Goal: Task Accomplishment & Management: Complete application form

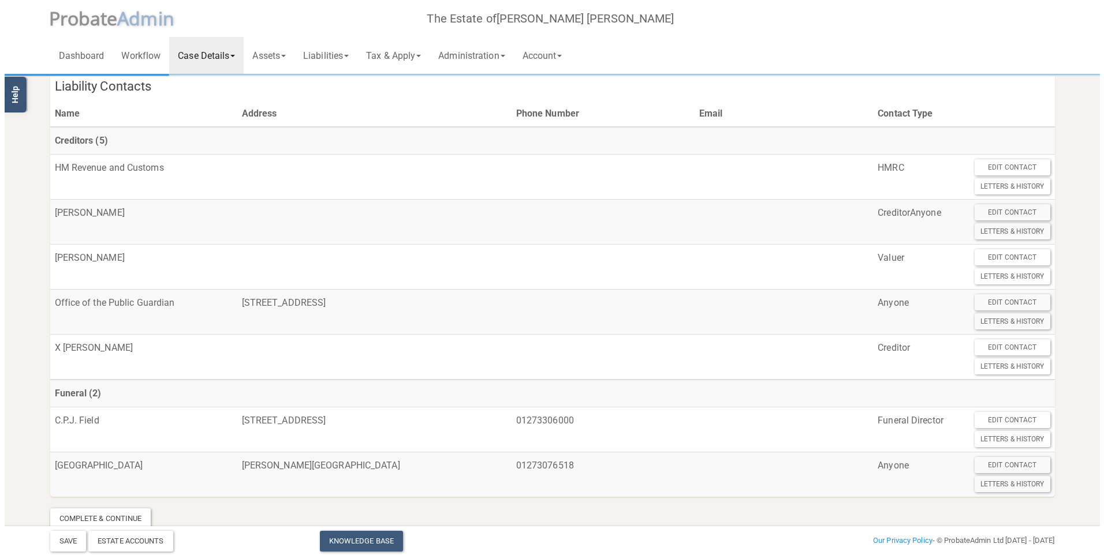
scroll to position [857, 0]
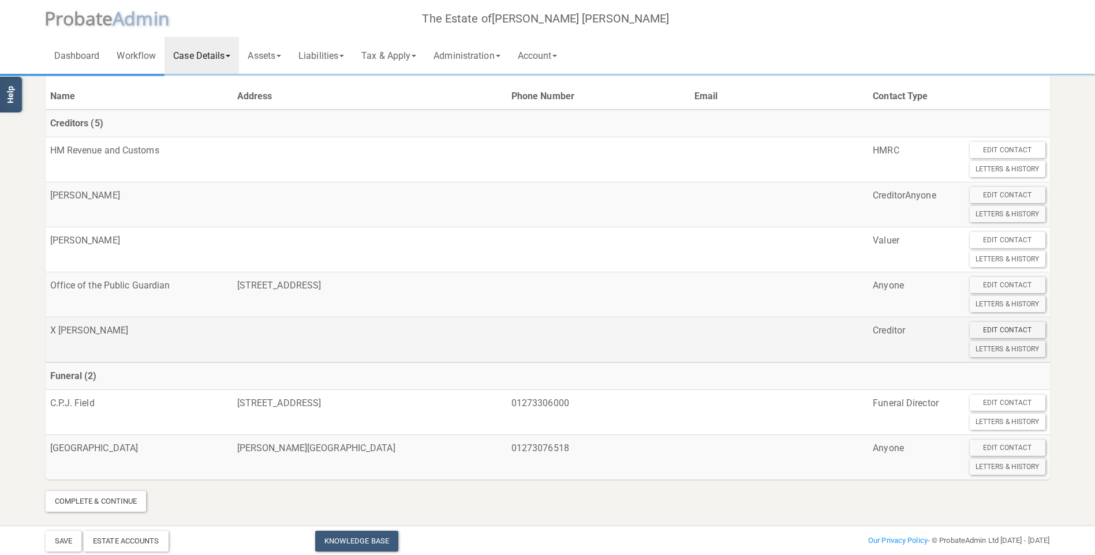
click at [993, 332] on div "Edit Contact" at bounding box center [1008, 330] width 76 height 16
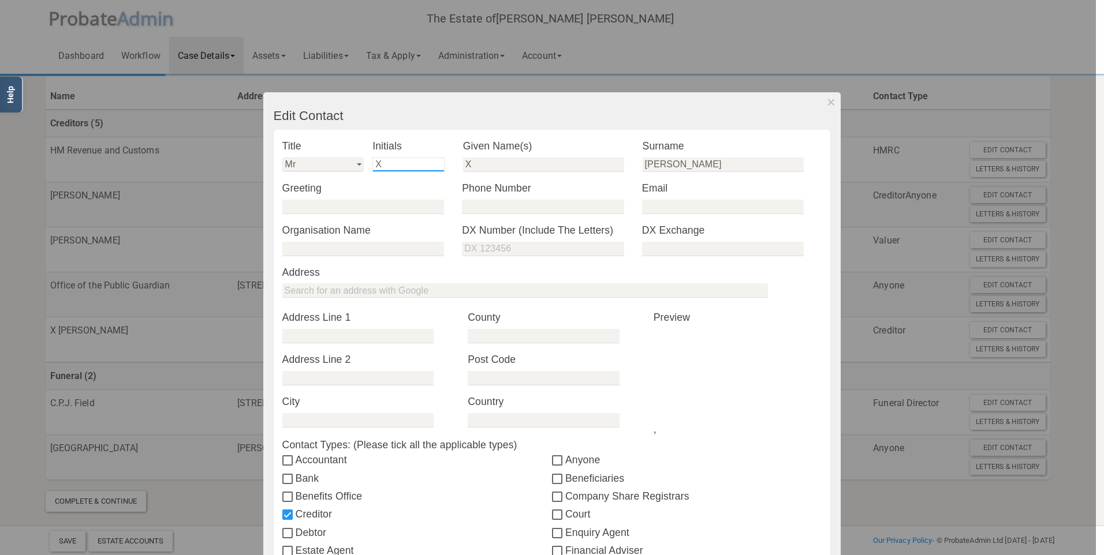
click at [385, 167] on input "X" at bounding box center [408, 165] width 72 height 14
type input "P E"
type input "Paul Edward"
type input "Hassell"
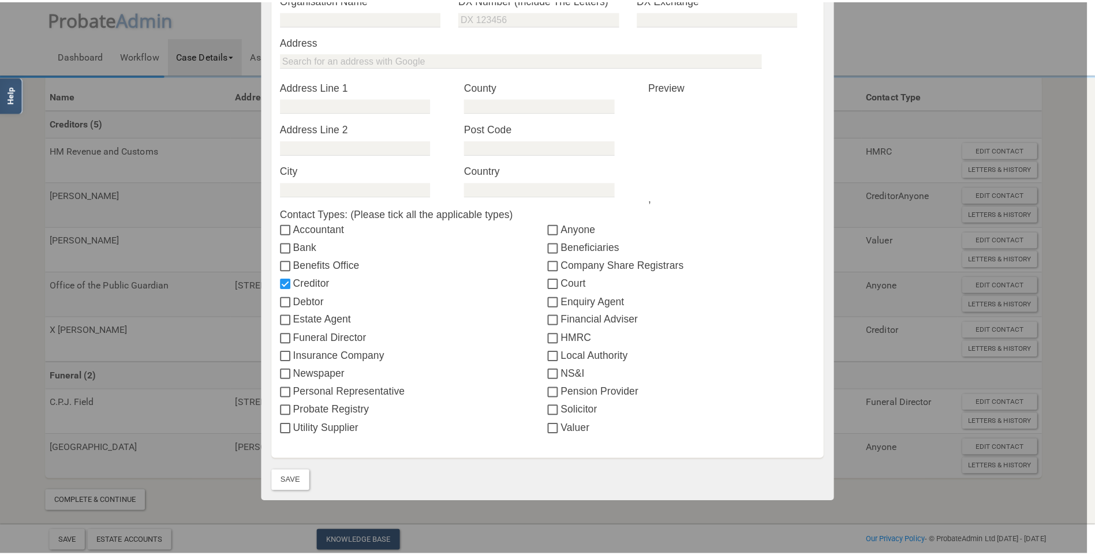
scroll to position [270, 0]
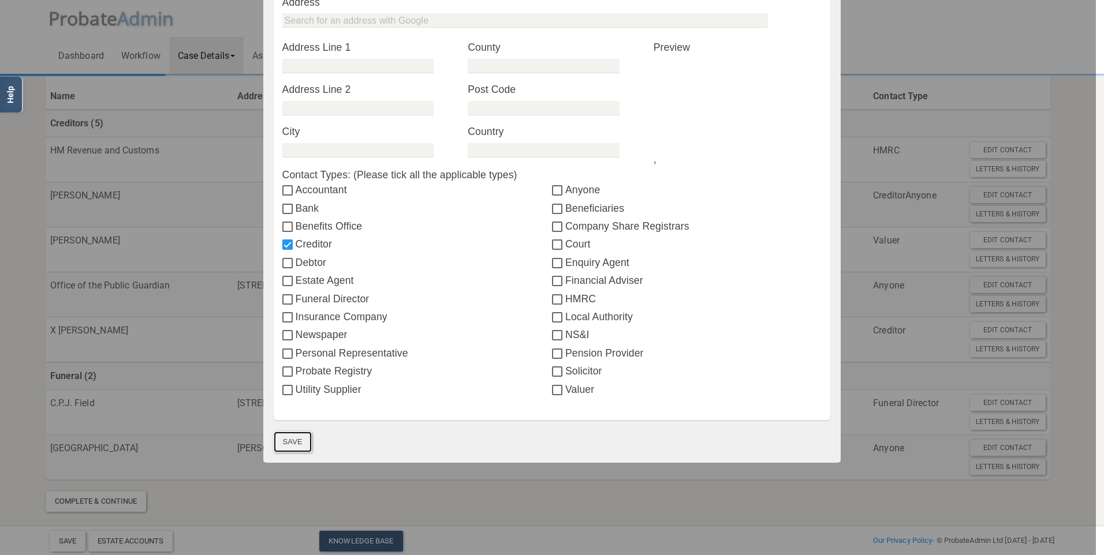
click at [293, 439] on button "Save" at bounding box center [293, 442] width 38 height 21
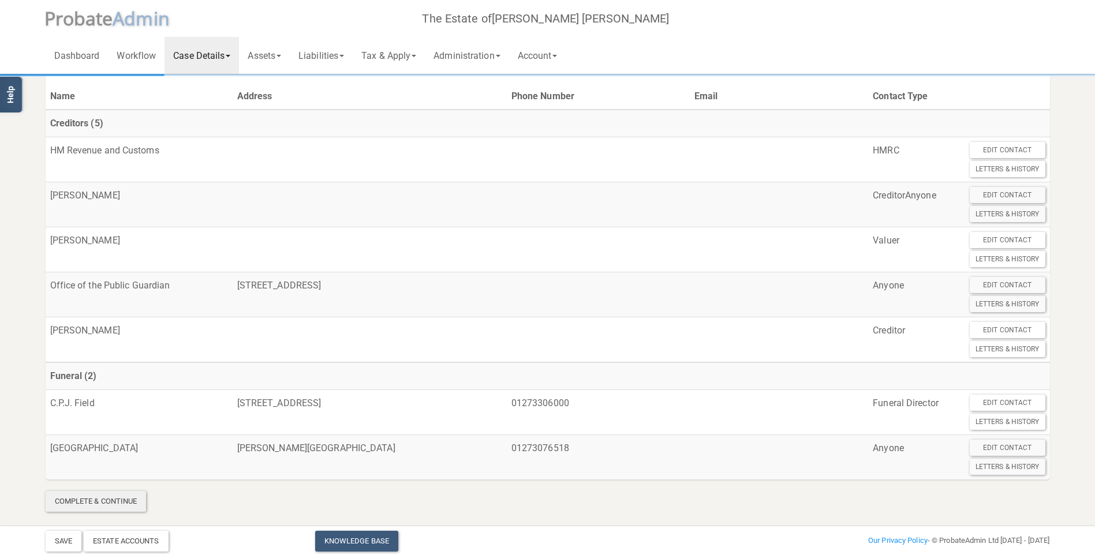
click at [127, 507] on div "Complete & Continue" at bounding box center [96, 501] width 101 height 21
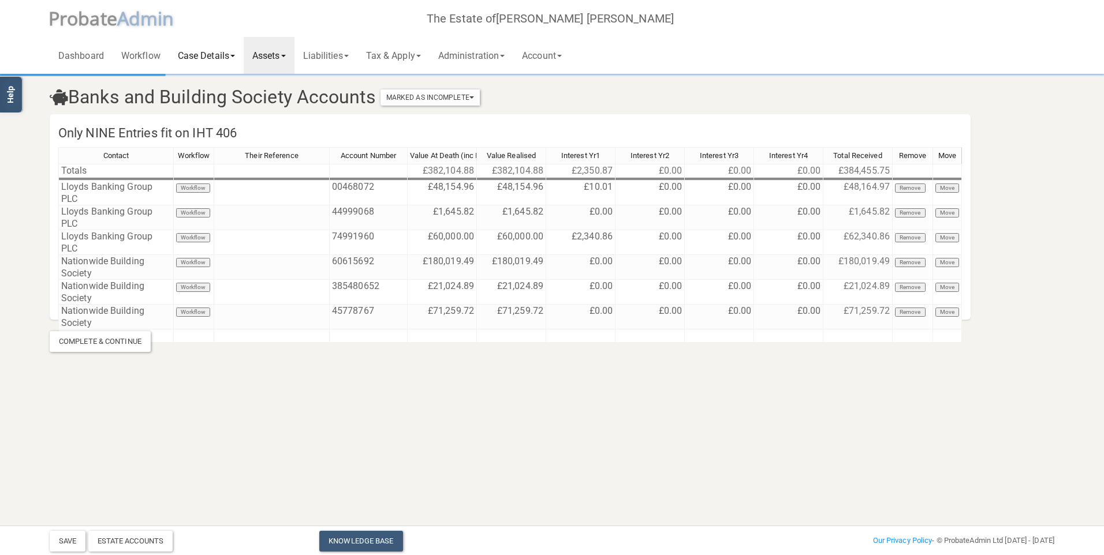
click at [200, 56] on link "Case Details" at bounding box center [206, 55] width 74 height 37
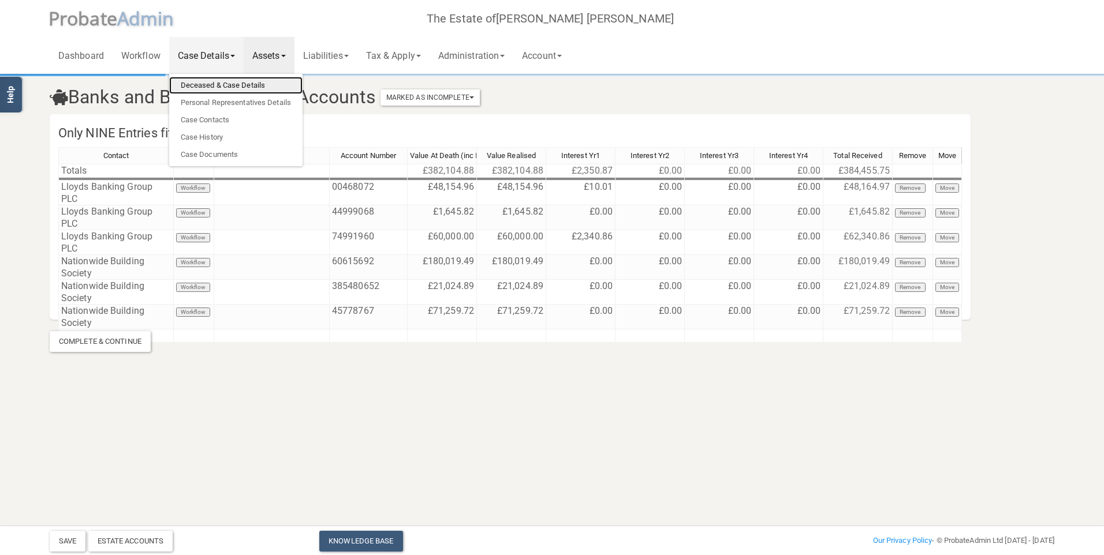
click at [201, 87] on link "Deceased & Case Details" at bounding box center [235, 85] width 133 height 17
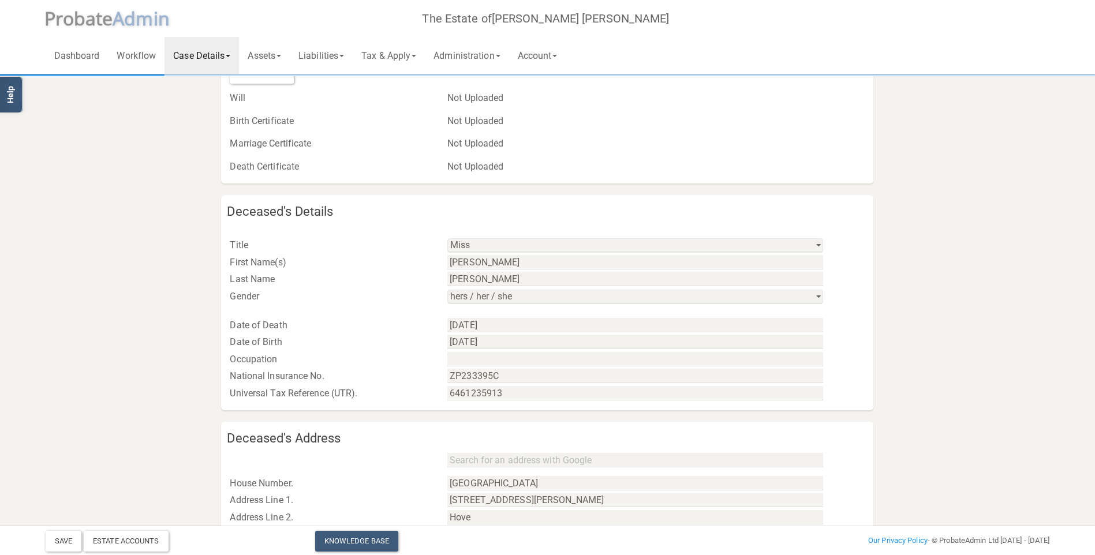
scroll to position [346, 0]
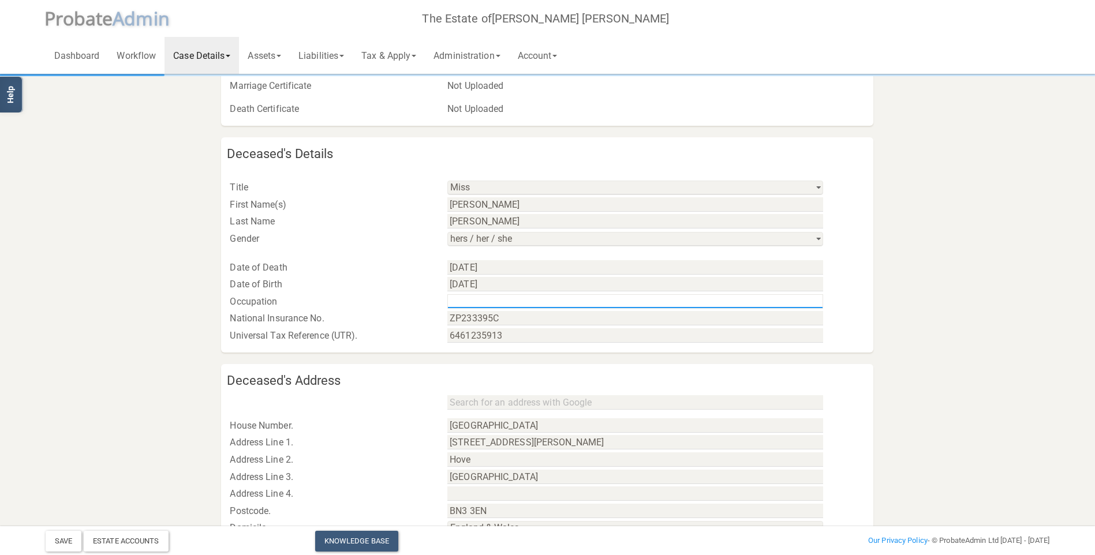
click at [483, 298] on input "text" at bounding box center [635, 301] width 376 height 14
click at [483, 298] on input "Retired Nurse" at bounding box center [635, 301] width 376 height 14
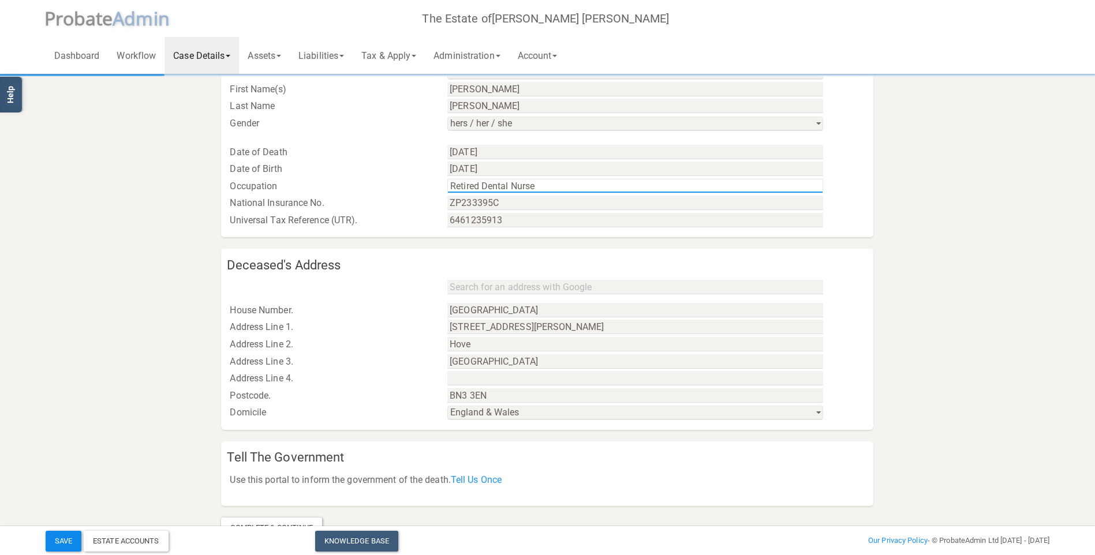
type input "Retired Dental Nurse"
drag, startPoint x: 64, startPoint y: 535, endPoint x: 82, endPoint y: 522, distance: 21.9
click at [65, 535] on button "Save" at bounding box center [64, 541] width 36 height 21
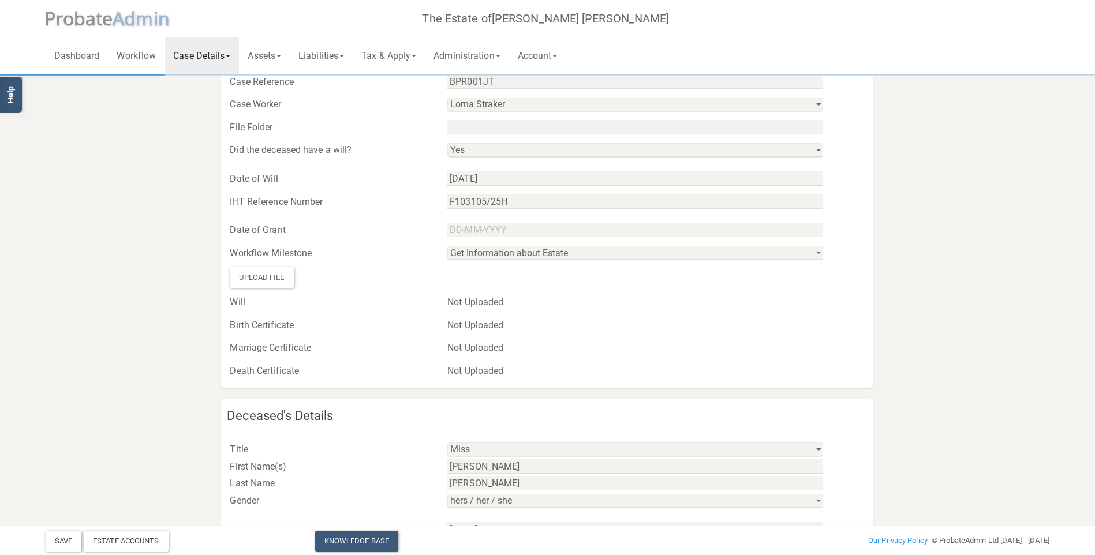
scroll to position [0, 0]
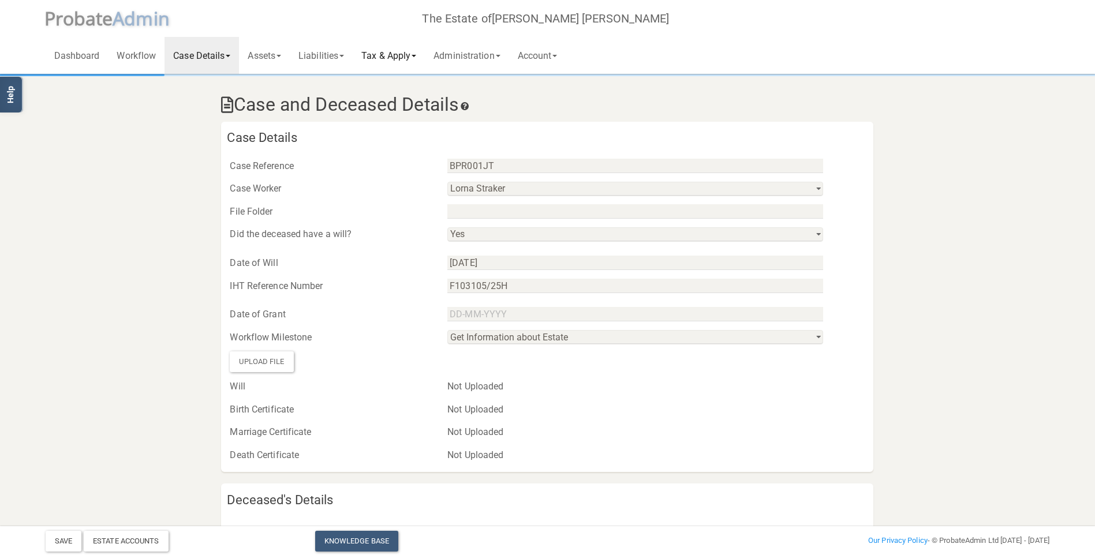
click at [393, 59] on link "Tax & Apply" at bounding box center [389, 55] width 72 height 37
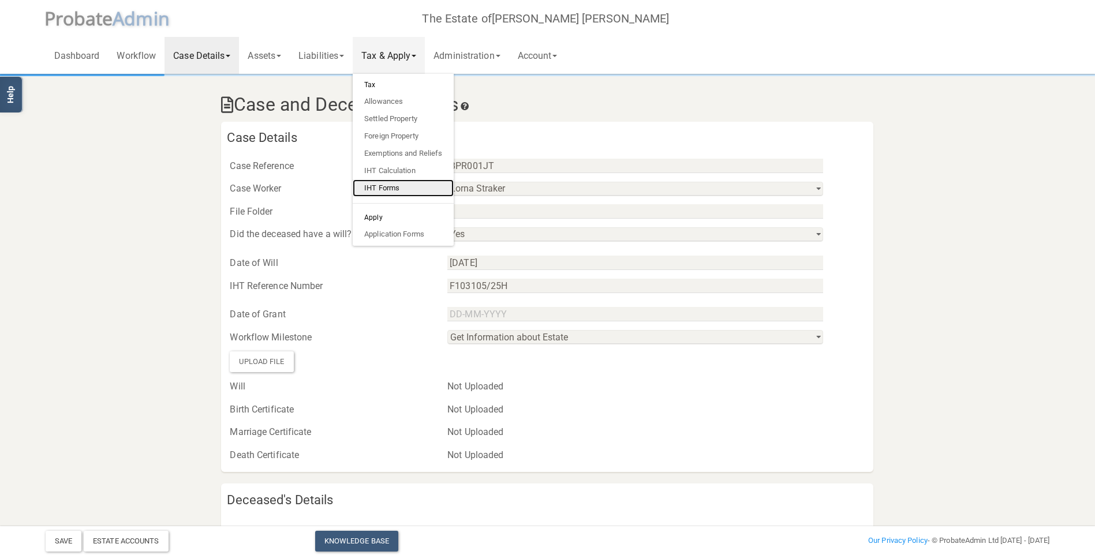
click at [410, 189] on link "IHT Forms" at bounding box center [403, 188] width 101 height 17
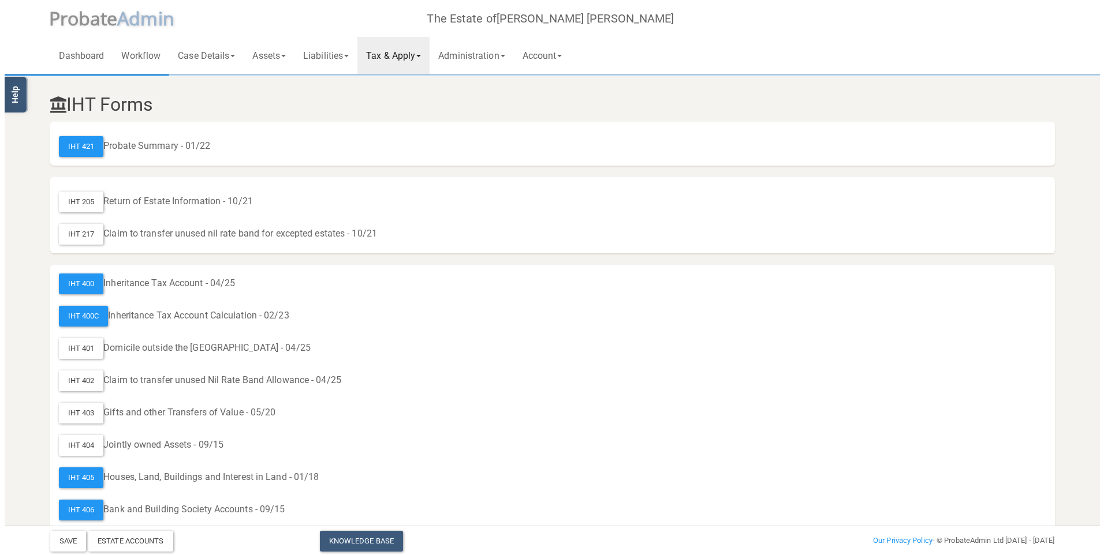
scroll to position [58, 0]
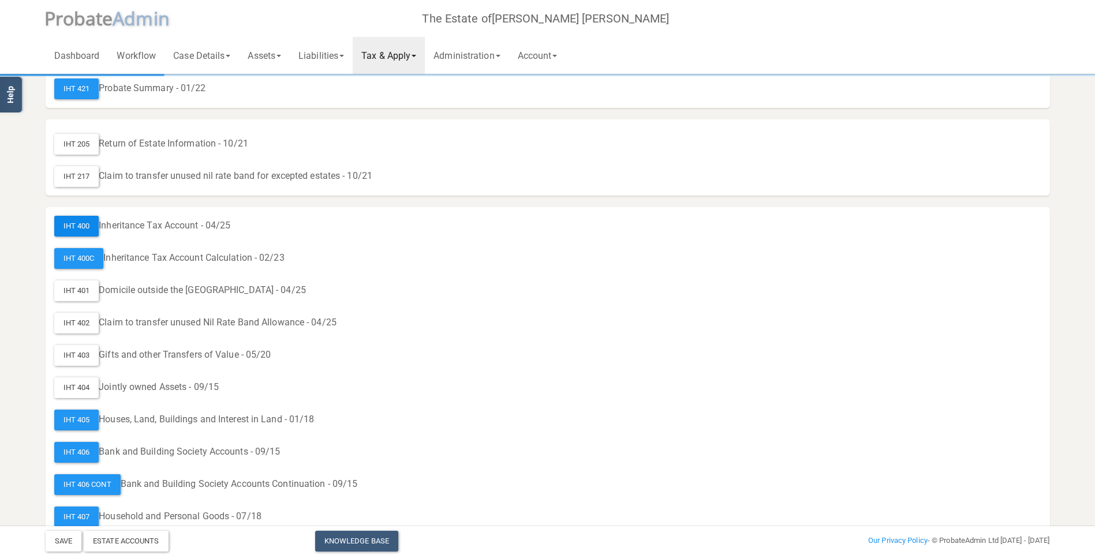
click at [77, 226] on div "IHT 400" at bounding box center [76, 226] width 45 height 21
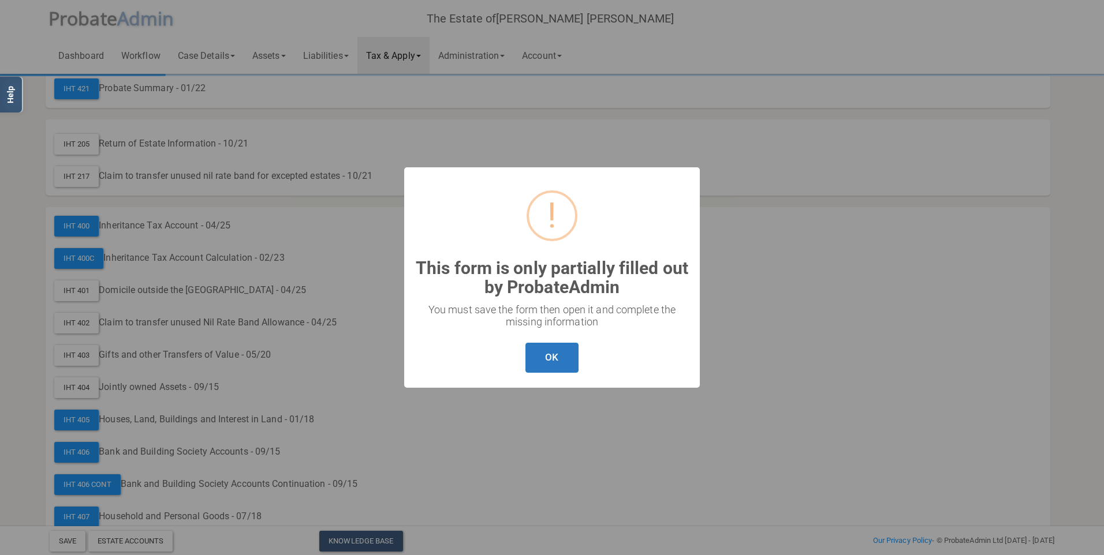
click at [559, 361] on button "OK" at bounding box center [551, 358] width 53 height 31
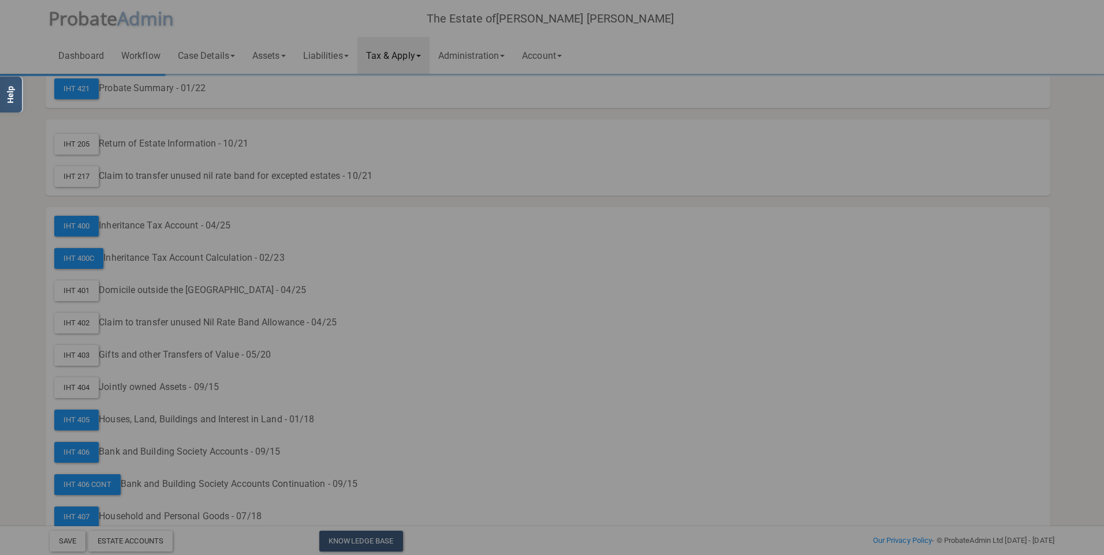
click at [484, 268] on h2 "This form is only partially filled out by ProbateAdmin" at bounding box center [552, 277] width 136 height 19
click at [76, 229] on div "? ! i This form is only partially filled out by ProbateAdmin × You must save th…" at bounding box center [552, 277] width 1104 height 555
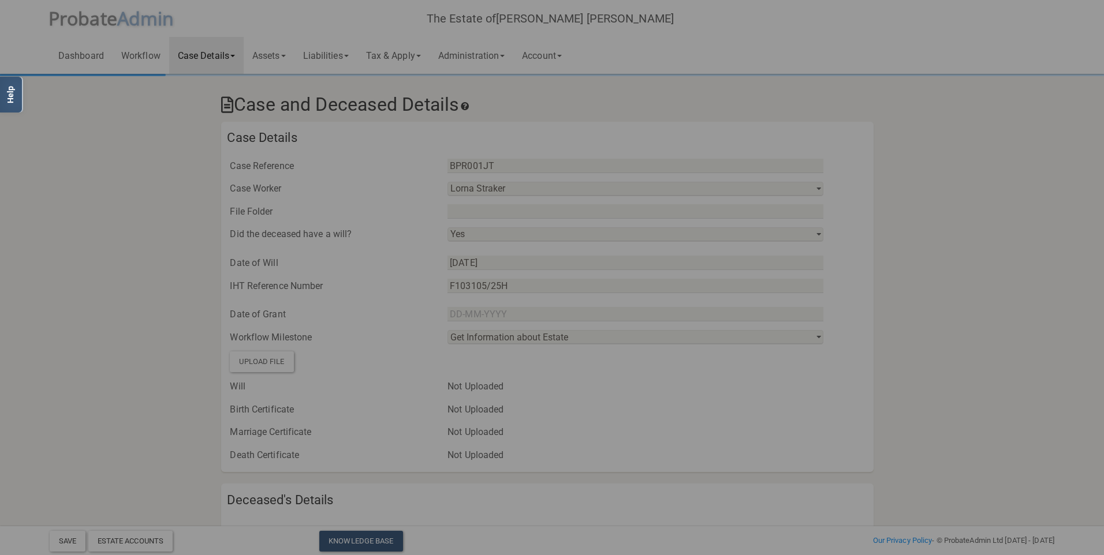
click at [332, 225] on div "? ! i This form is only partially filled out by ProbateAdmin × You must save th…" at bounding box center [552, 277] width 1104 height 555
click at [67, 537] on div "? ! i This form is only partially filled out by ProbateAdmin × You must save th…" at bounding box center [552, 277] width 1104 height 555
click at [581, 23] on div "? ! i This form is only partially filled out by ProbateAdmin × You must save th…" at bounding box center [552, 277] width 1104 height 555
click at [322, 461] on div "? ! i This form is only partially filled out by ProbateAdmin × You must save th…" at bounding box center [552, 277] width 1104 height 555
drag, startPoint x: 316, startPoint y: 460, endPoint x: 276, endPoint y: 433, distance: 48.2
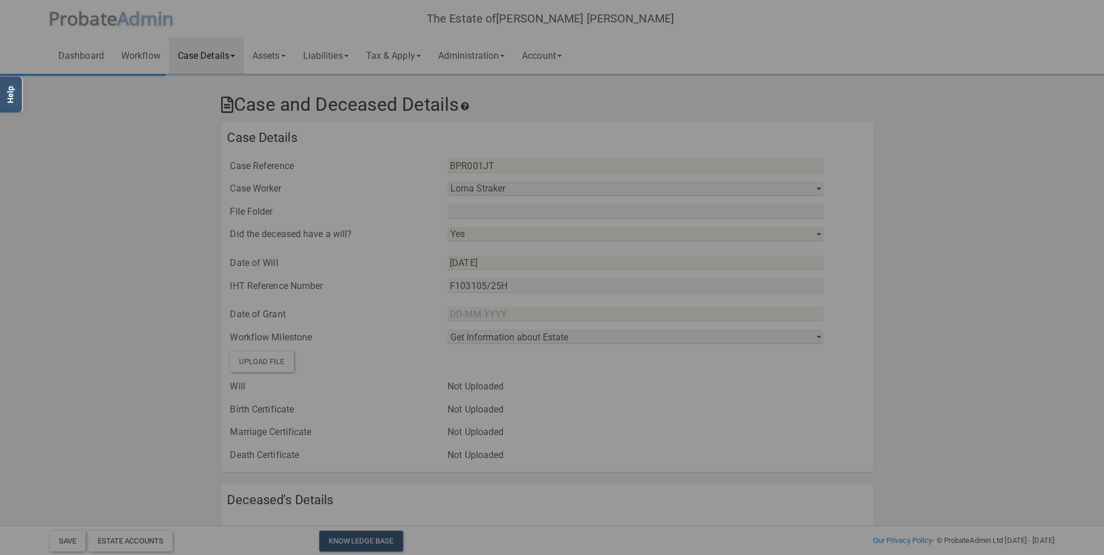
click at [276, 433] on div "? ! i This form is only partially filled out by ProbateAdmin × You must save th…" at bounding box center [552, 277] width 1104 height 555
click at [341, 545] on div "? ! i This form is only partially filled out by ProbateAdmin × You must save th…" at bounding box center [552, 277] width 1104 height 555
click at [365, 71] on div "? ! i This form is only partially filled out by ProbateAdmin × You must save th…" at bounding box center [552, 277] width 1104 height 555
click at [175, 444] on div "? ! i This form is only partially filled out by ProbateAdmin × You must save th…" at bounding box center [552, 277] width 1104 height 555
click at [930, 93] on div "? ! i This form is only partially filled out by ProbateAdmin × You must save th…" at bounding box center [552, 277] width 1104 height 555
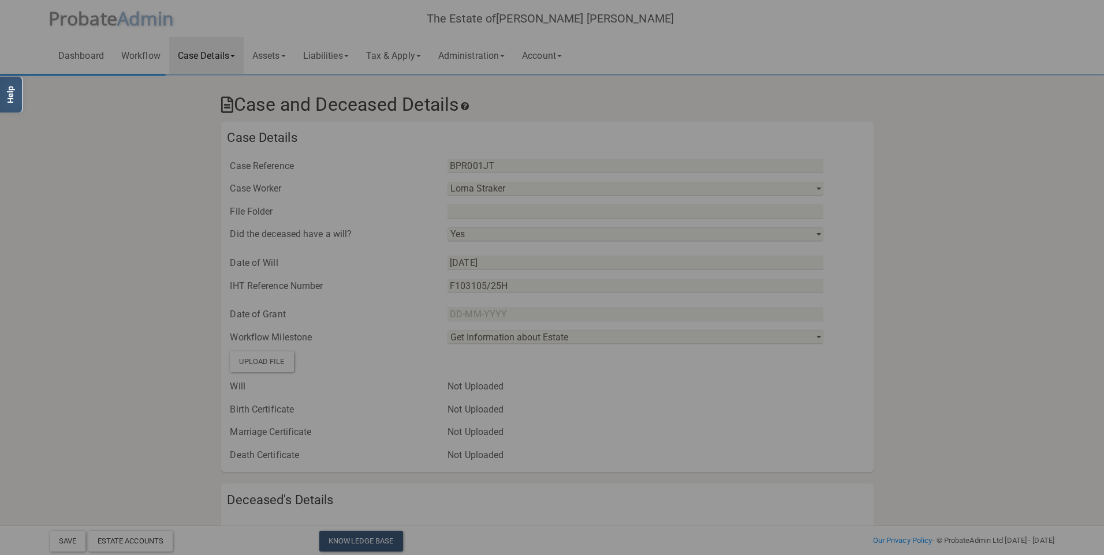
click at [574, 44] on div "? ! i This form is only partially filled out by ProbateAdmin × You must save th…" at bounding box center [552, 277] width 1104 height 555
click at [424, 40] on div "? ! i This form is only partially filled out by ProbateAdmin × You must save th…" at bounding box center [552, 277] width 1104 height 555
click at [337, 32] on div "? ! i This form is only partially filled out by ProbateAdmin × You must save th…" at bounding box center [552, 277] width 1104 height 555
drag, startPoint x: 145, startPoint y: 77, endPoint x: 111, endPoint y: 77, distance: 34.6
click at [115, 77] on div "? ! i This form is only partially filled out by ProbateAdmin × You must save th…" at bounding box center [552, 277] width 1104 height 555
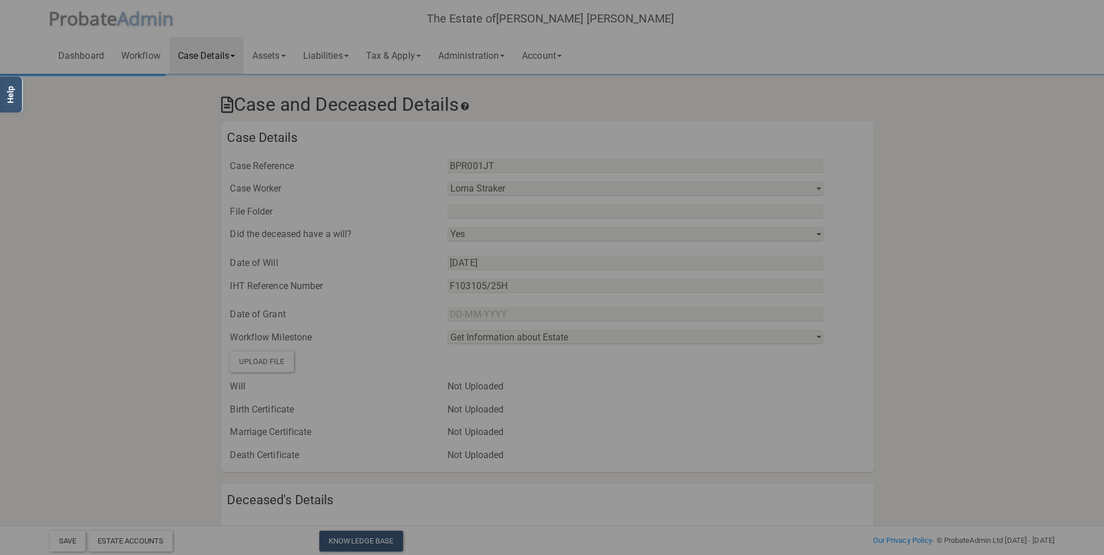
click at [101, 74] on div "? ! i This form is only partially filled out by ProbateAdmin × You must save th…" at bounding box center [552, 277] width 1104 height 555
click at [61, 41] on div "? ! i This form is only partially filled out by ProbateAdmin × You must save th…" at bounding box center [552, 277] width 1104 height 555
click at [9, 91] on link "Help" at bounding box center [12, 95] width 24 height 36
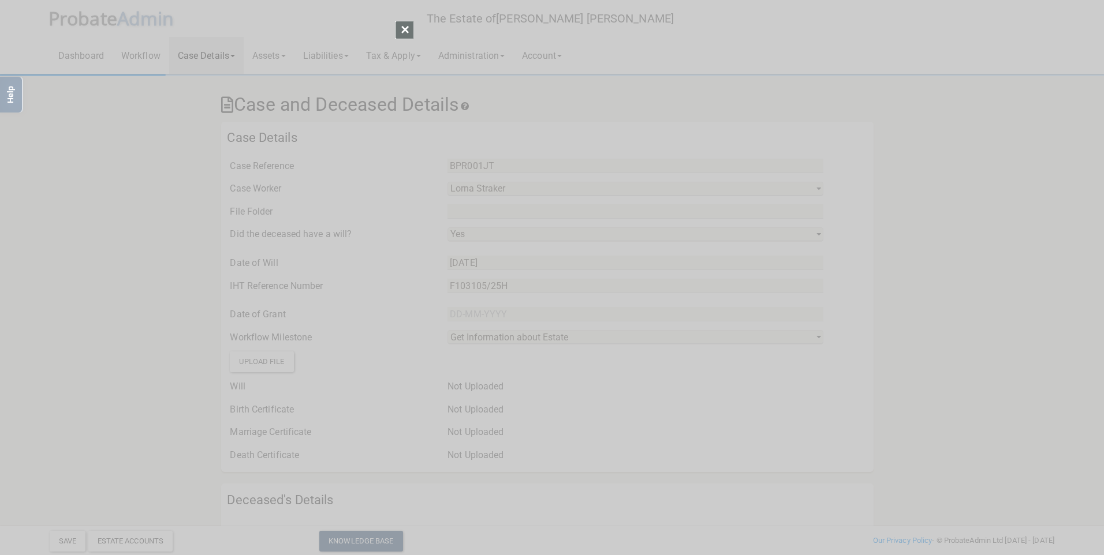
click at [403, 30] on div at bounding box center [404, 30] width 18 height 18
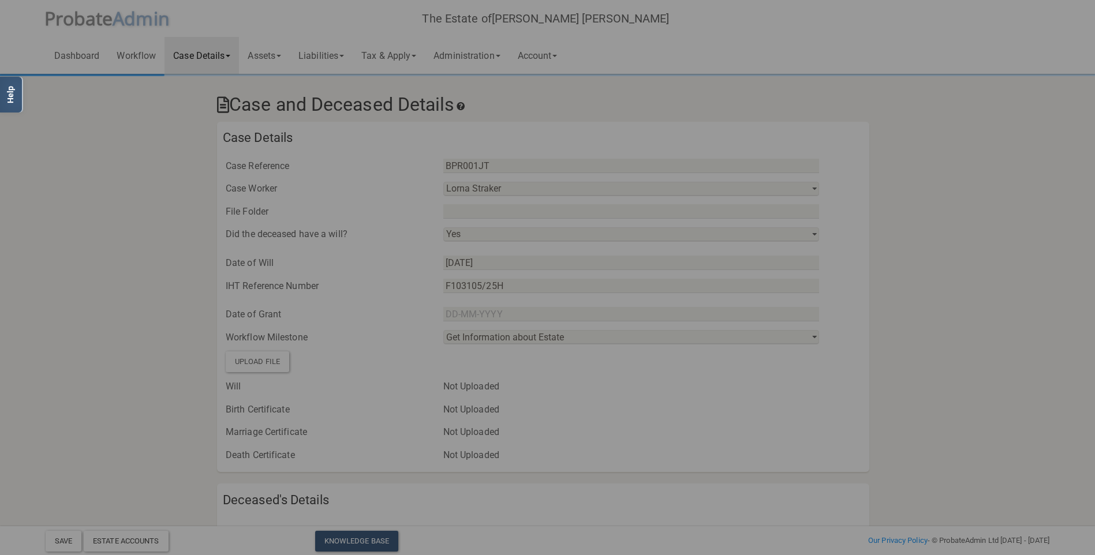
drag, startPoint x: 1091, startPoint y: 2, endPoint x: 812, endPoint y: 14, distance: 279.1
click at [812, 14] on div "? ! i This form is only partially filled out by ProbateAdmin × You must save th…" at bounding box center [547, 277] width 1095 height 555
click at [1079, 10] on div "? ! i This form is only partially filled out by ProbateAdmin × You must save th…" at bounding box center [547, 277] width 1095 height 555
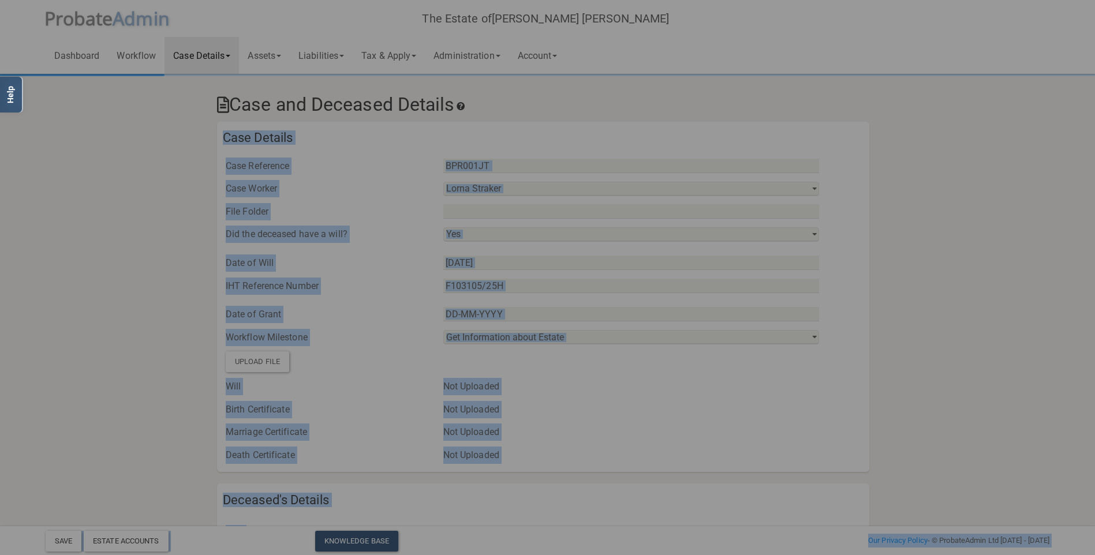
drag, startPoint x: 1094, startPoint y: 23, endPoint x: 1115, endPoint y: -11, distance: 39.4
click at [1094, 0] on html "</div></div> Help Toggle navigation P robate A dmin The Estate of Jill Clancy V…" at bounding box center [547, 522] width 1095 height 1044
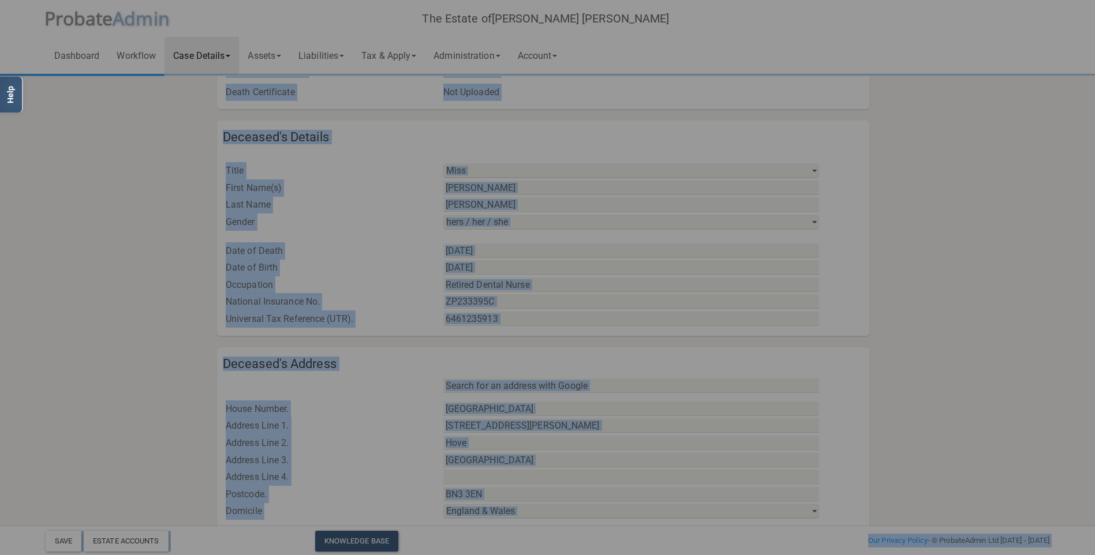
scroll to position [488, 0]
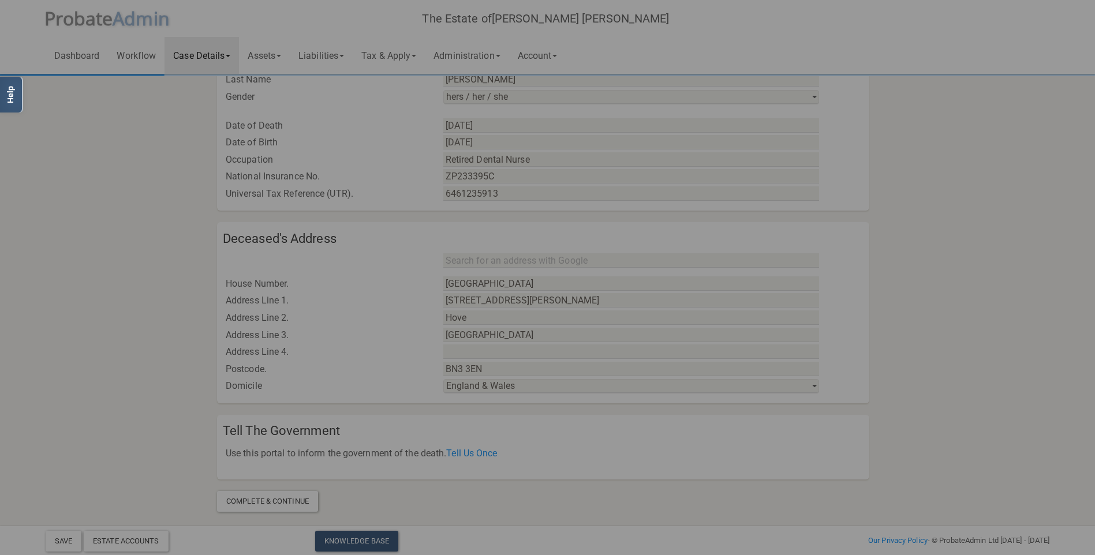
click at [255, 507] on div "? ! i This form is only partially filled out by ProbateAdmin × You must save th…" at bounding box center [547, 277] width 1095 height 555
click at [267, 500] on div "? ! i This form is only partially filled out by ProbateAdmin × You must save th…" at bounding box center [547, 277] width 1095 height 555
click at [267, 499] on div "? ! i This form is only partially filled out by ProbateAdmin × You must save th…" at bounding box center [547, 277] width 1095 height 555
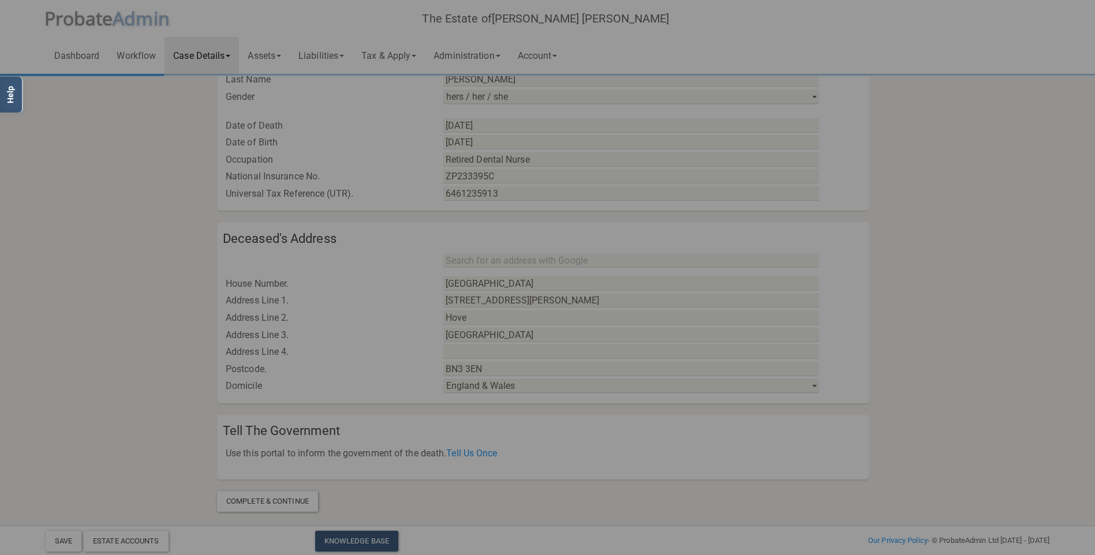
click at [267, 499] on div "? ! i This form is only partially filled out by ProbateAdmin × You must save th…" at bounding box center [547, 277] width 1095 height 555
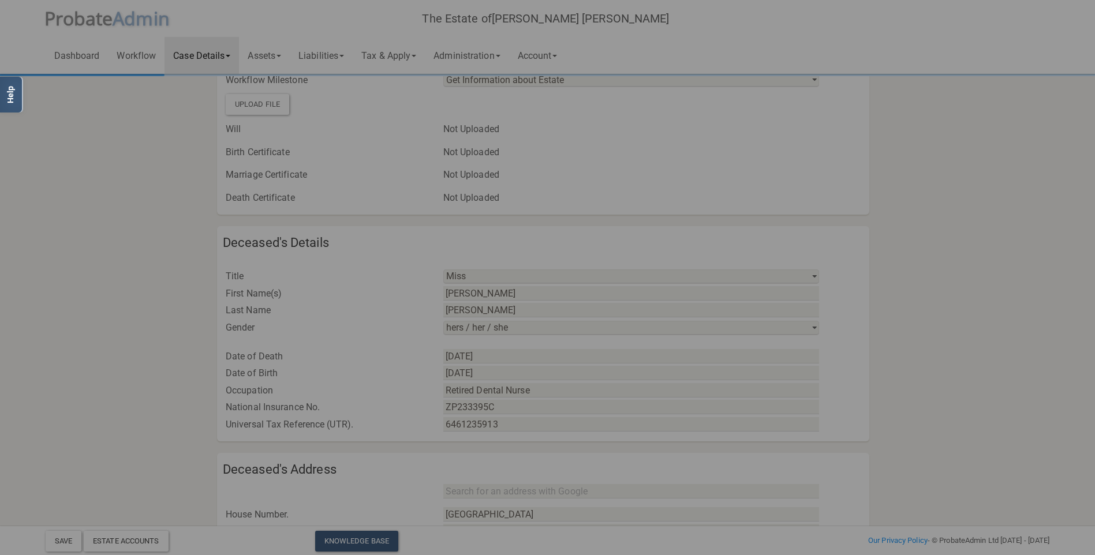
scroll to position [0, 0]
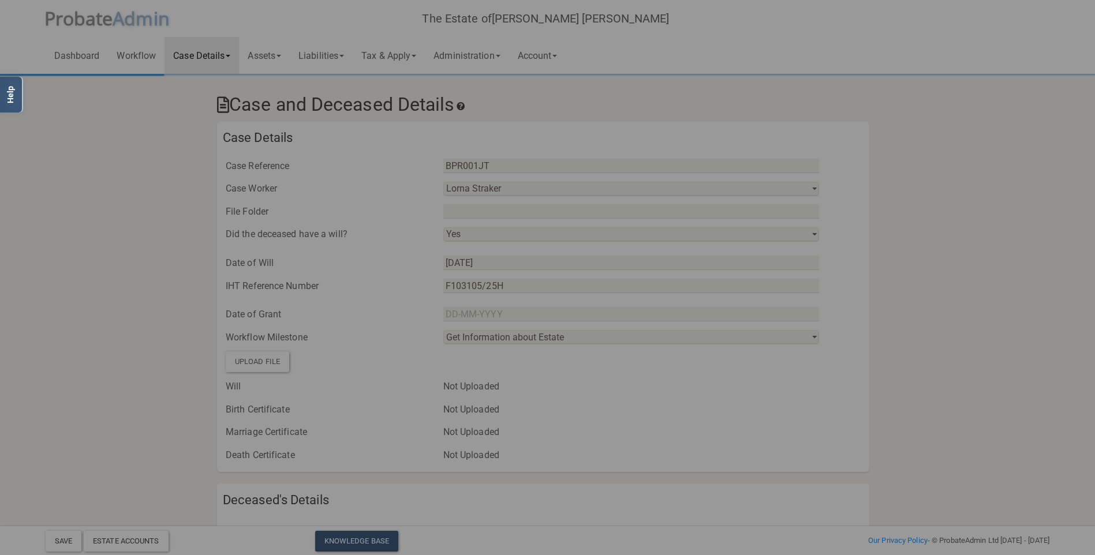
click at [294, 148] on div "? ! i This form is only partially filled out by ProbateAdmin × You must save th…" at bounding box center [547, 277] width 1095 height 555
click at [518, 40] on div "? ! i This form is only partially filled out by ProbateAdmin × You must save th…" at bounding box center [547, 277] width 1095 height 555
drag, startPoint x: 491, startPoint y: 36, endPoint x: 479, endPoint y: 40, distance: 12.6
click at [479, 40] on div "? ! i This form is only partially filled out by ProbateAdmin × You must save th…" at bounding box center [547, 277] width 1095 height 555
click at [470, 46] on div "? ! i This form is only partially filled out by ProbateAdmin × You must save th…" at bounding box center [547, 277] width 1095 height 555
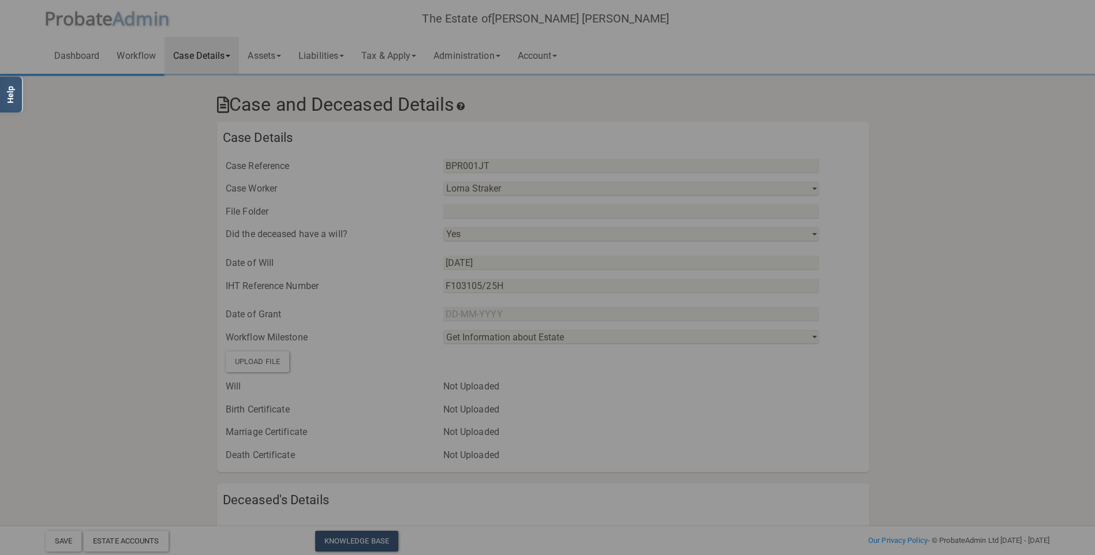
click at [455, 43] on div "? ! i This form is only partially filled out by ProbateAdmin × You must save th…" at bounding box center [547, 277] width 1095 height 555
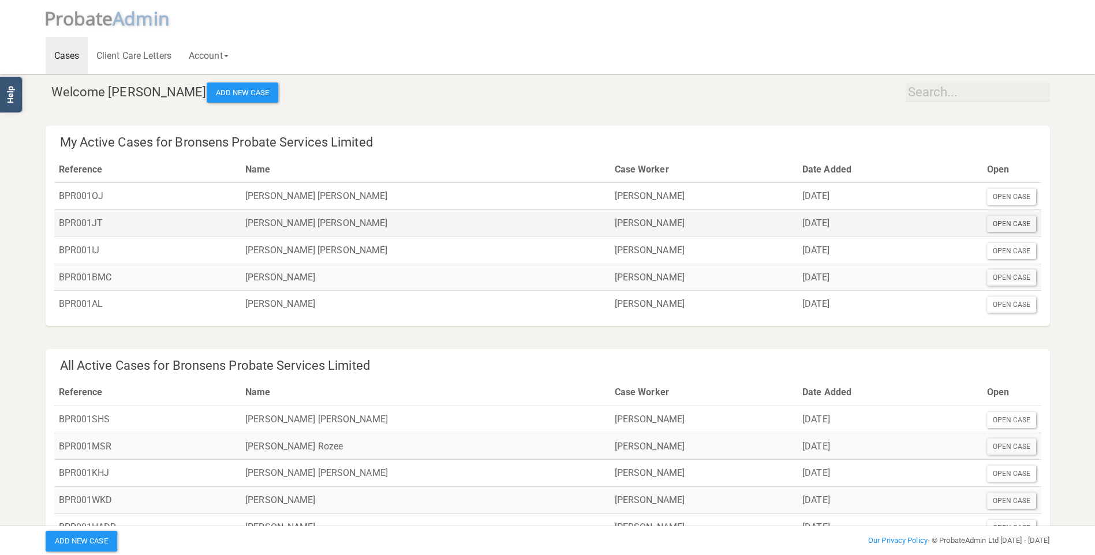
click at [1012, 227] on div "Open Case" at bounding box center [1012, 224] width 50 height 16
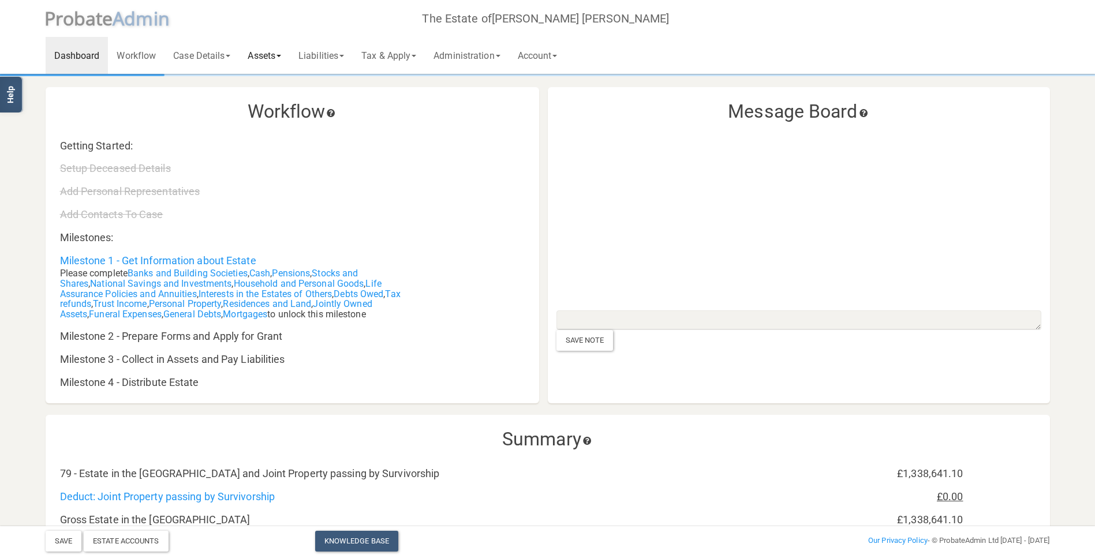
click at [274, 53] on link "Assets" at bounding box center [264, 55] width 51 height 37
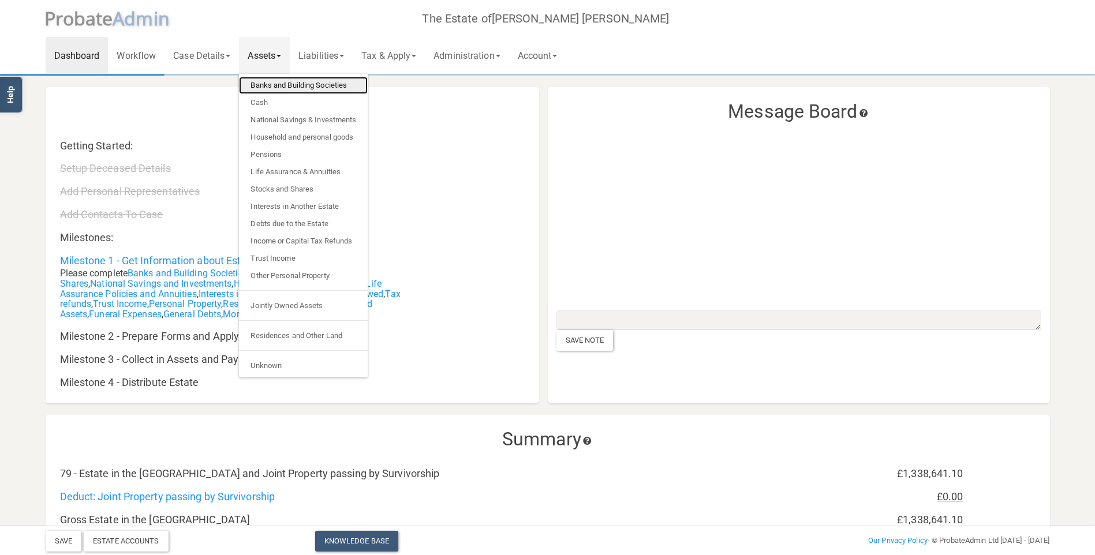
click at [279, 87] on link "Banks and Building Societies" at bounding box center [303, 85] width 129 height 17
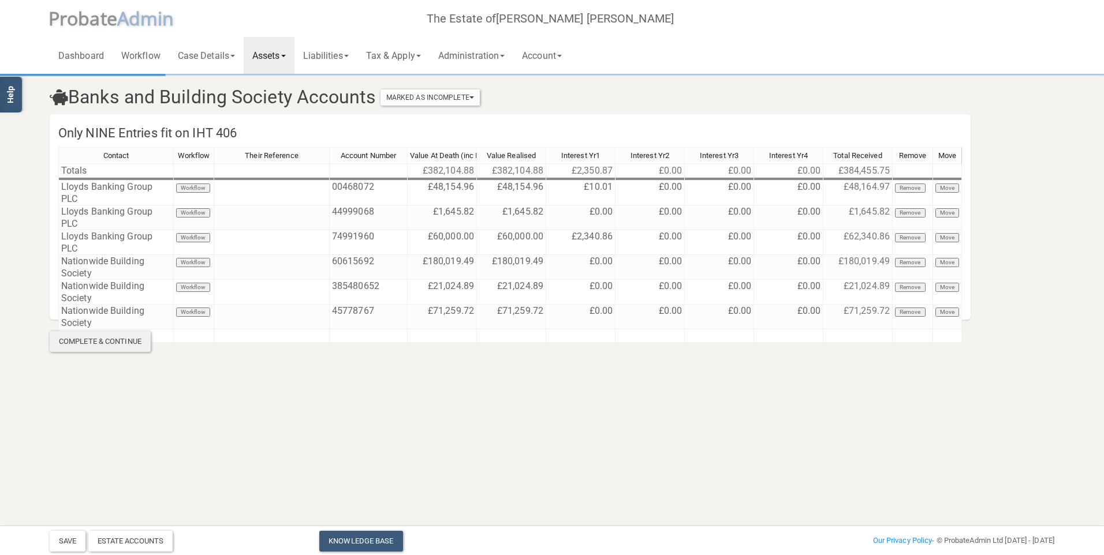
click at [110, 346] on div "Complete & Continue" at bounding box center [100, 341] width 101 height 21
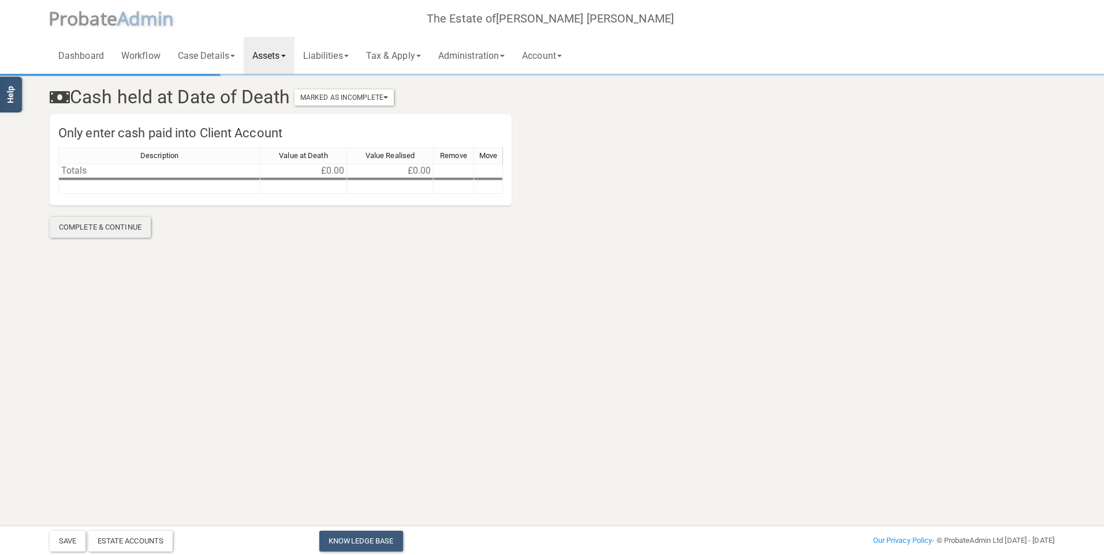
click at [109, 232] on div "Complete & Continue" at bounding box center [100, 227] width 101 height 21
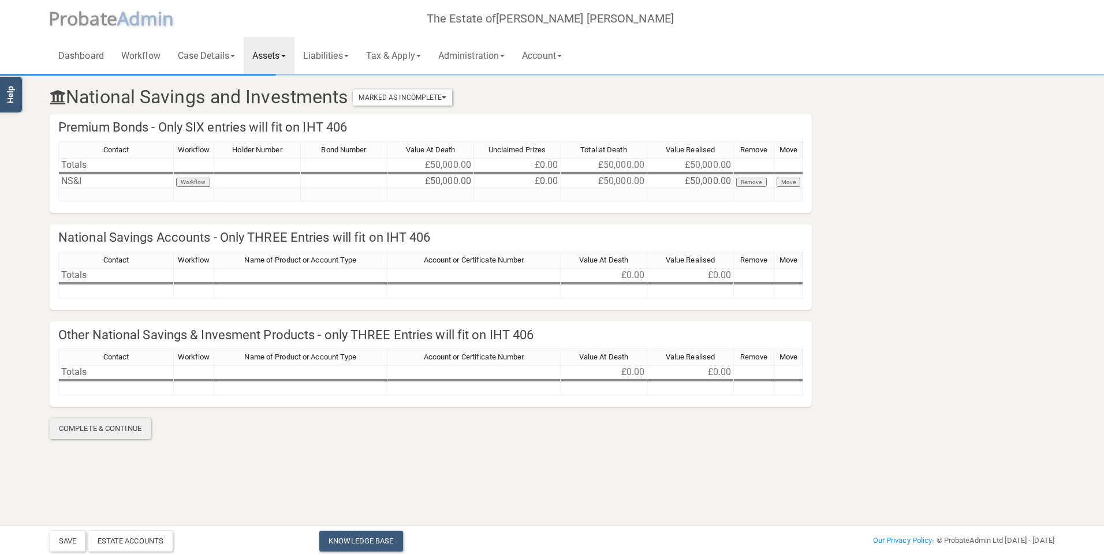
click at [89, 427] on div "Complete & Continue" at bounding box center [100, 428] width 101 height 21
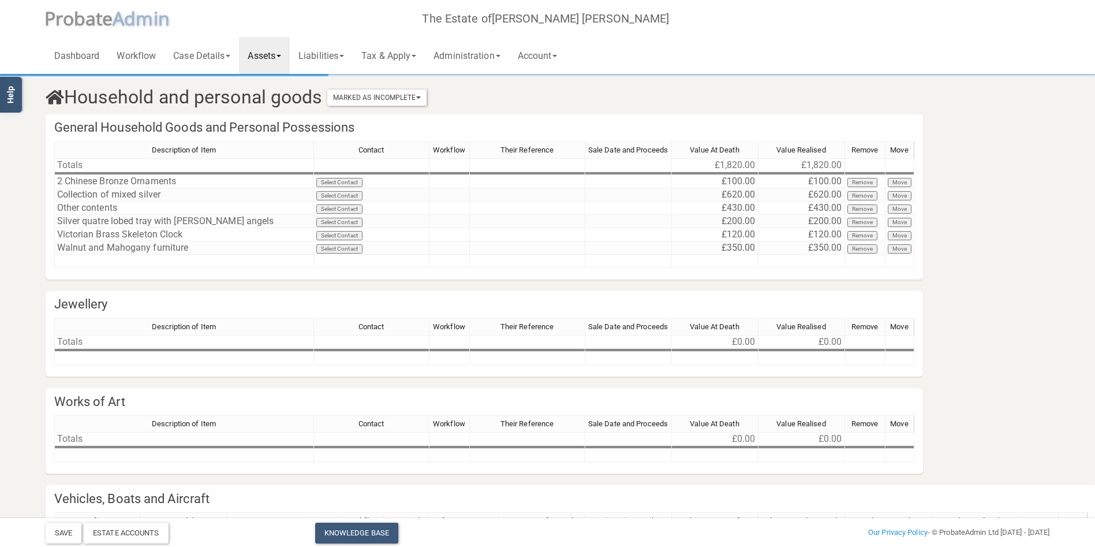
scroll to position [99, 0]
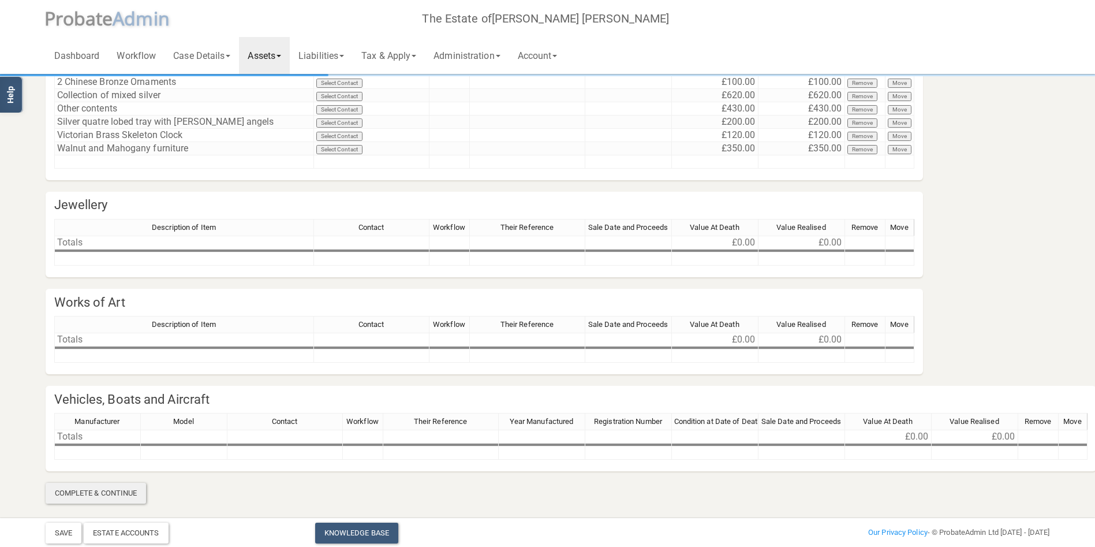
click at [93, 490] on div "Complete & Continue" at bounding box center [96, 493] width 101 height 21
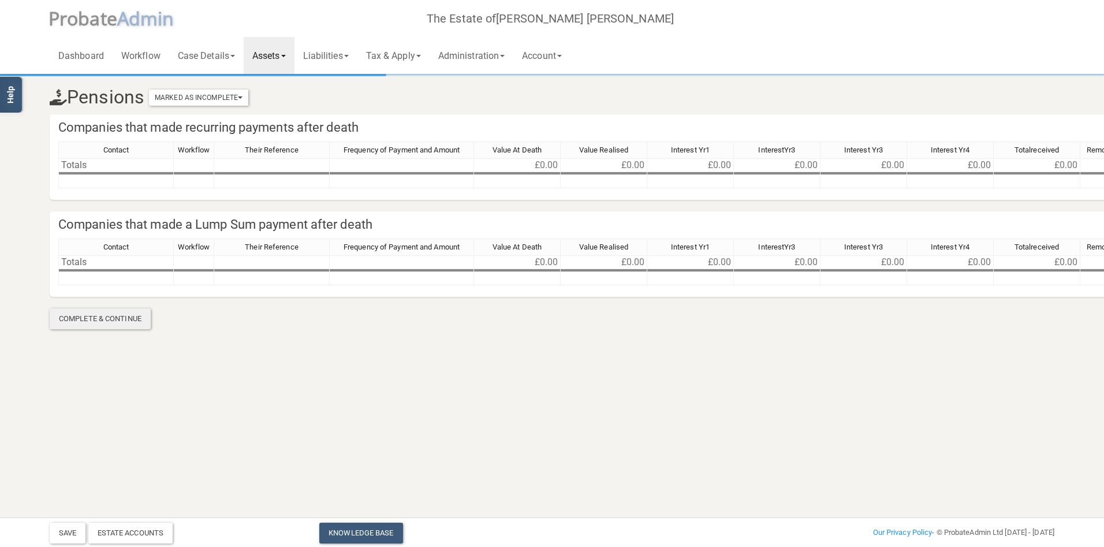
click at [113, 322] on div "Complete & Continue" at bounding box center [100, 318] width 101 height 21
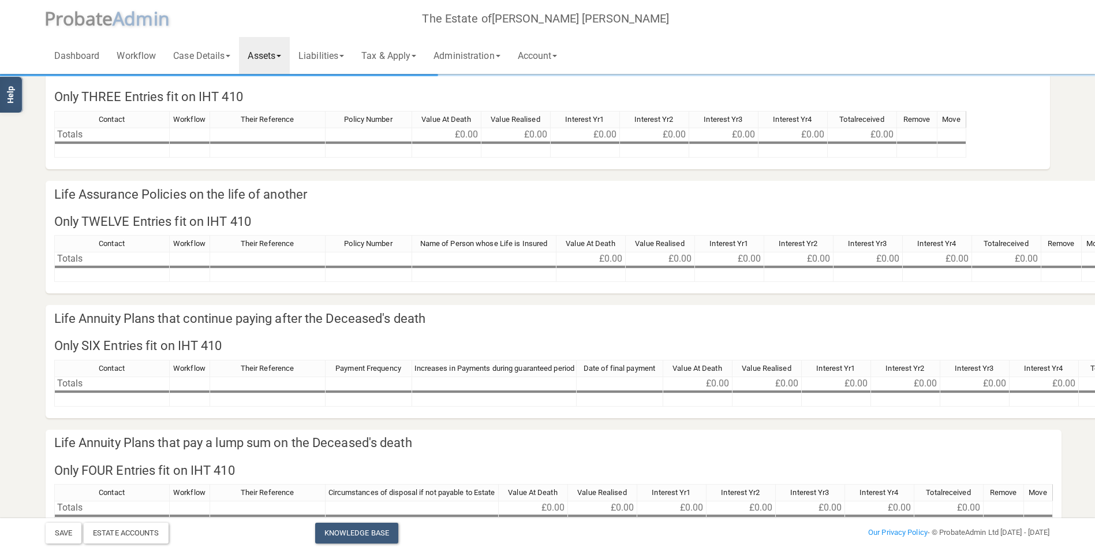
scroll to position [129, 0]
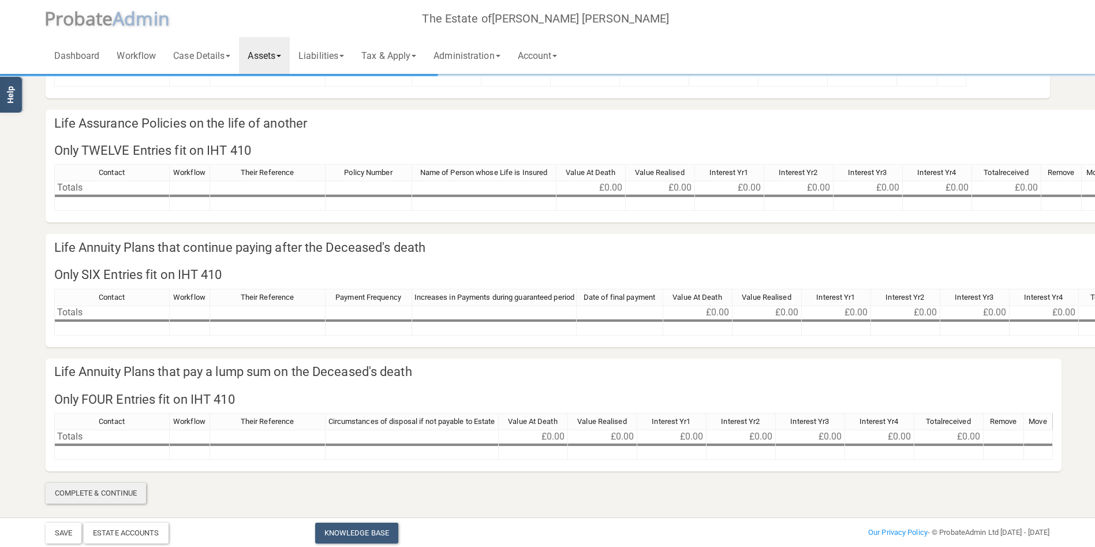
click at [77, 494] on div "Complete & Continue" at bounding box center [96, 493] width 101 height 21
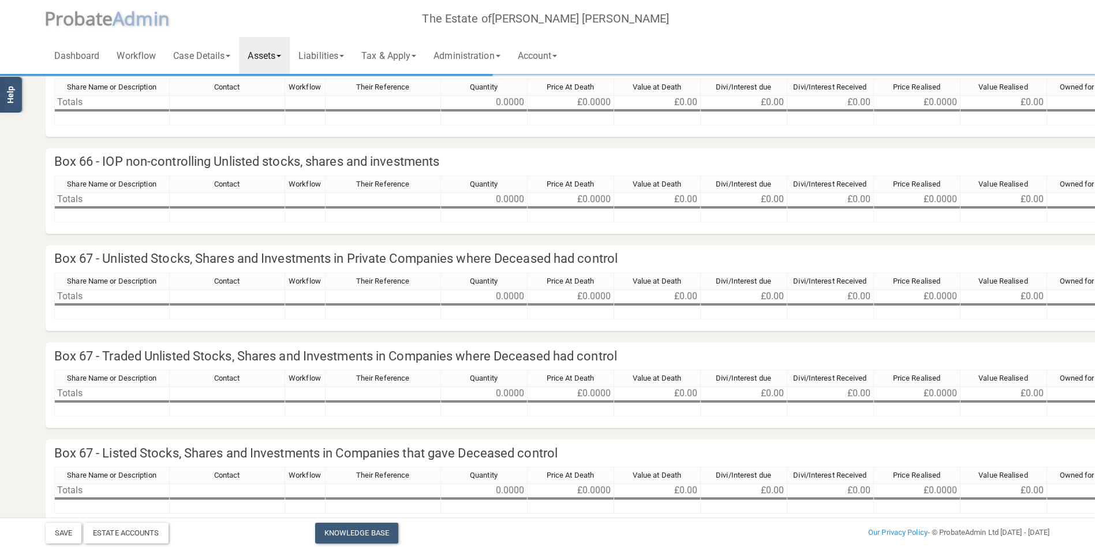
scroll to position [515, 0]
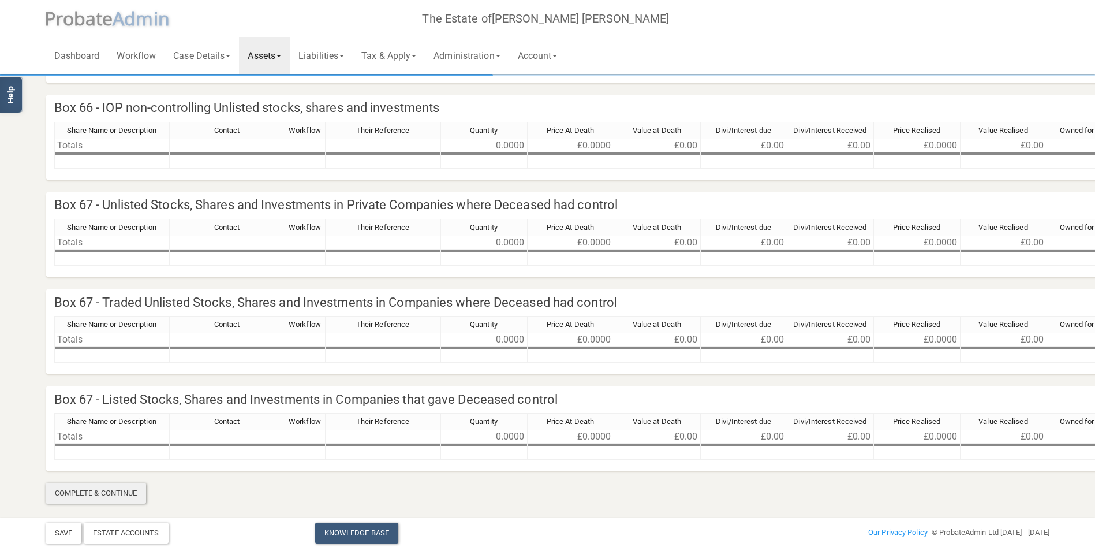
click at [87, 496] on div "Complete & Continue" at bounding box center [96, 493] width 101 height 21
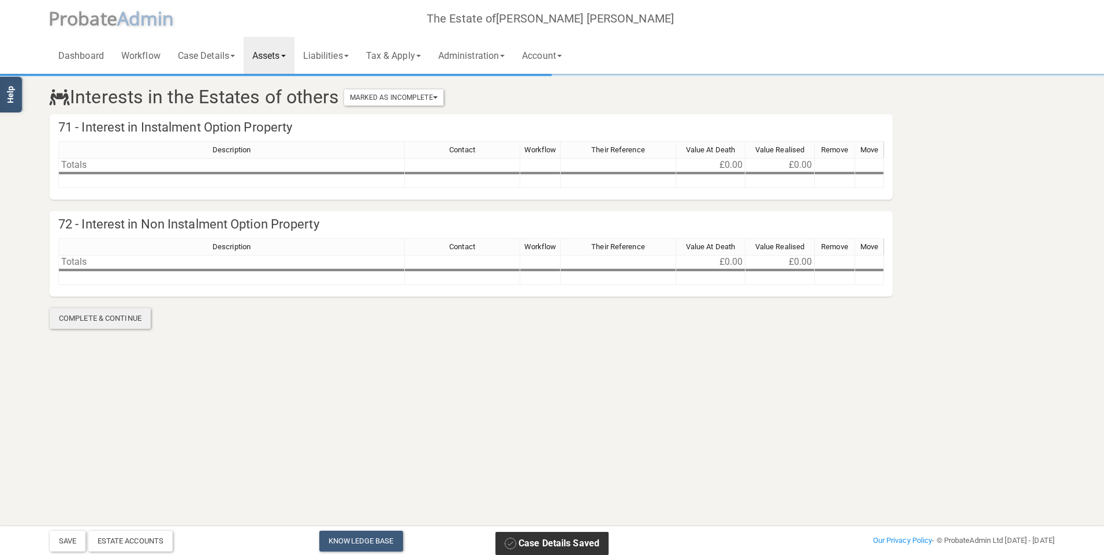
click at [119, 313] on div "Complete & Continue" at bounding box center [100, 318] width 101 height 21
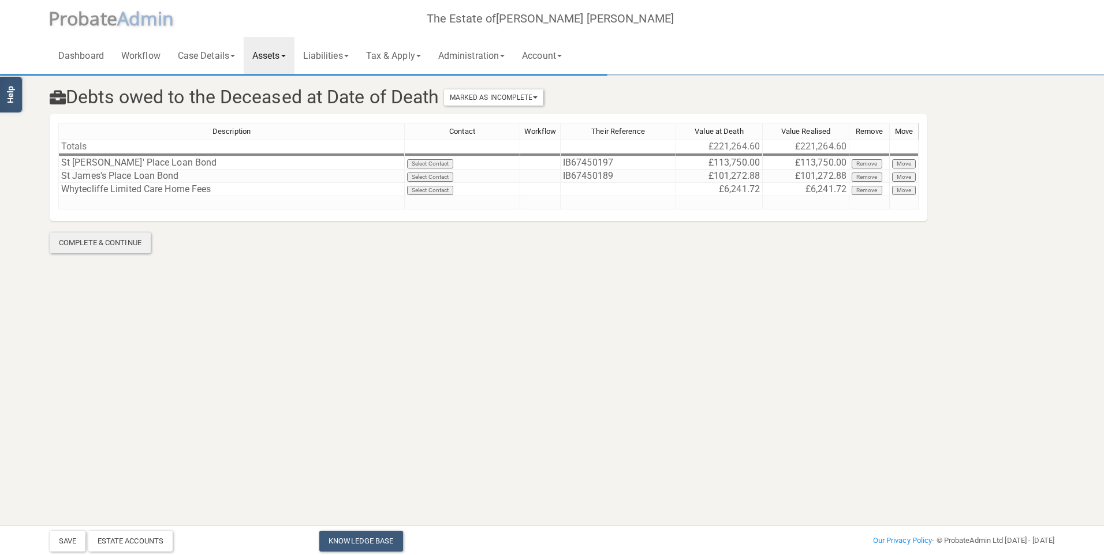
click at [122, 246] on div "Complete & Continue" at bounding box center [100, 243] width 101 height 21
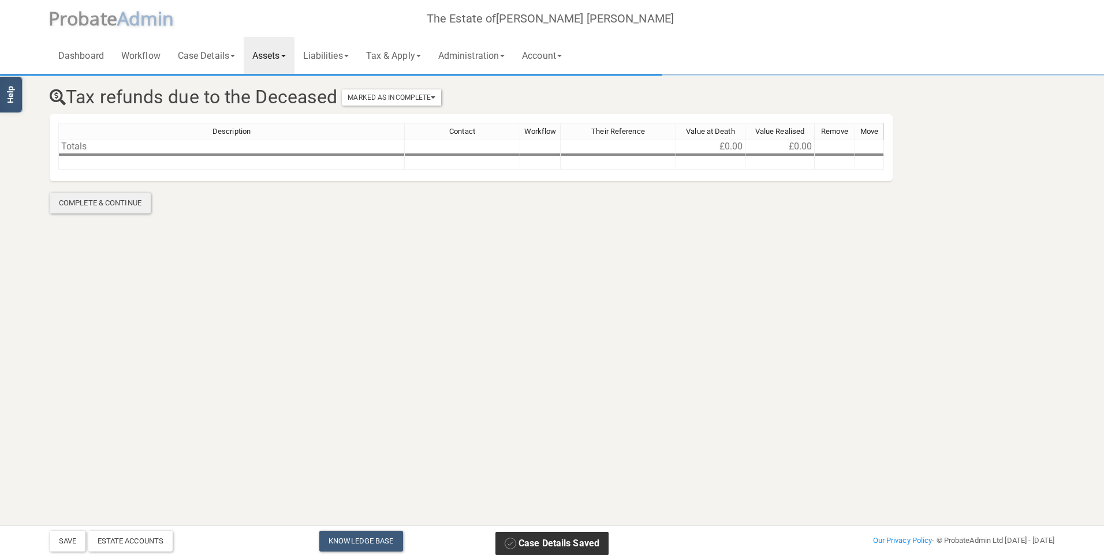
click at [125, 210] on div "Complete & Continue" at bounding box center [100, 203] width 101 height 21
click at [124, 210] on div "Complete & Continue" at bounding box center [100, 203] width 101 height 21
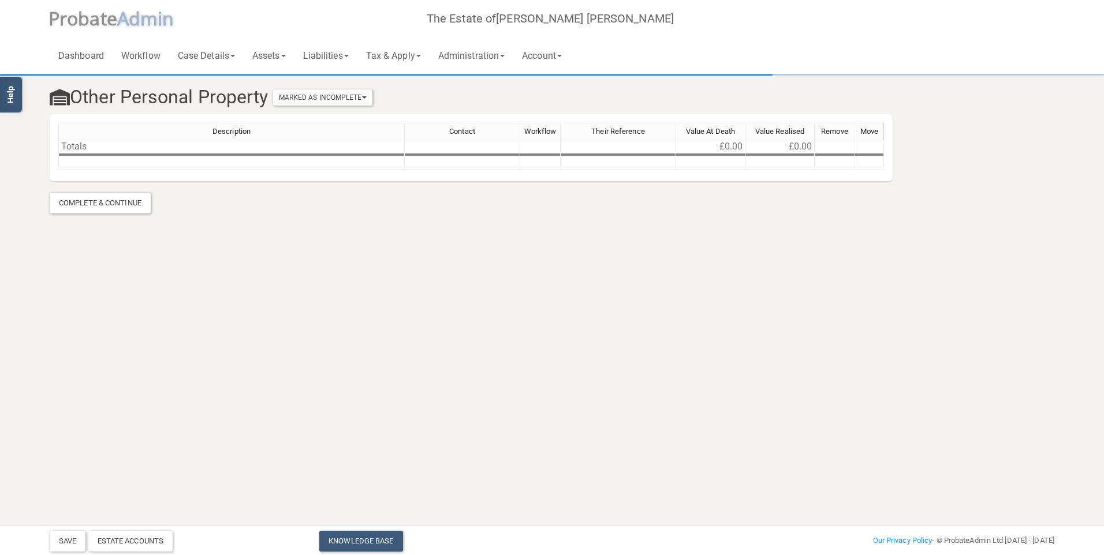
click at [124, 210] on div "Complete & Continue" at bounding box center [100, 203] width 101 height 21
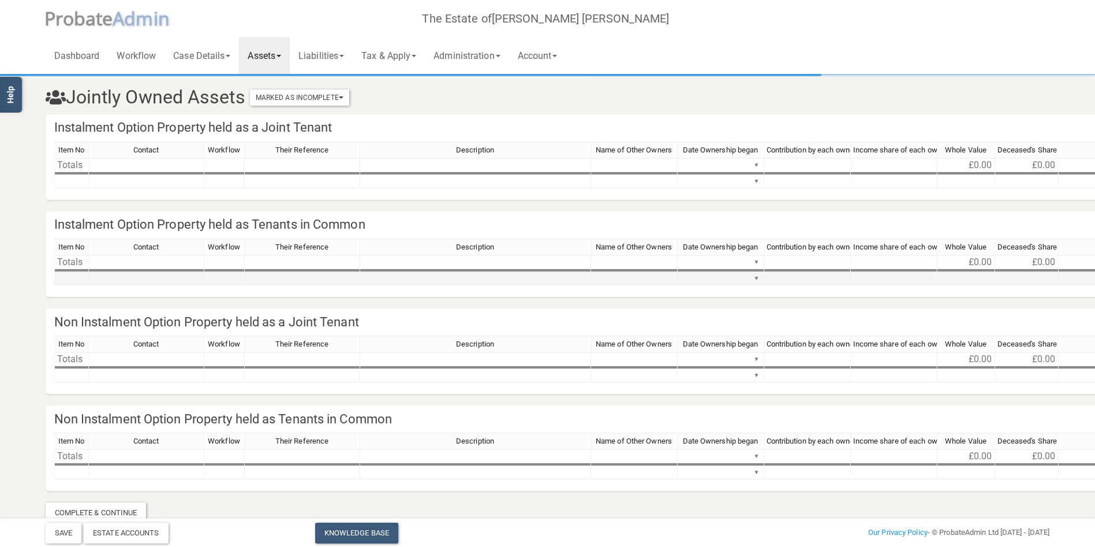
scroll to position [20, 0]
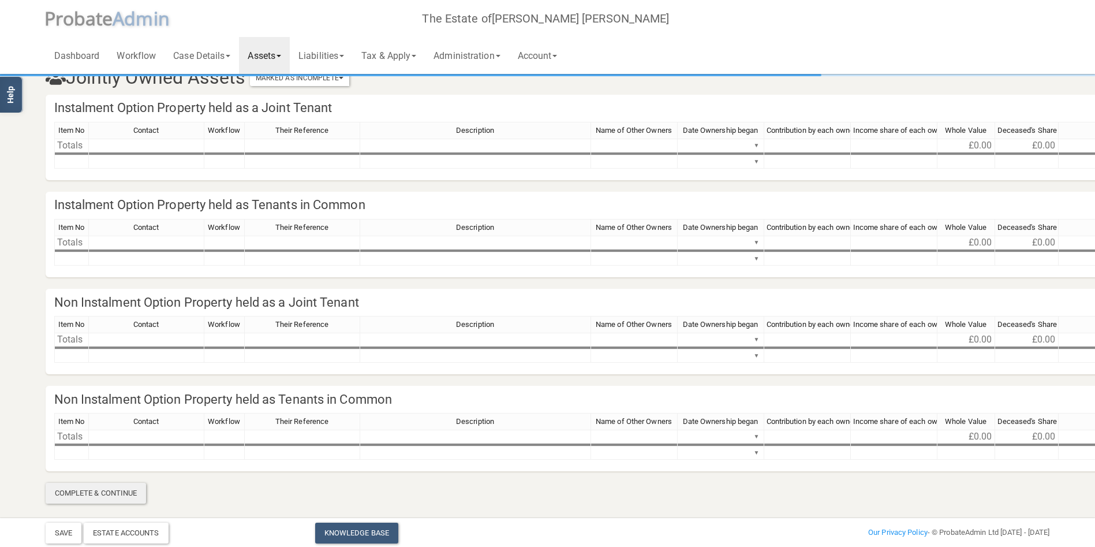
click at [105, 498] on div "Complete & Continue" at bounding box center [96, 493] width 101 height 21
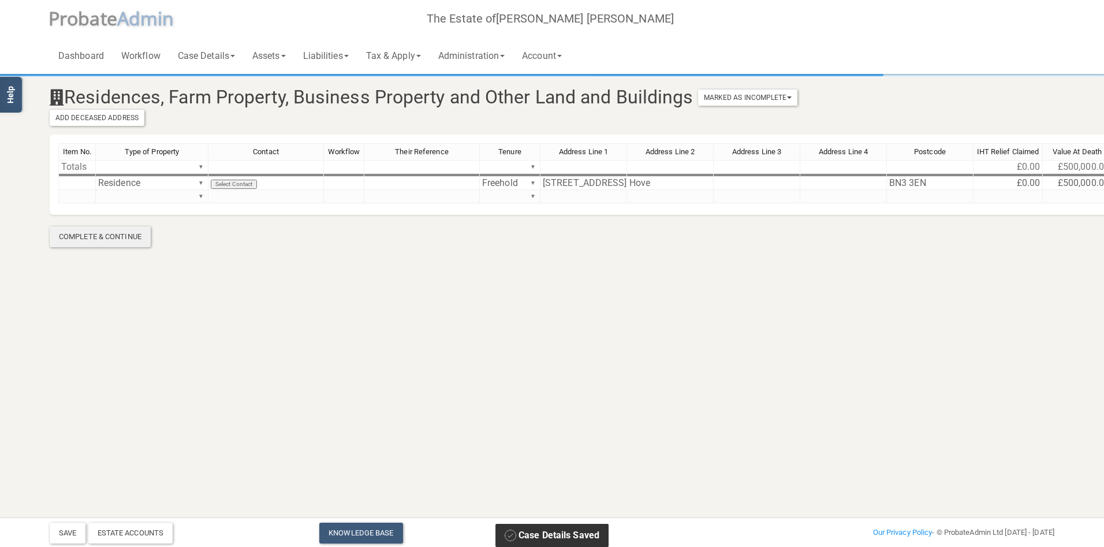
click at [141, 232] on div "Complete & Continue" at bounding box center [100, 236] width 101 height 21
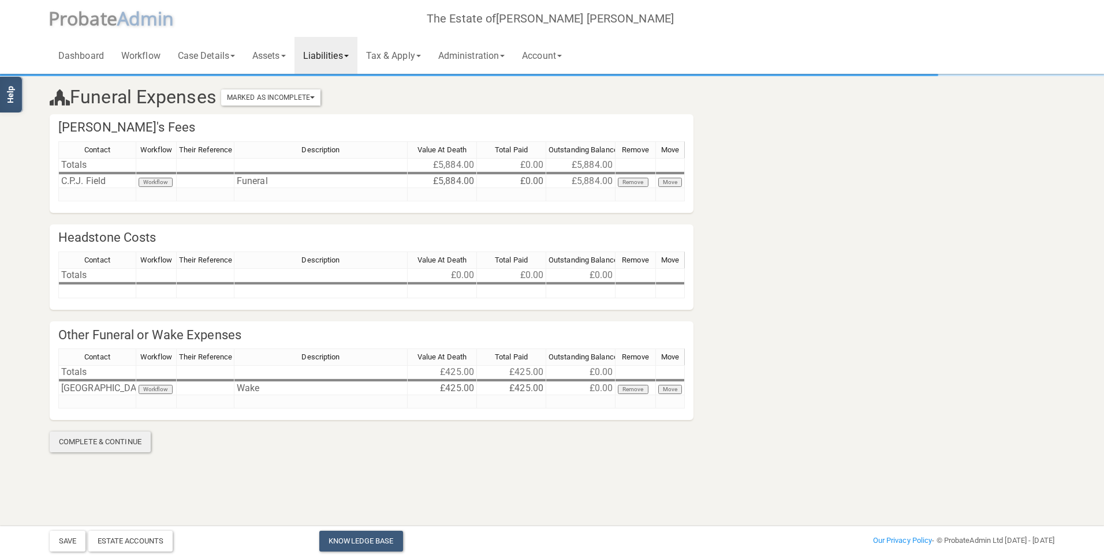
click at [98, 442] on div "Complete & Continue" at bounding box center [100, 442] width 101 height 21
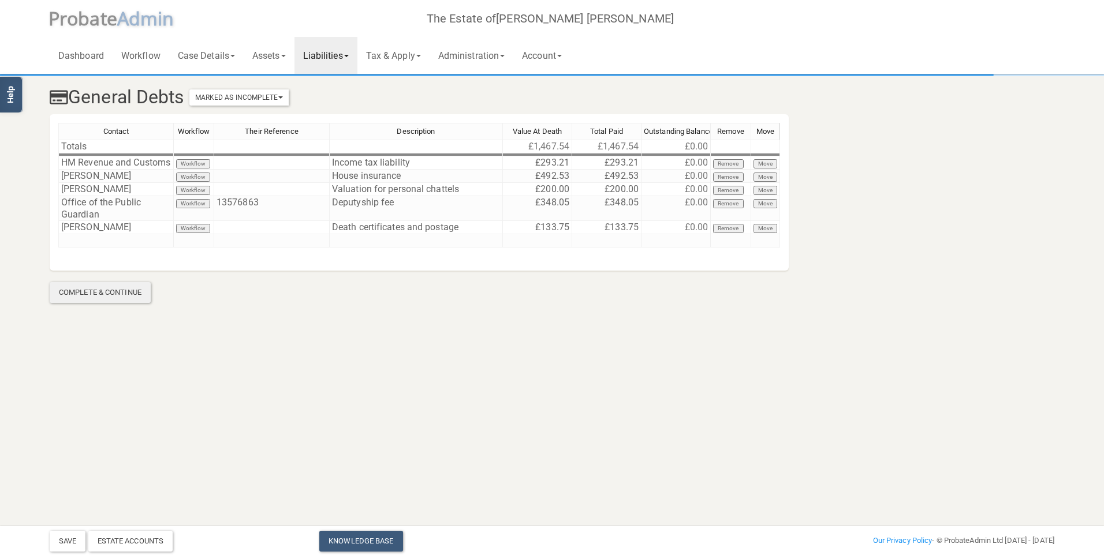
click at [117, 292] on div "Complete & Continue" at bounding box center [100, 292] width 101 height 21
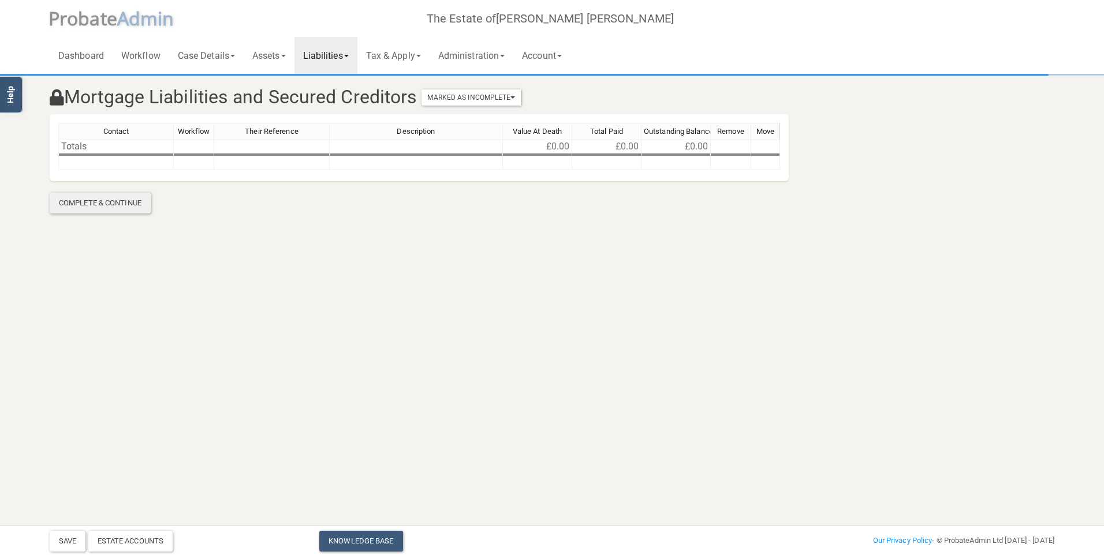
click at [111, 208] on div "Complete & Continue" at bounding box center [100, 203] width 101 height 21
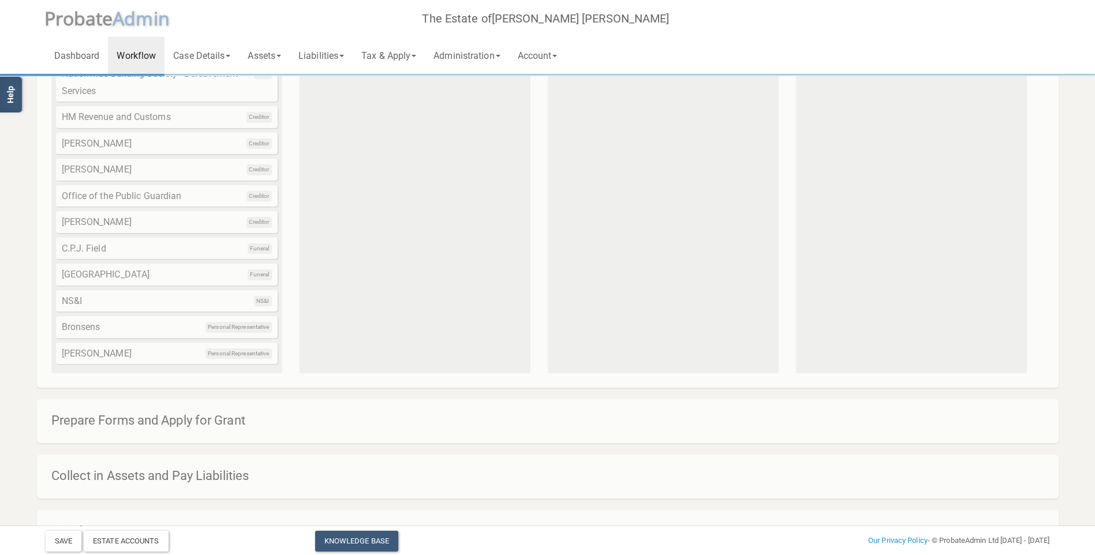
scroll to position [226, 0]
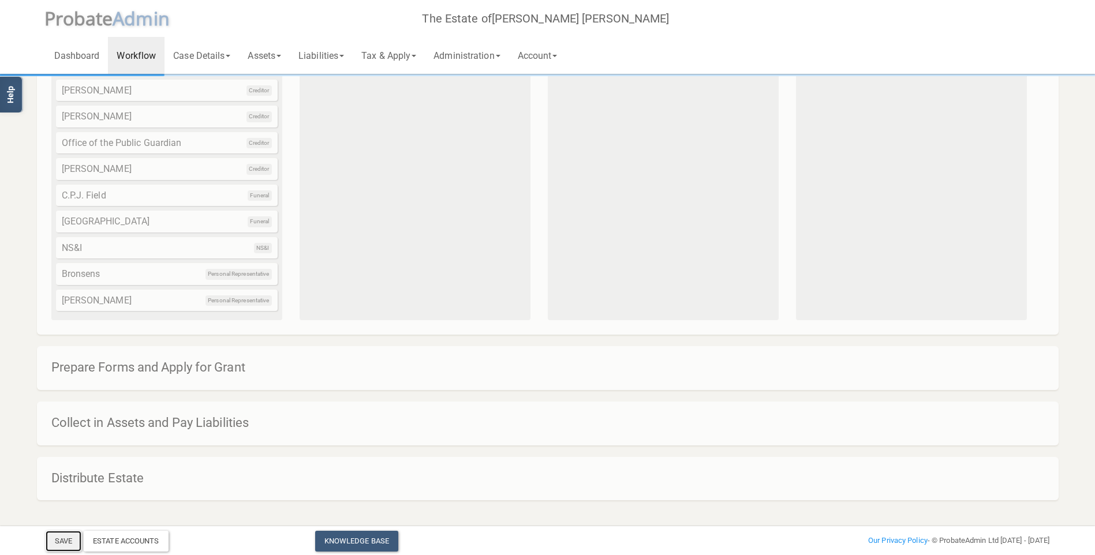
click at [63, 543] on button "Save" at bounding box center [64, 541] width 36 height 21
click at [181, 369] on h4 "Prepare Forms and Apply for Grant" at bounding box center [553, 368] width 1004 height 14
click at [239, 379] on div "Prepare Forms and Apply for Grant" at bounding box center [548, 368] width 1022 height 44
click at [403, 55] on link "Tax & Apply" at bounding box center [389, 55] width 72 height 37
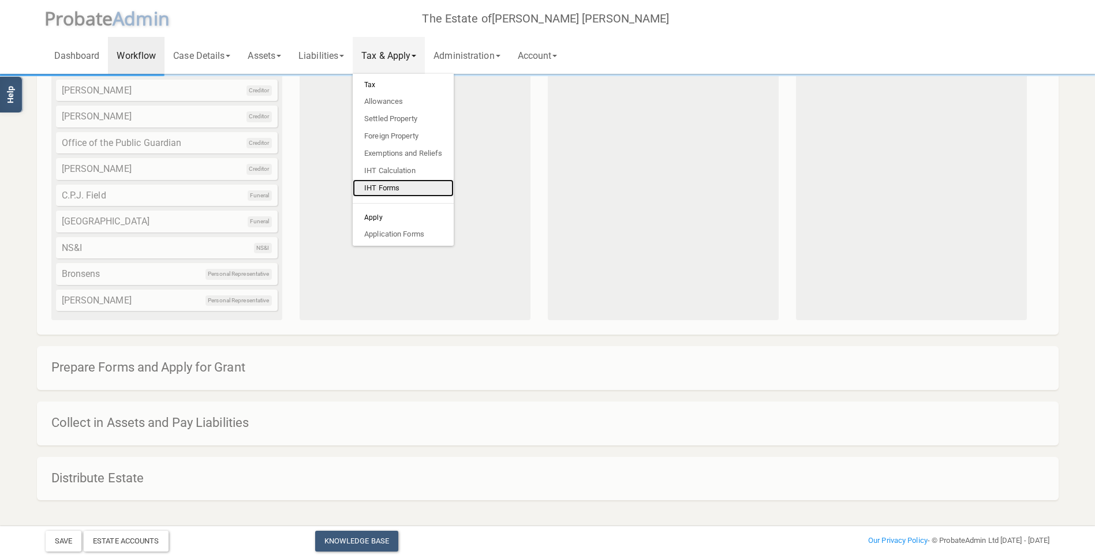
click at [403, 184] on link "IHT Forms" at bounding box center [403, 188] width 101 height 17
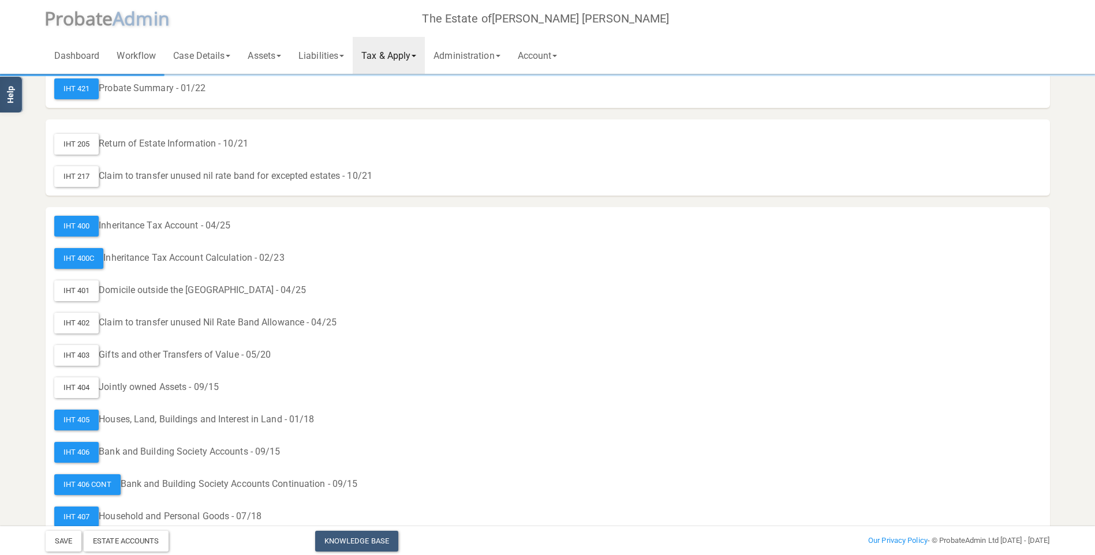
scroll to position [173, 0]
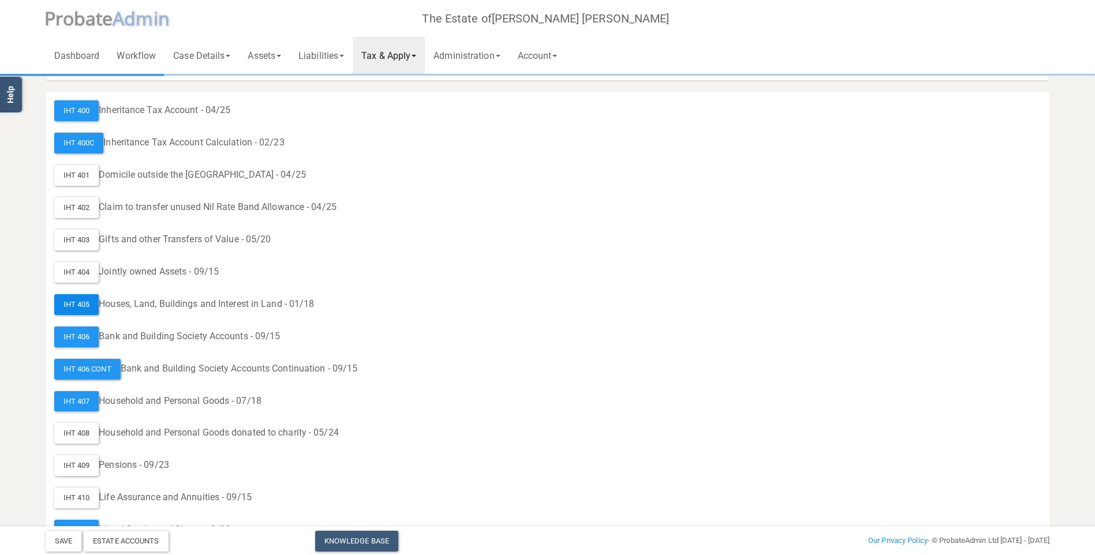
click at [81, 301] on div "IHT 405" at bounding box center [76, 304] width 45 height 21
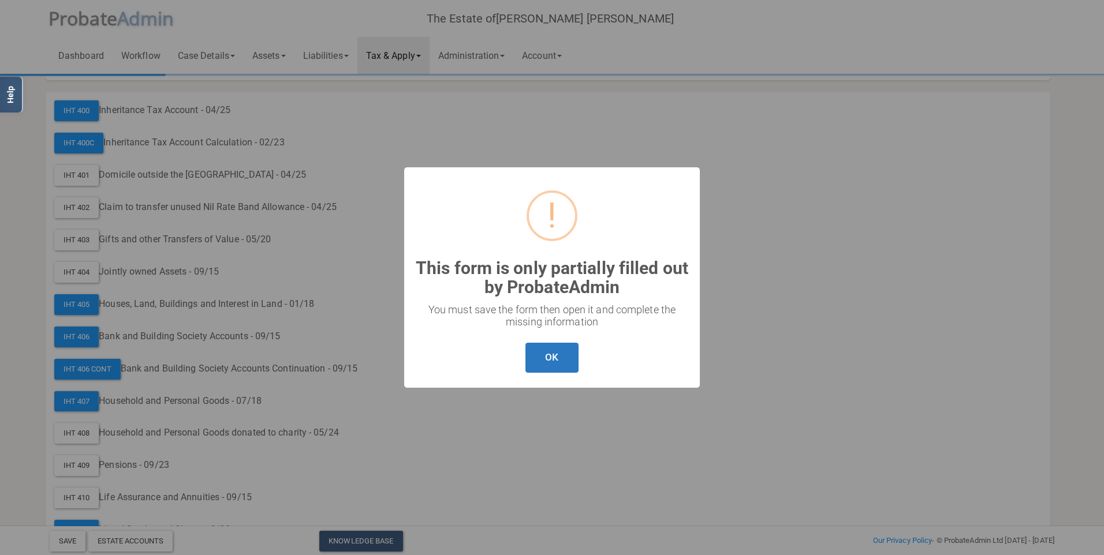
click at [539, 366] on button "OK" at bounding box center [551, 358] width 53 height 31
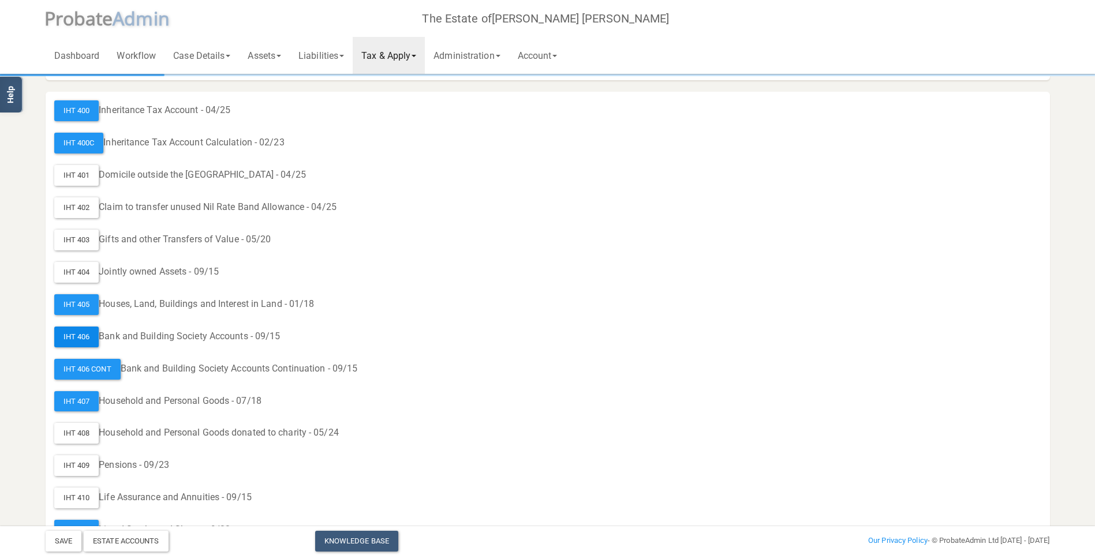
click at [85, 336] on div "IHT 406" at bounding box center [76, 337] width 45 height 21
click at [72, 337] on div "IHT 406" at bounding box center [76, 337] width 45 height 21
click at [89, 371] on div "IHT 406 Cont" at bounding box center [87, 369] width 66 height 21
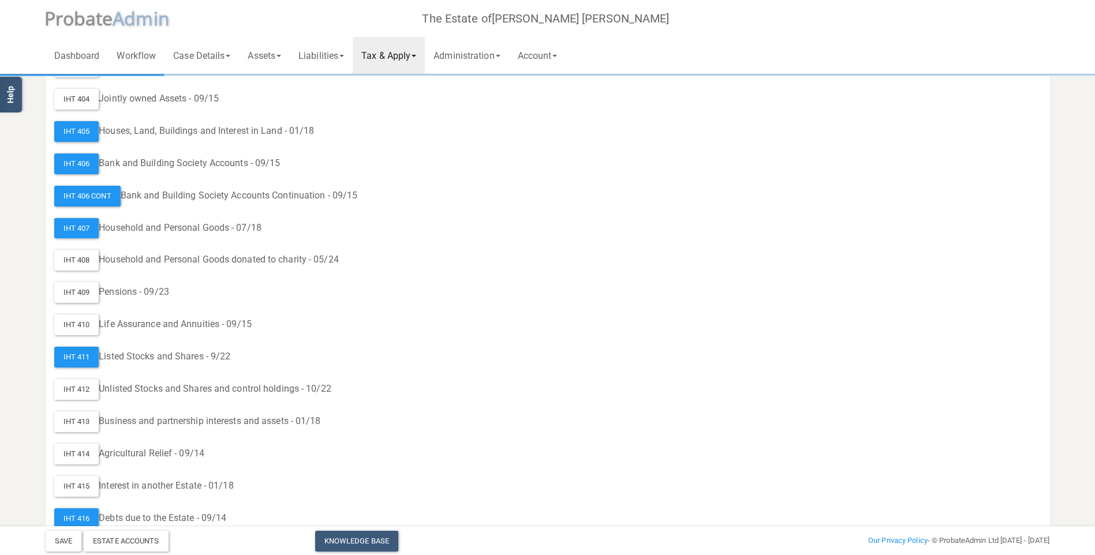
scroll to position [404, 0]
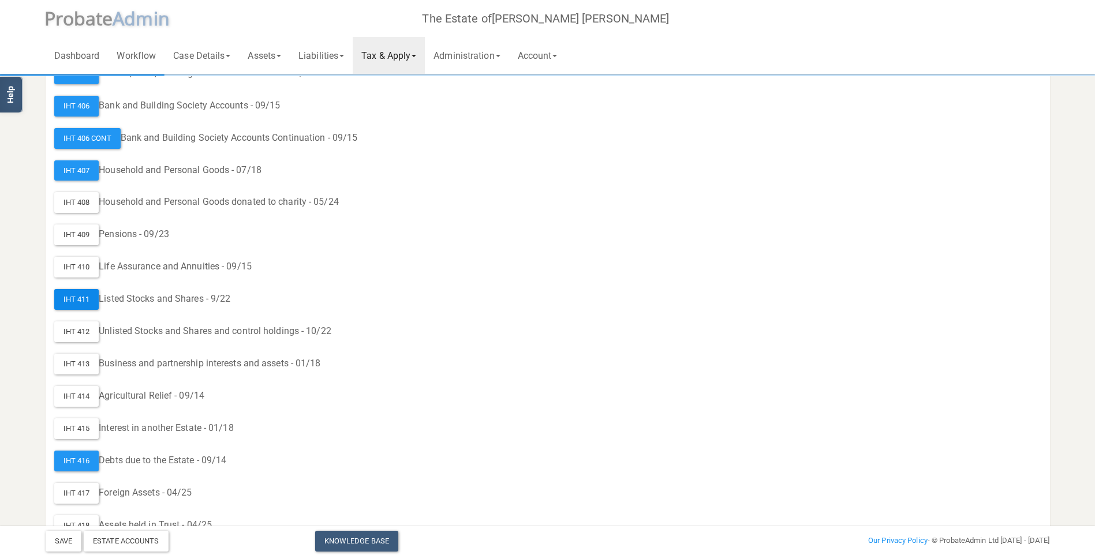
click at [77, 294] on div "IHT 411" at bounding box center [76, 299] width 45 height 21
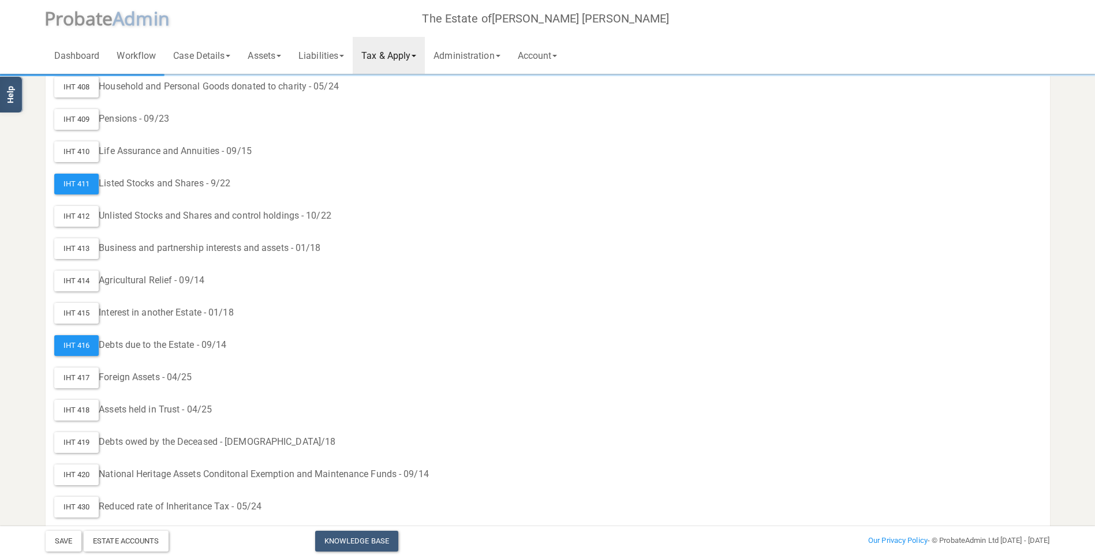
scroll to position [577, 0]
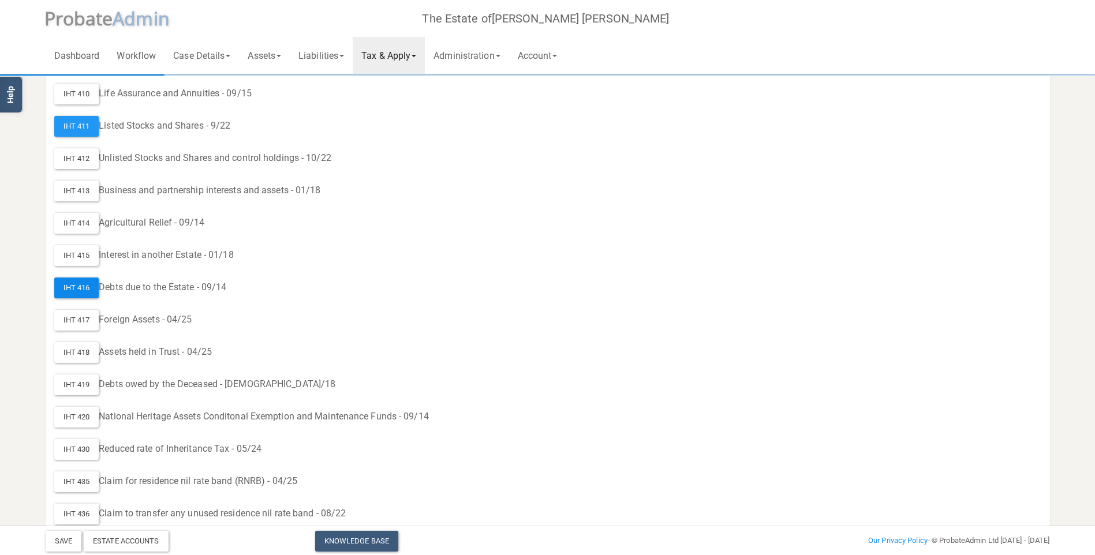
click at [76, 285] on div "IHT 416" at bounding box center [76, 288] width 45 height 21
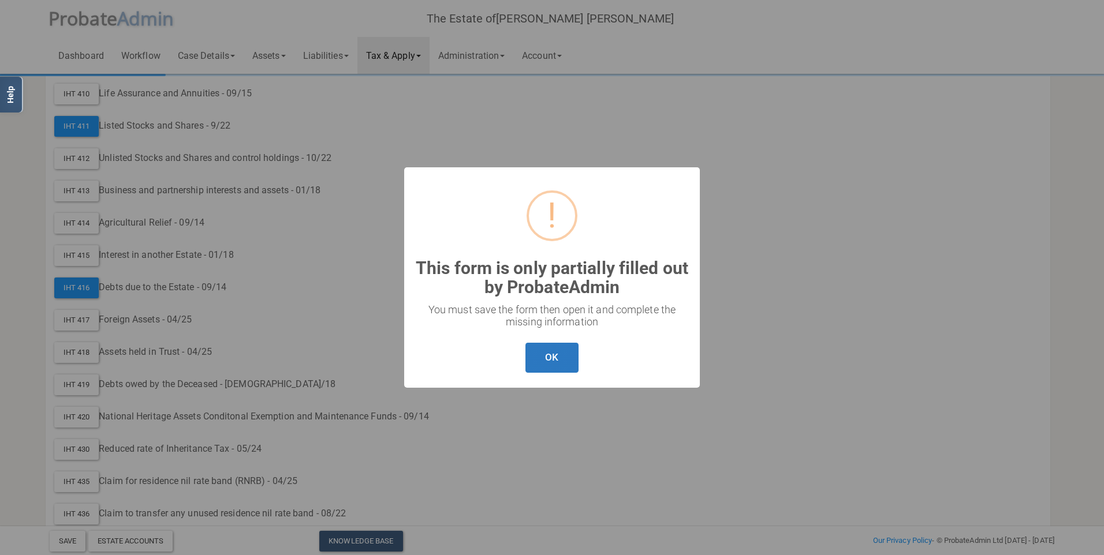
click at [555, 360] on button "OK" at bounding box center [551, 358] width 53 height 31
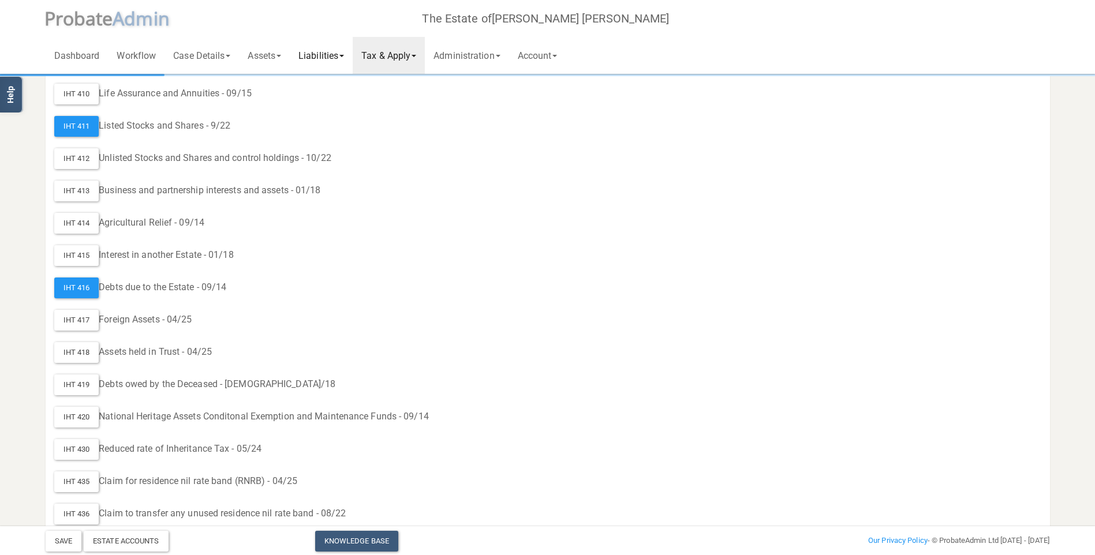
click at [324, 60] on link "Liabilities" at bounding box center [321, 55] width 63 height 37
click at [268, 57] on link "Assets" at bounding box center [264, 55] width 51 height 37
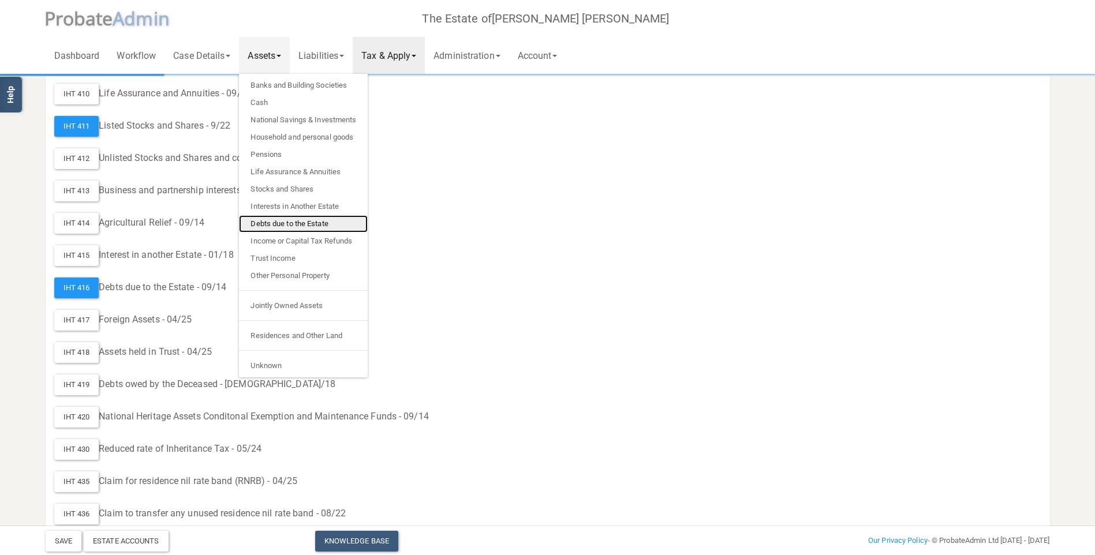
click at [287, 224] on link "Debts due to the Estate" at bounding box center [303, 223] width 129 height 17
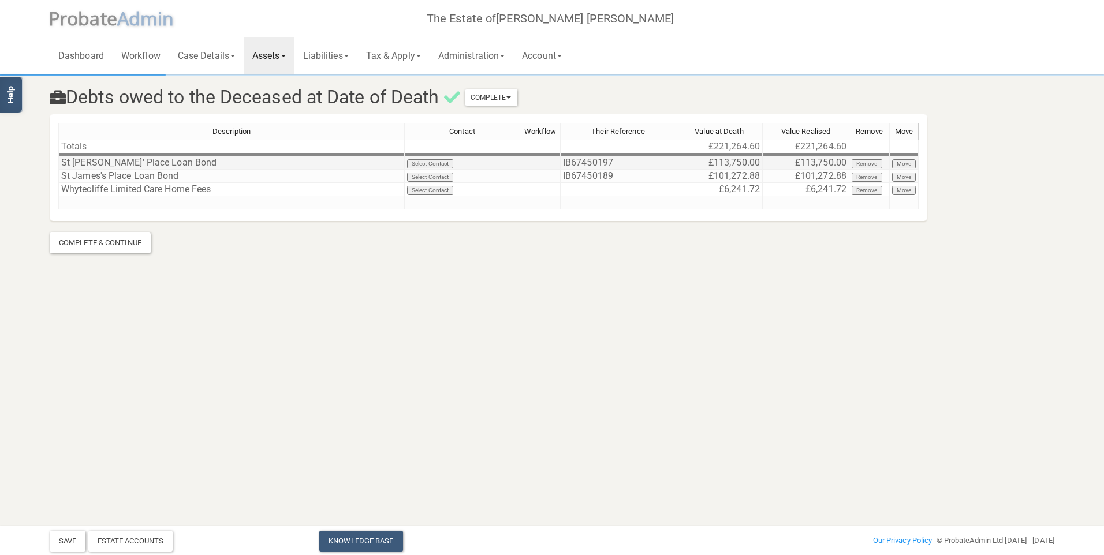
click at [866, 164] on button "Remove" at bounding box center [866, 163] width 31 height 9
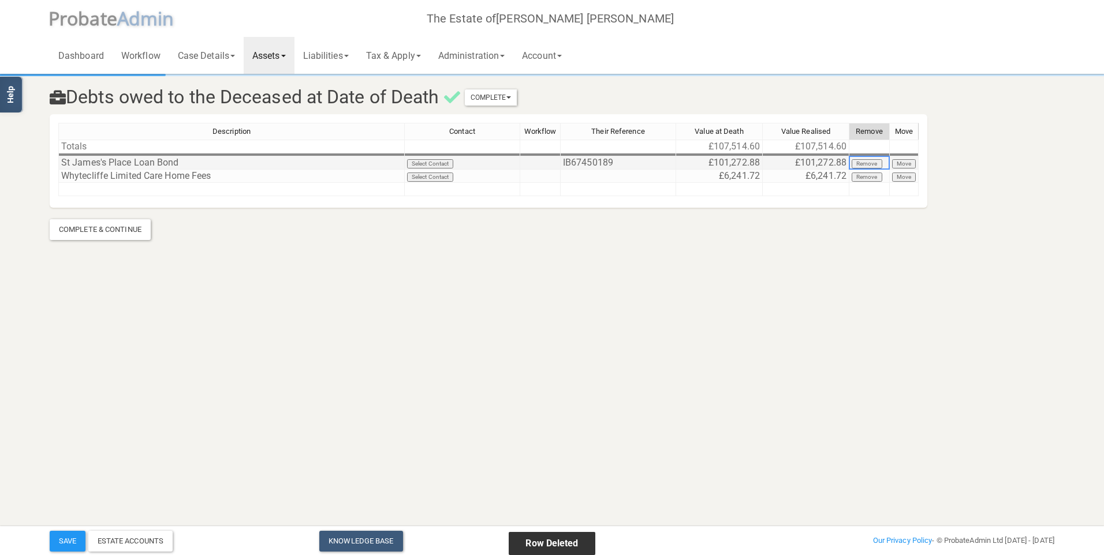
click at [864, 165] on button "Remove" at bounding box center [866, 163] width 31 height 9
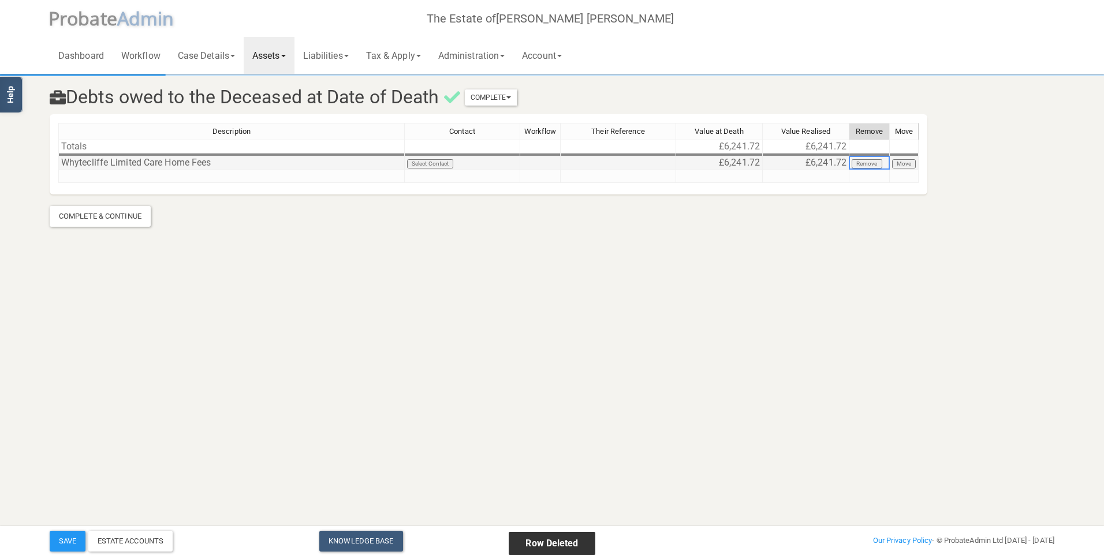
click at [276, 53] on link "Assets" at bounding box center [269, 55] width 51 height 37
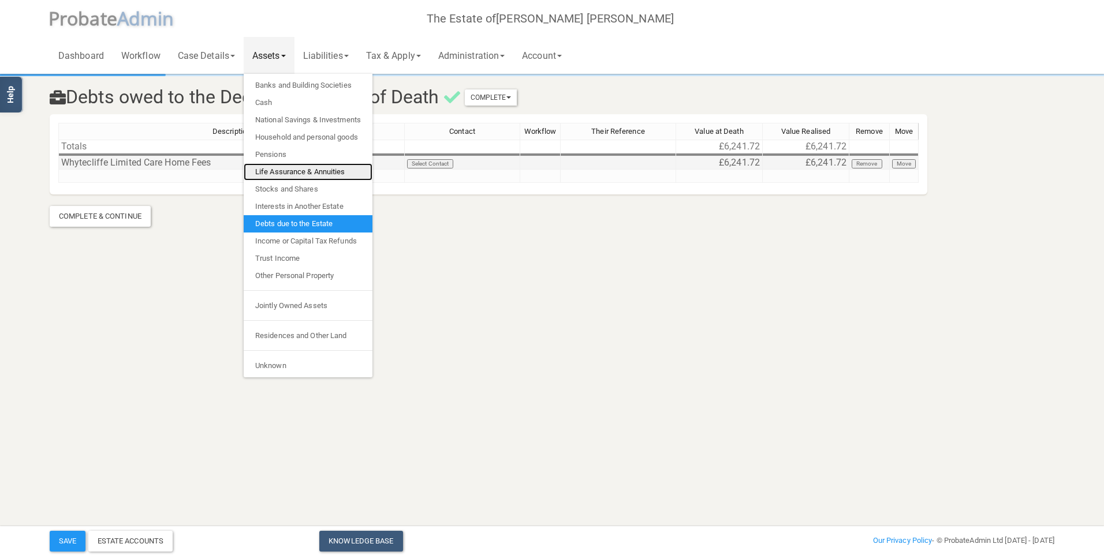
click at [292, 170] on link "Life Assurance & Annuities" at bounding box center [308, 171] width 129 height 17
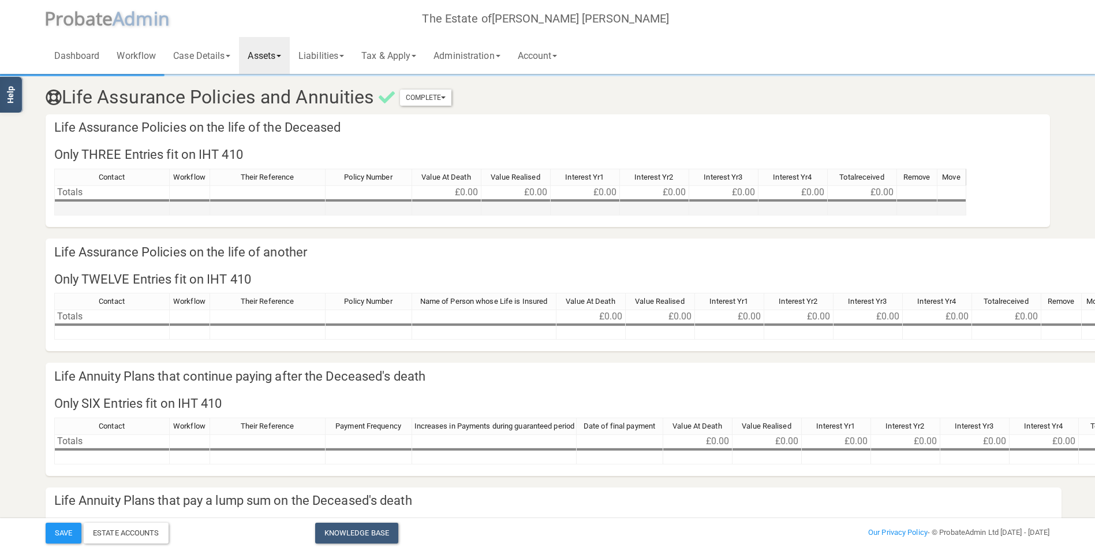
click at [117, 207] on td at bounding box center [111, 208] width 115 height 13
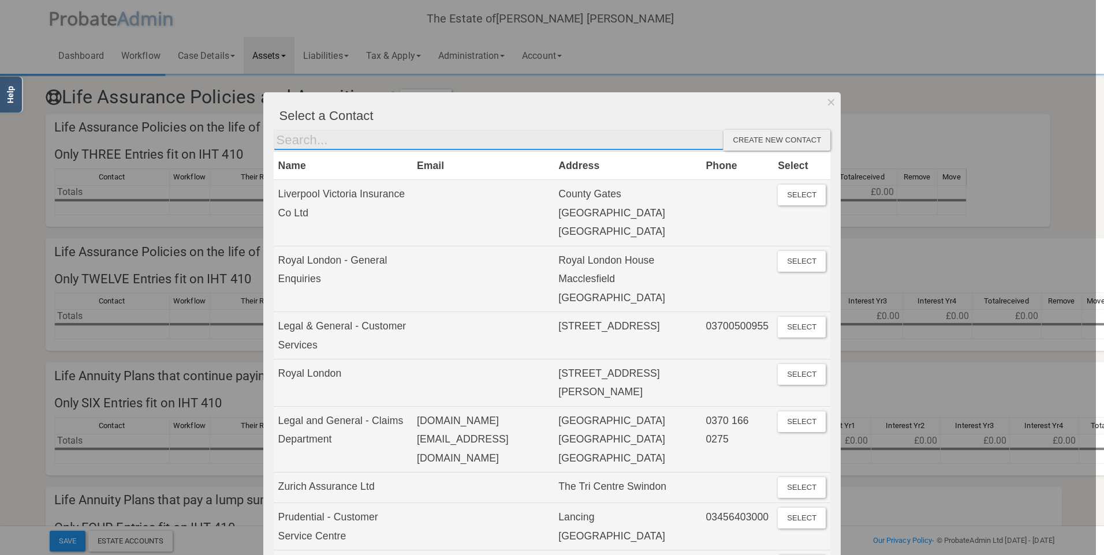
click at [416, 145] on input "text" at bounding box center [499, 140] width 450 height 21
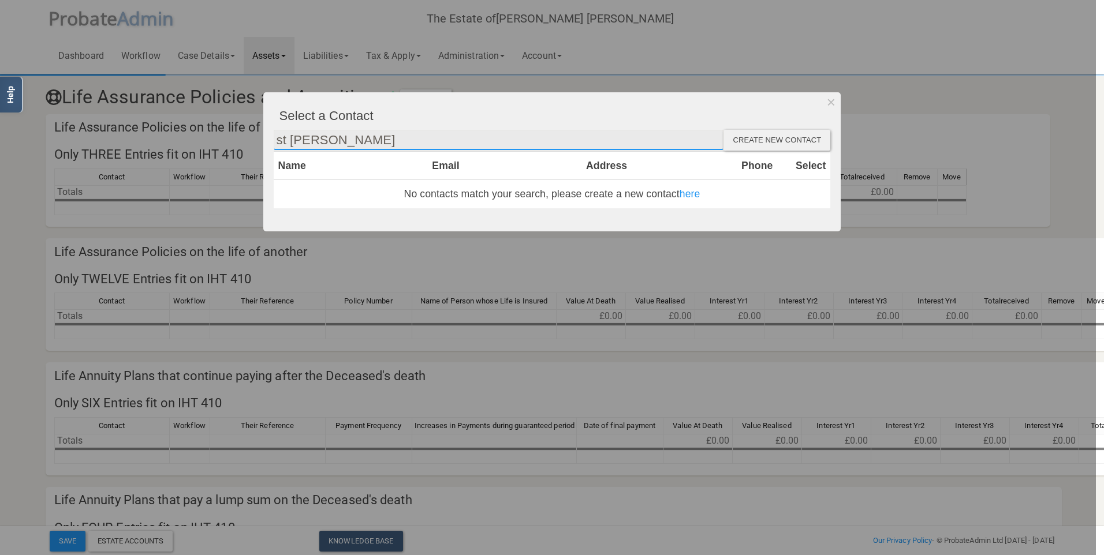
drag, startPoint x: 393, startPoint y: 134, endPoint x: 236, endPoint y: 125, distance: 157.9
click at [236, 125] on div "Select a Contact st [PERSON_NAME] Create new contact Name Email Address Phone S…" at bounding box center [552, 277] width 1104 height 555
type input "St [PERSON_NAME]"
click at [764, 145] on div "Create new contact" at bounding box center [776, 140] width 107 height 21
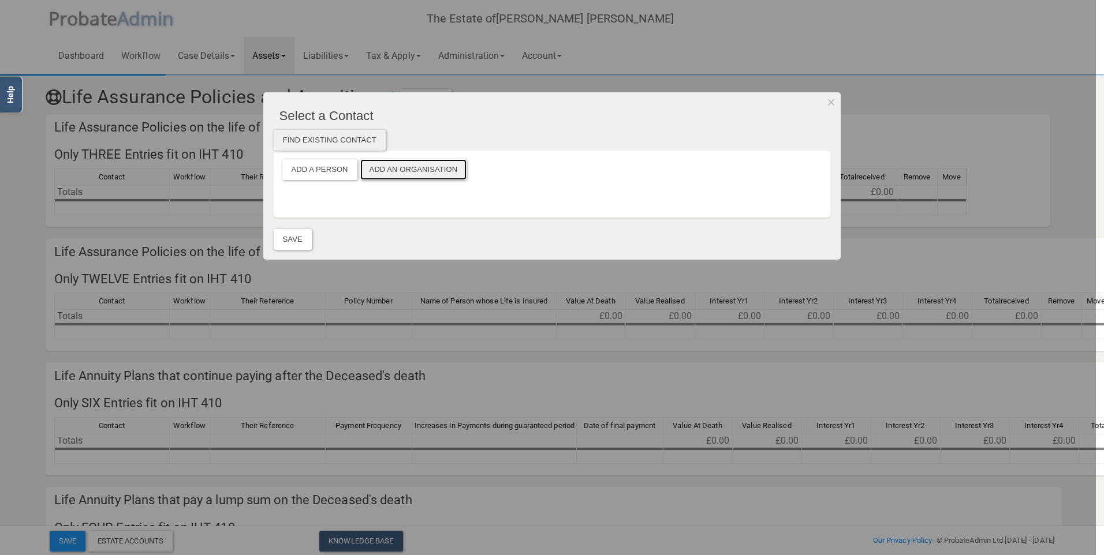
click at [425, 174] on button "Add an Organisation" at bounding box center [413, 169] width 107 height 21
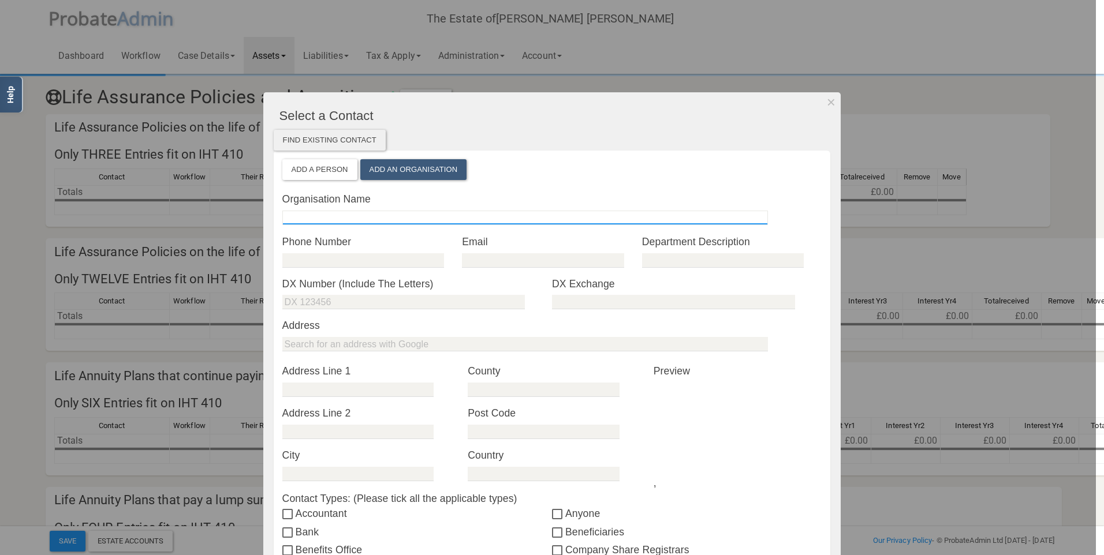
click at [338, 212] on input "text" at bounding box center [524, 218] width 485 height 14
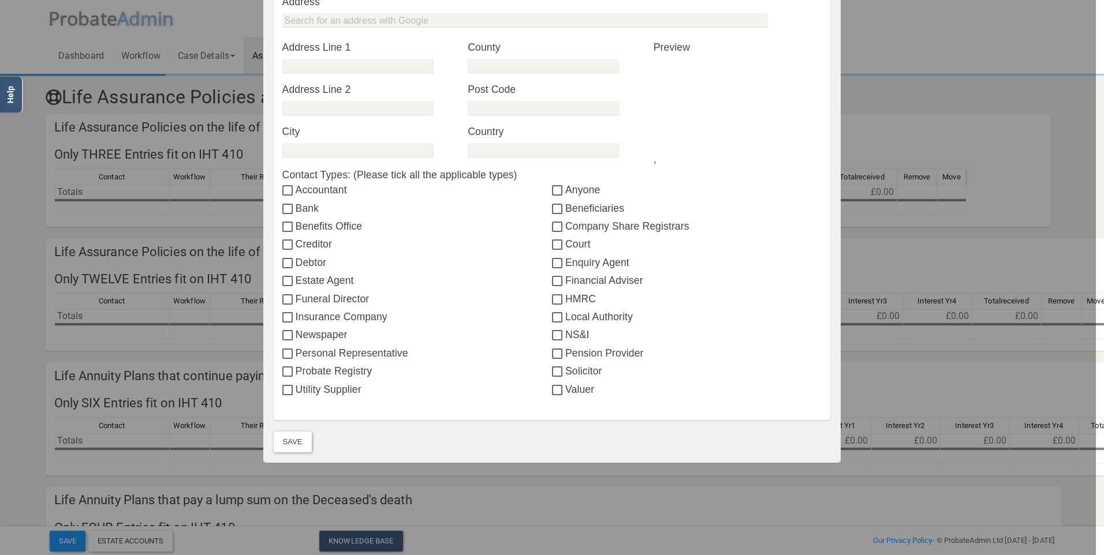
type input "[GEOGRAPHIC_DATA]"
click at [552, 278] on input "Financial Adviser" at bounding box center [558, 281] width 13 height 9
checkbox input "true"
click at [288, 443] on button "Save" at bounding box center [293, 442] width 38 height 21
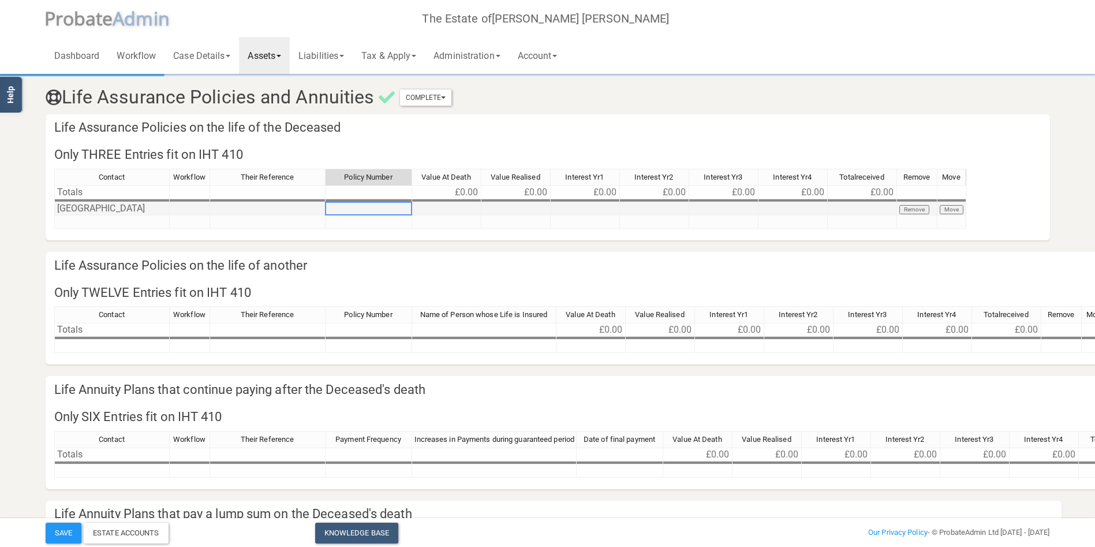
click at [352, 209] on td at bounding box center [369, 208] width 87 height 13
type textarea "IB67450189"
type textarea "101272.88"
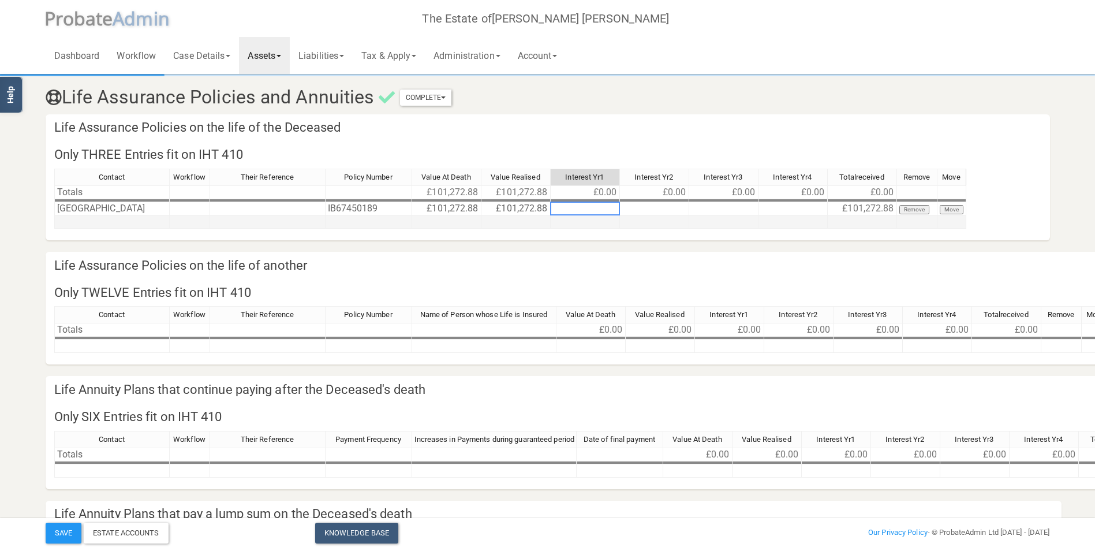
click at [257, 221] on td at bounding box center [267, 221] width 115 height 13
click at [54, 216] on div "Contact Workflow Their Reference Policy Number Value At Death Value Realised In…" at bounding box center [54, 199] width 0 height 60
click at [130, 218] on td at bounding box center [111, 221] width 115 height 13
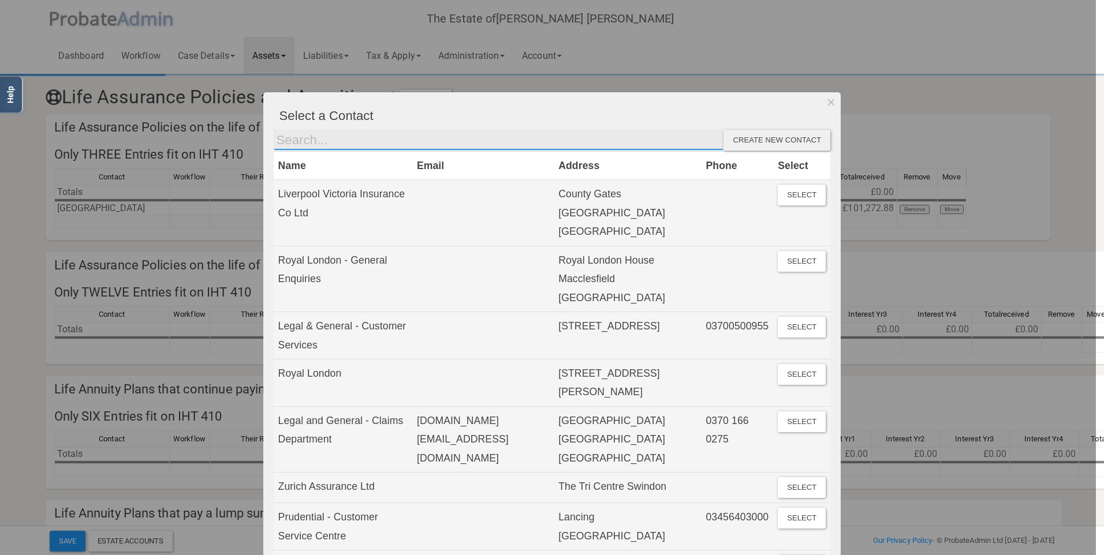
click at [294, 142] on input "text" at bounding box center [499, 140] width 450 height 21
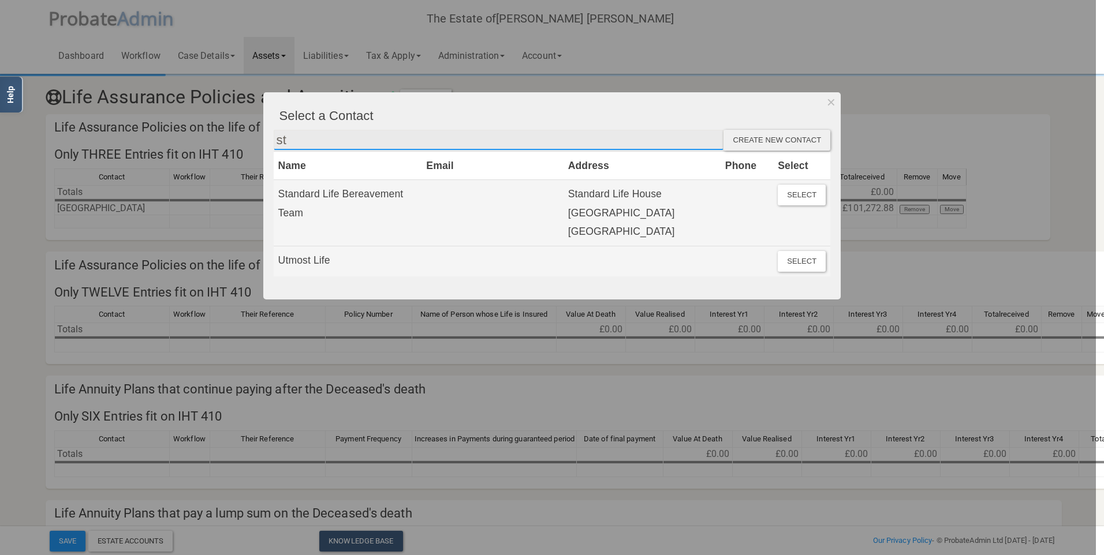
type input "St [PERSON_NAME]"
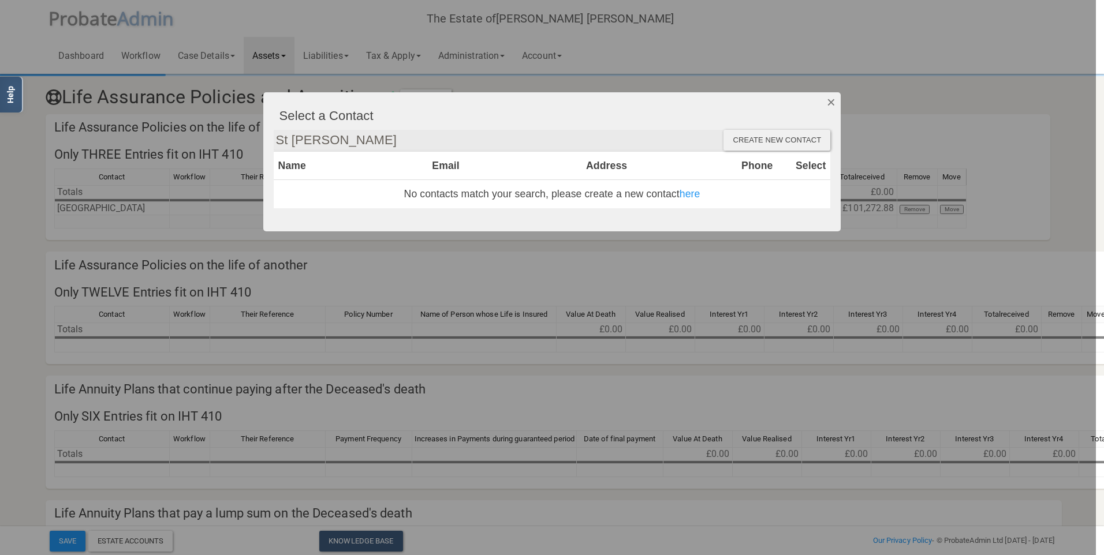
click at [835, 102] on button "Dismiss" at bounding box center [830, 102] width 19 height 20
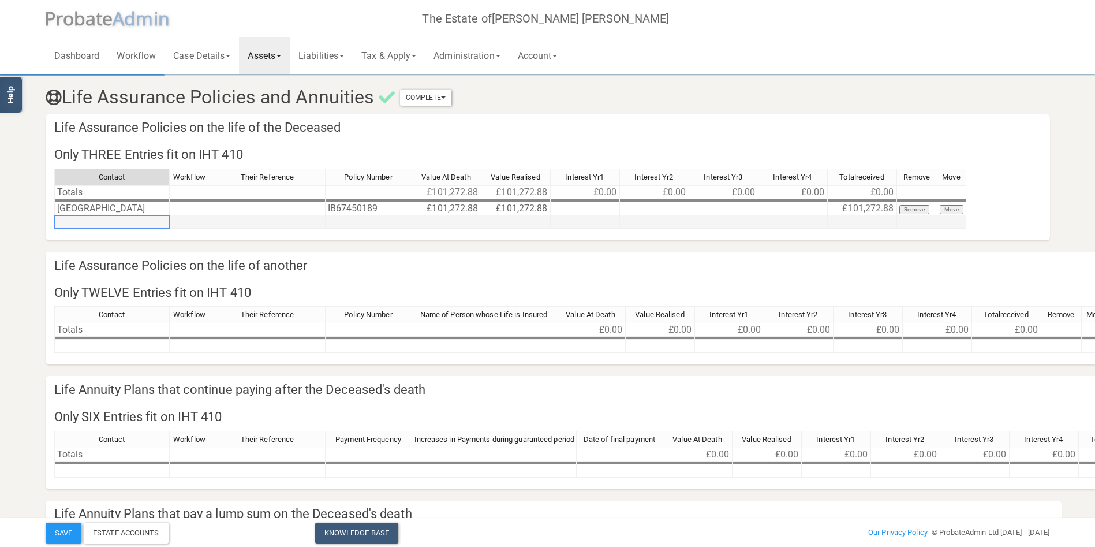
click at [122, 220] on td at bounding box center [111, 221] width 115 height 13
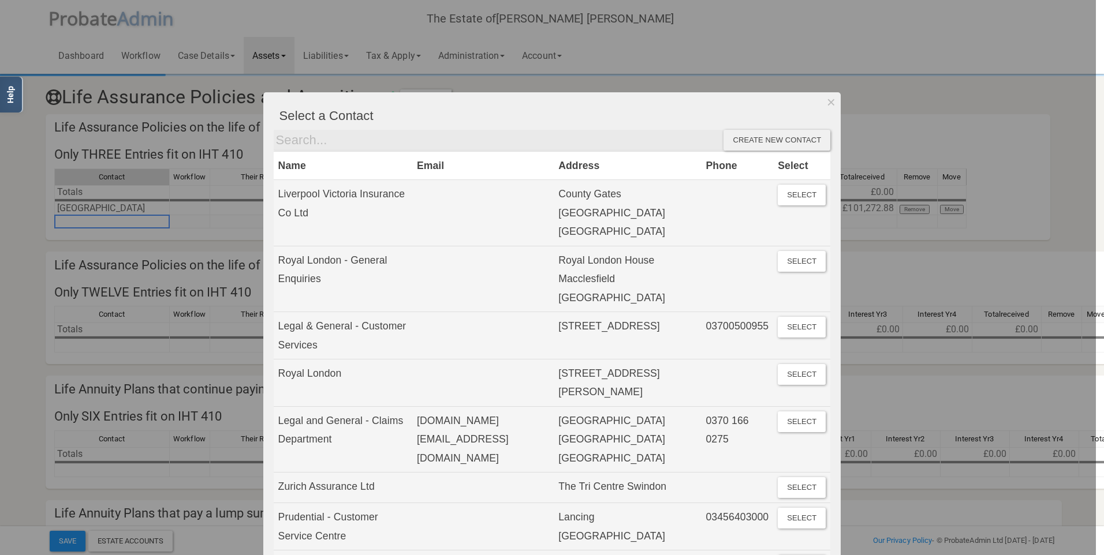
click at [821, 92] on button "Dismiss" at bounding box center [830, 102] width 19 height 20
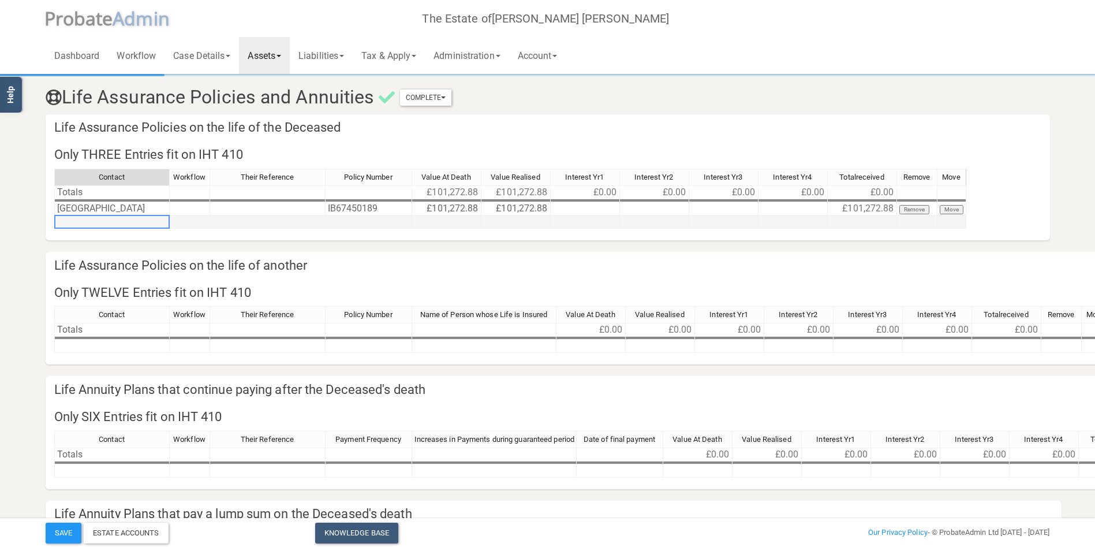
click at [134, 222] on td at bounding box center [111, 221] width 115 height 13
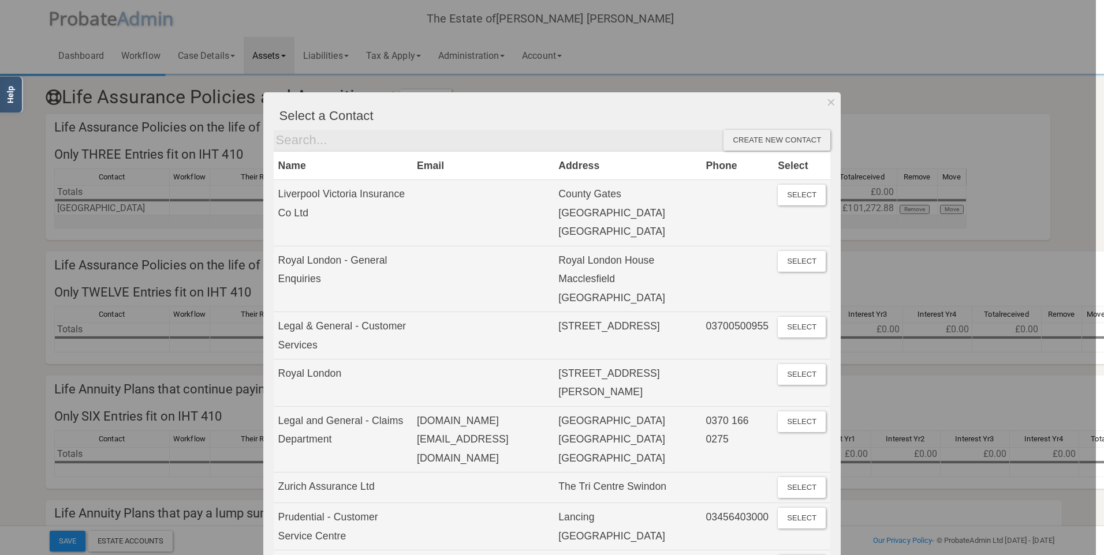
click at [134, 222] on div at bounding box center [548, 277] width 1096 height 555
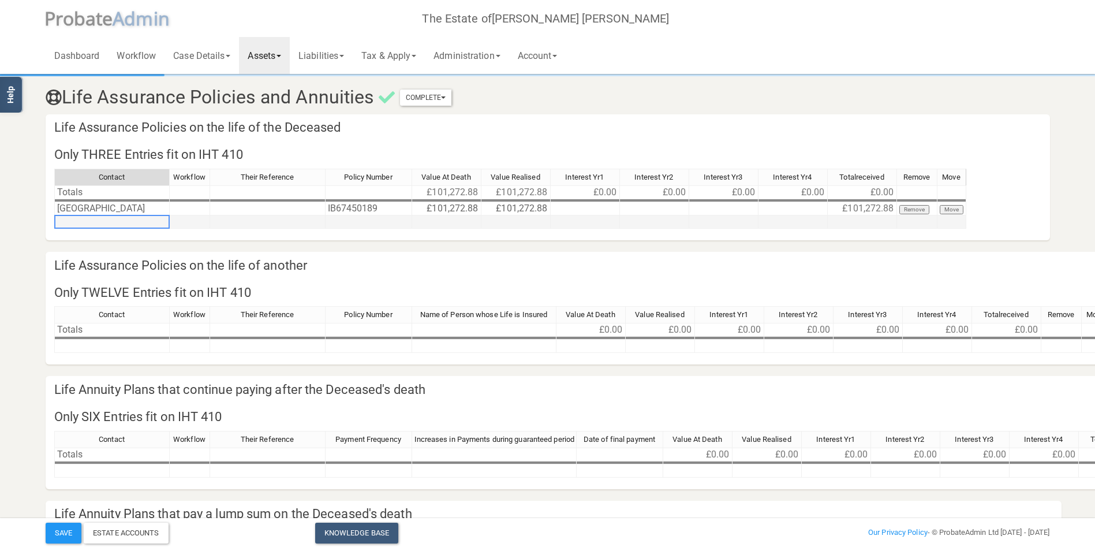
click at [109, 223] on td at bounding box center [111, 221] width 115 height 13
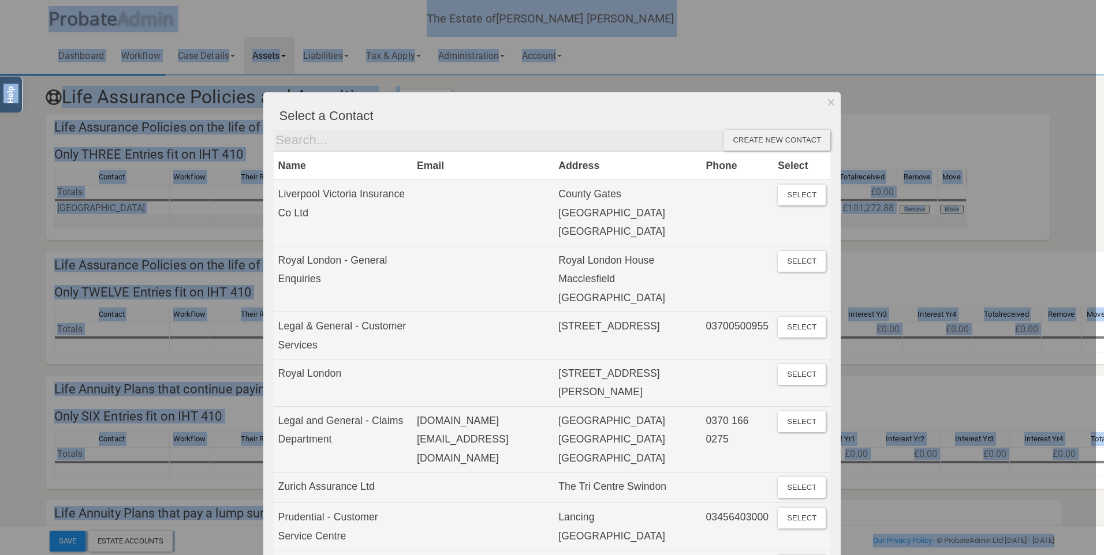
click at [109, 223] on div at bounding box center [548, 277] width 1096 height 555
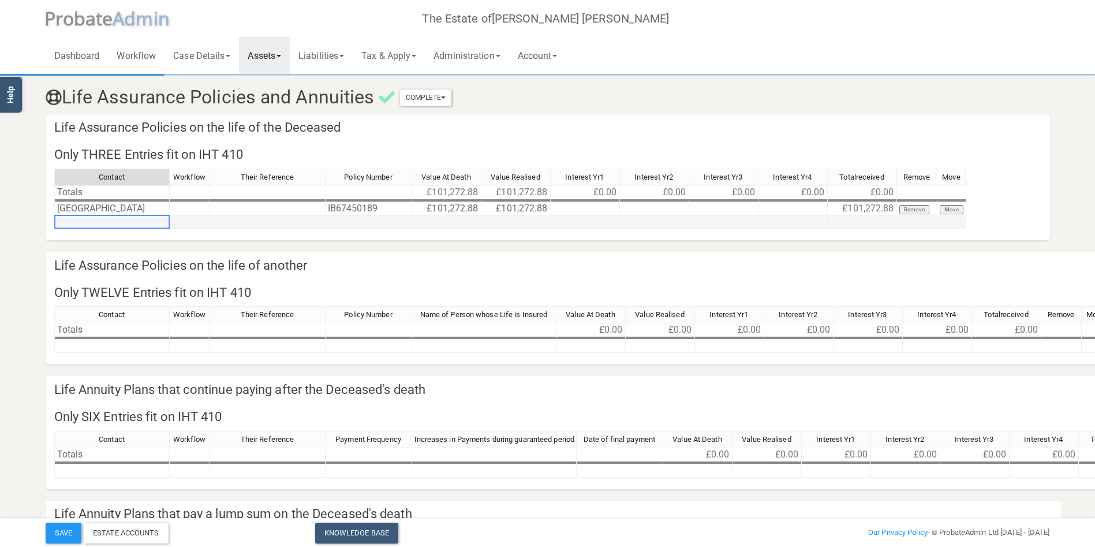
click at [144, 218] on td at bounding box center [111, 221] width 115 height 13
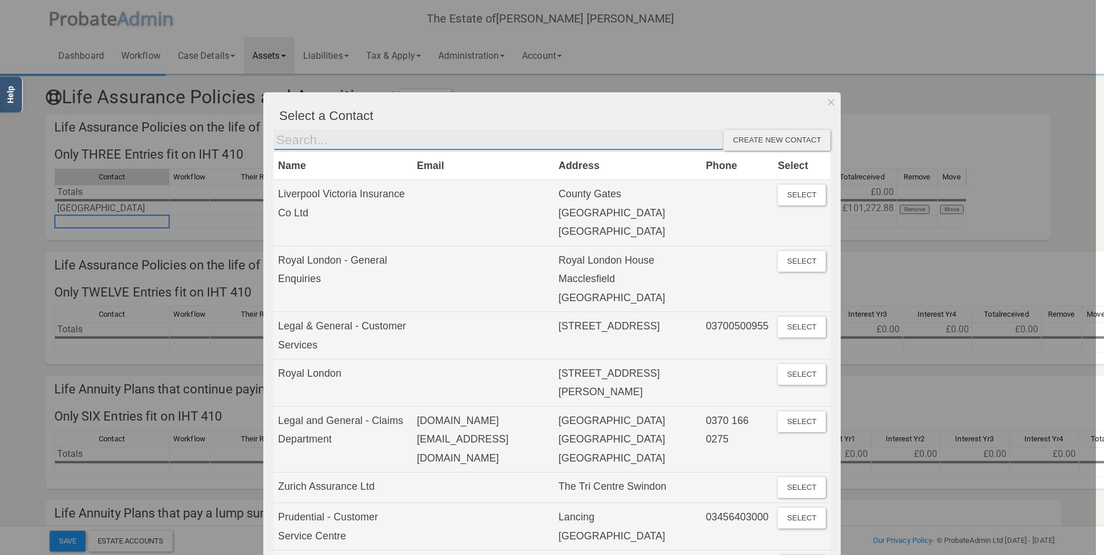
click at [390, 137] on input "text" at bounding box center [499, 140] width 450 height 21
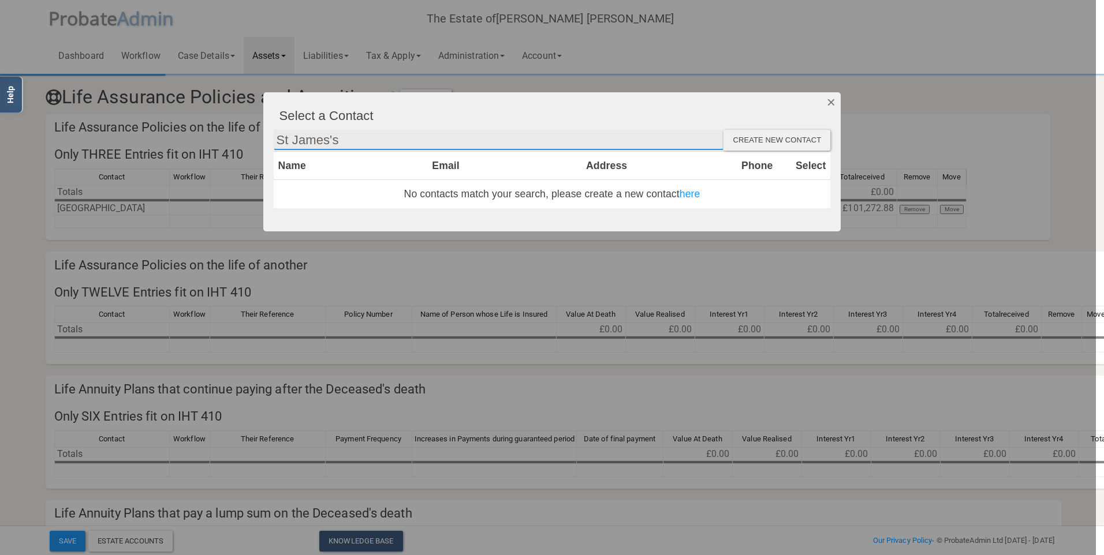
type input "St James's"
click at [825, 102] on button "Dismiss" at bounding box center [830, 102] width 19 height 20
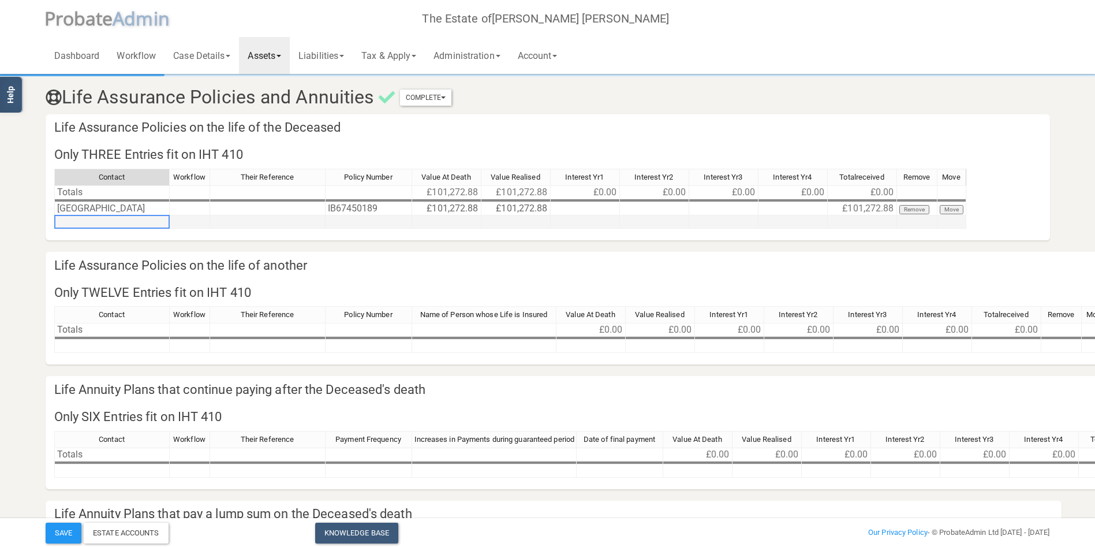
click at [110, 218] on td at bounding box center [111, 221] width 115 height 13
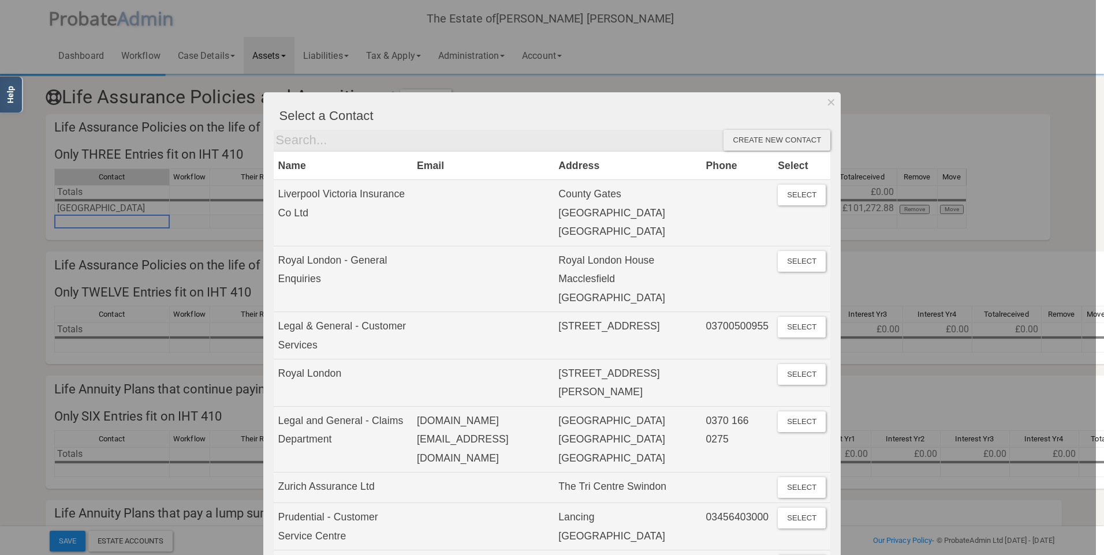
click at [109, 218] on div at bounding box center [548, 277] width 1096 height 555
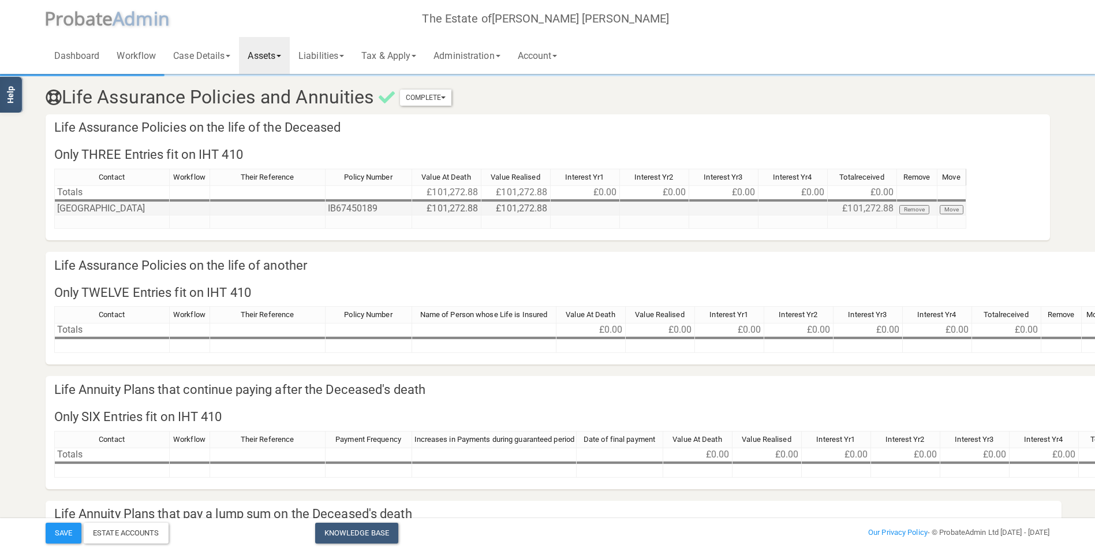
click at [139, 209] on td "[GEOGRAPHIC_DATA]" at bounding box center [111, 208] width 115 height 13
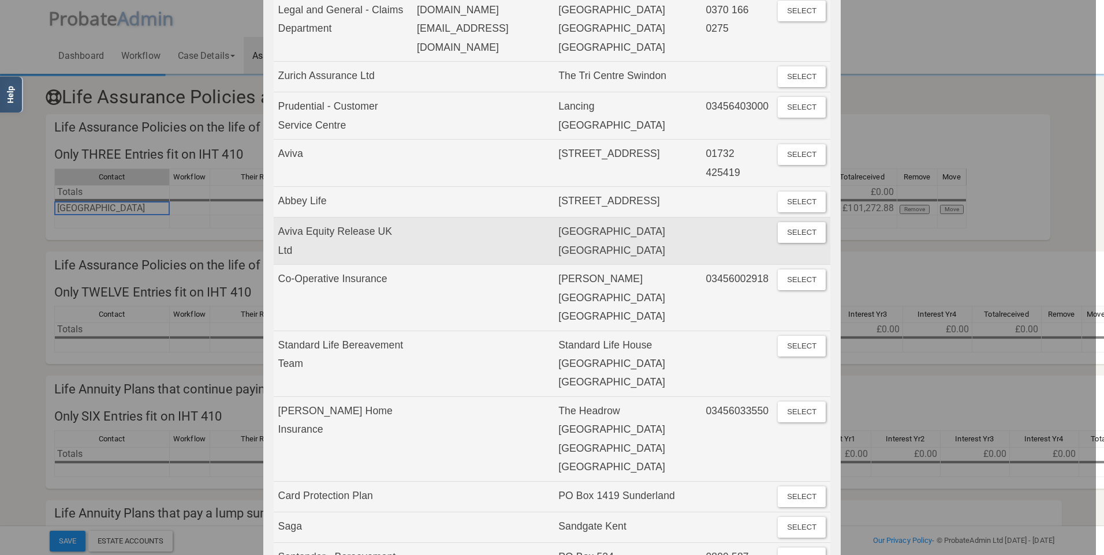
scroll to position [7, 0]
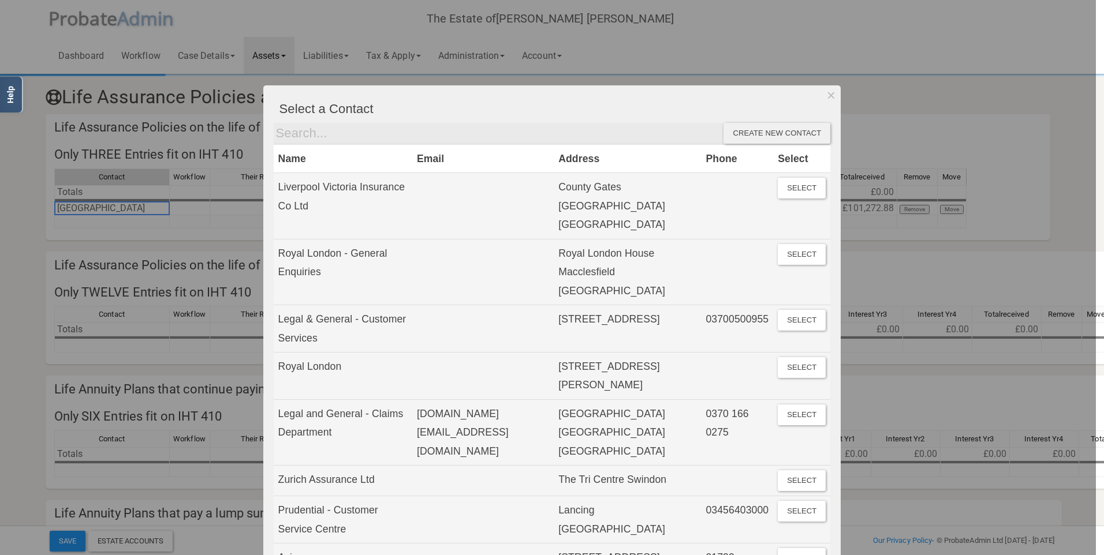
click at [837, 88] on div at bounding box center [548, 277] width 1096 height 555
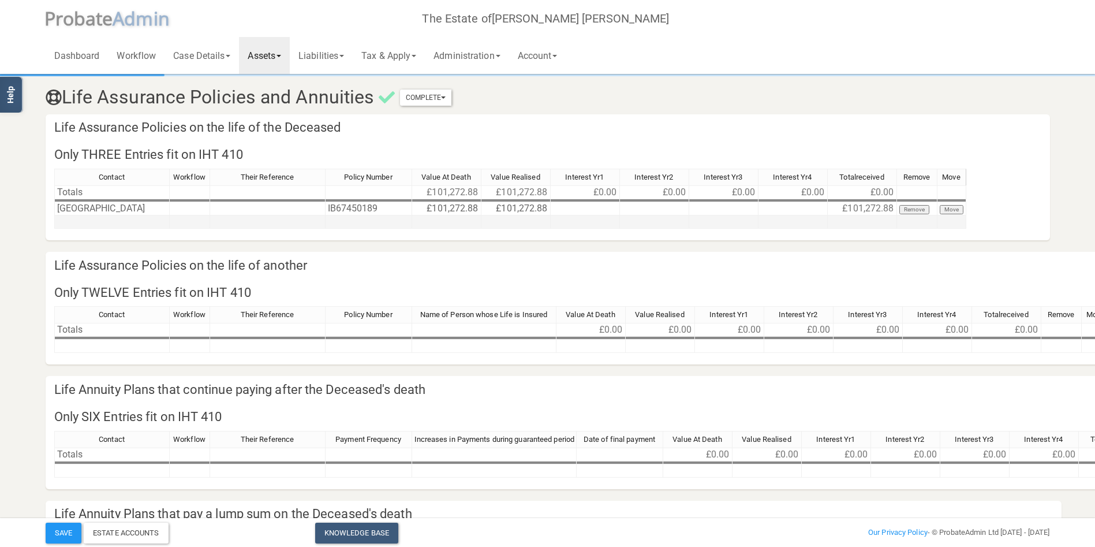
click at [103, 219] on td at bounding box center [111, 221] width 115 height 13
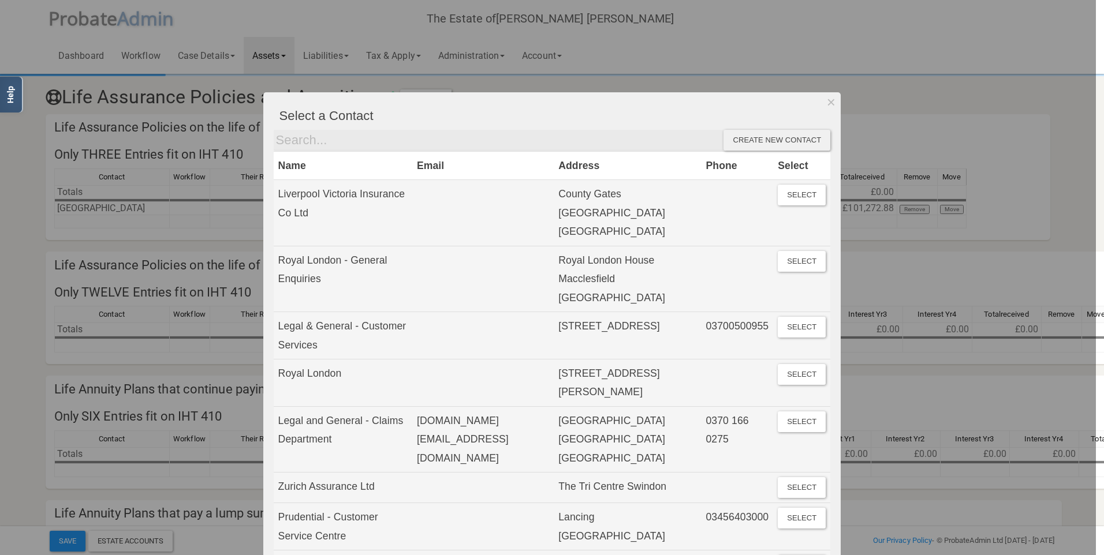
click at [737, 144] on div "Create new contact" at bounding box center [776, 140] width 107 height 21
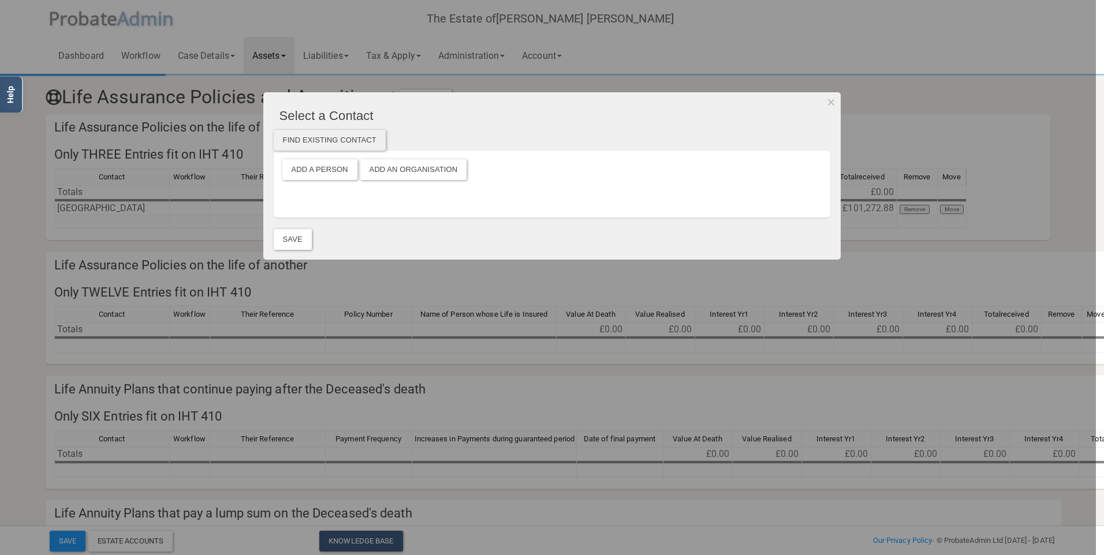
click at [339, 136] on div "Find existing contact" at bounding box center [330, 140] width 112 height 21
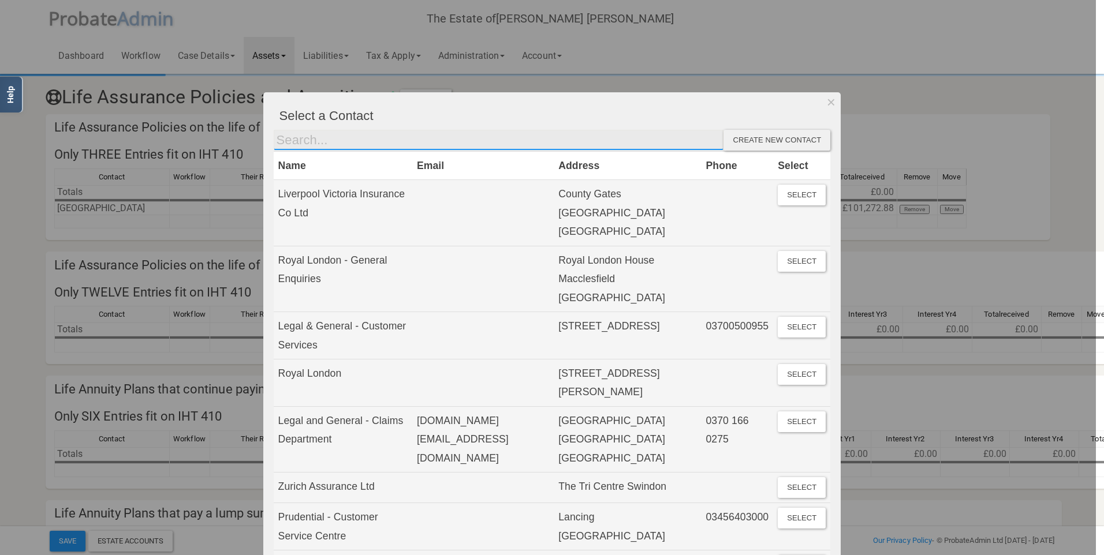
click at [345, 141] on input "text" at bounding box center [499, 140] width 450 height 21
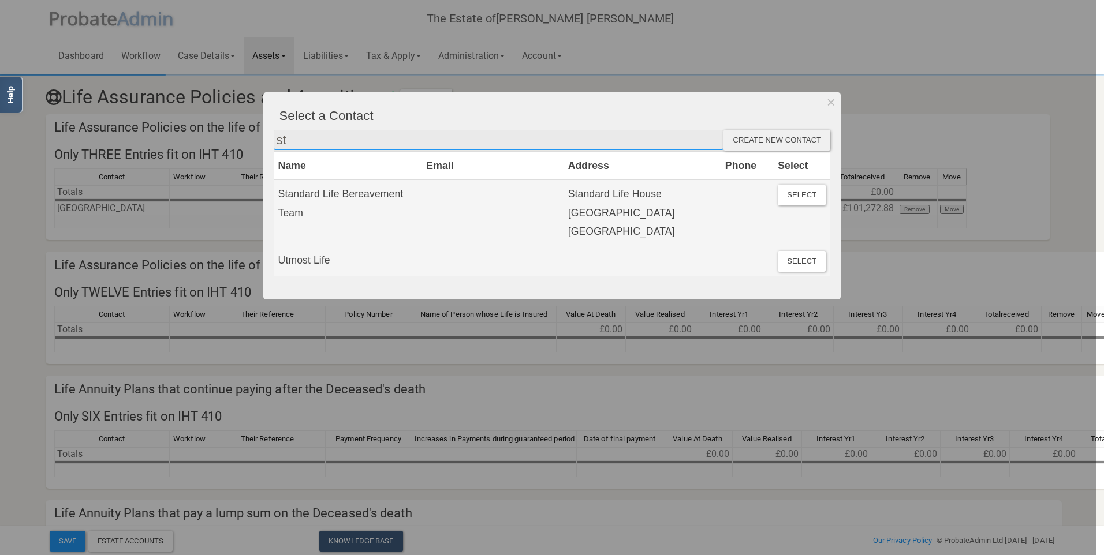
type input "St James's"
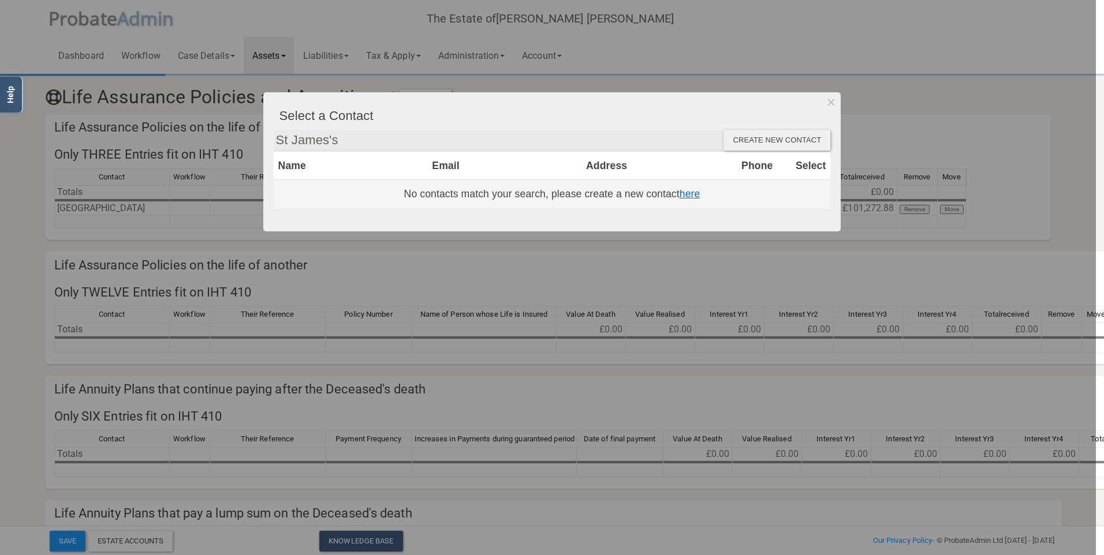
click at [688, 196] on link "here" at bounding box center [689, 194] width 21 height 12
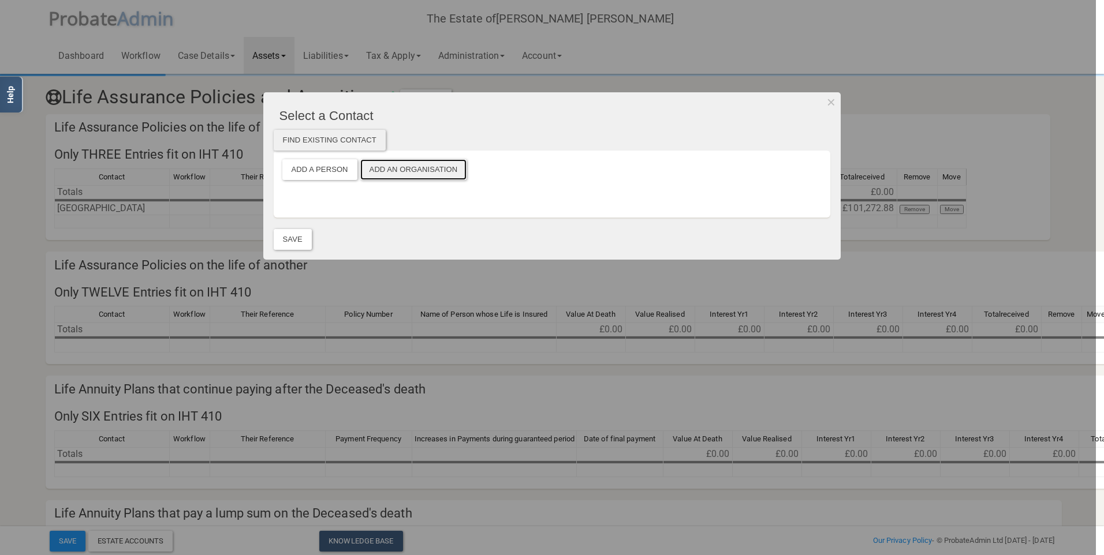
click at [420, 170] on button "Add an Organisation" at bounding box center [413, 169] width 107 height 21
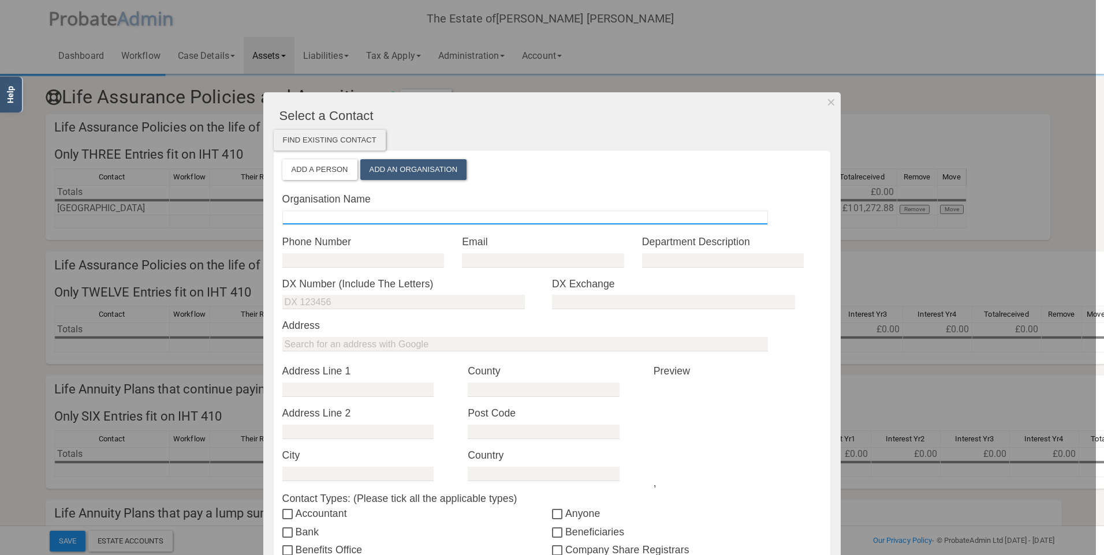
click at [343, 214] on input "text" at bounding box center [524, 218] width 485 height 14
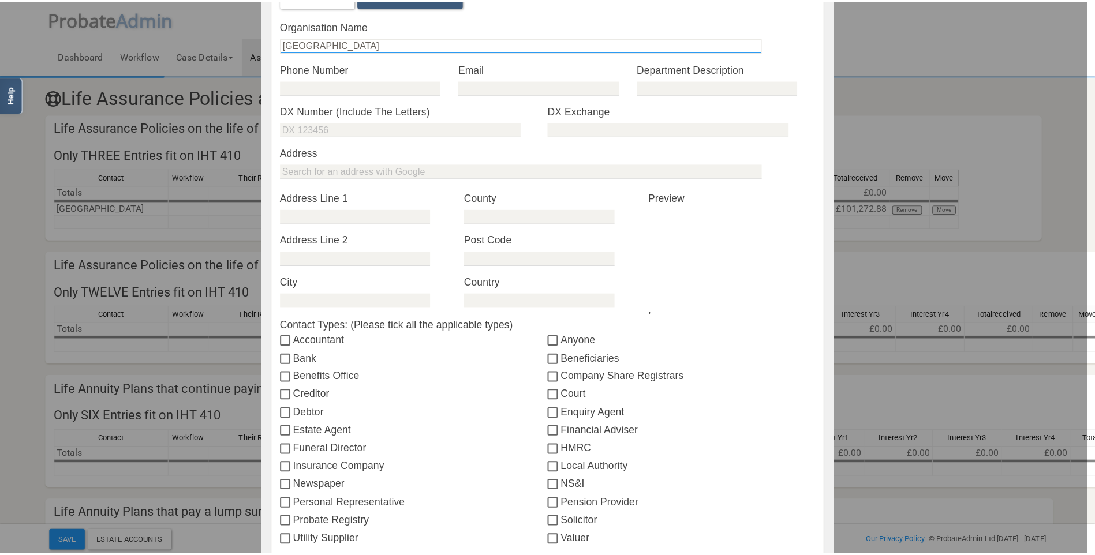
scroll to position [324, 0]
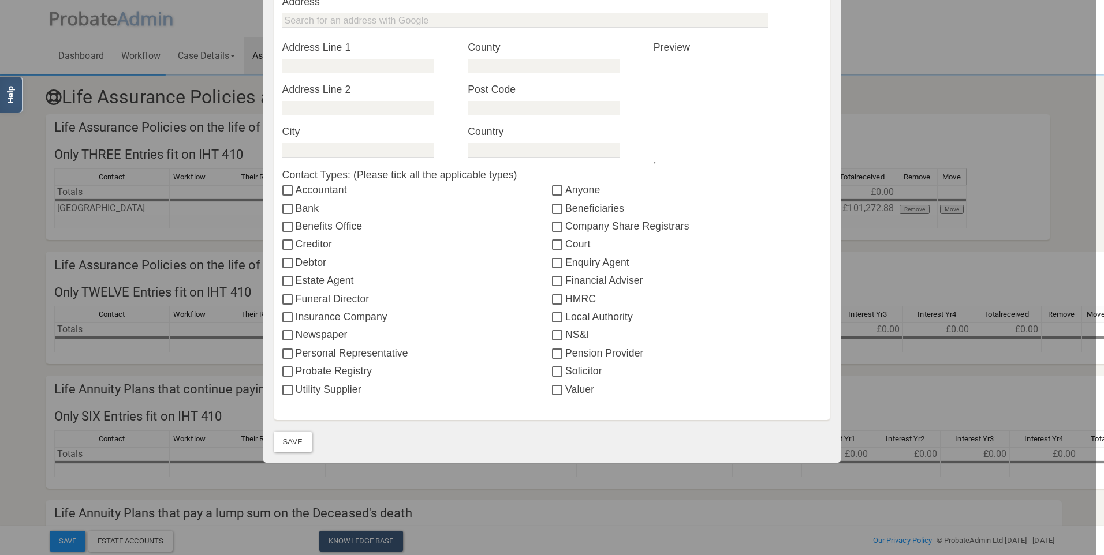
type input "[GEOGRAPHIC_DATA]"
click at [554, 194] on input "Anyone" at bounding box center [558, 190] width 13 height 9
checkbox input "true"
click at [287, 439] on button "Save" at bounding box center [293, 442] width 38 height 21
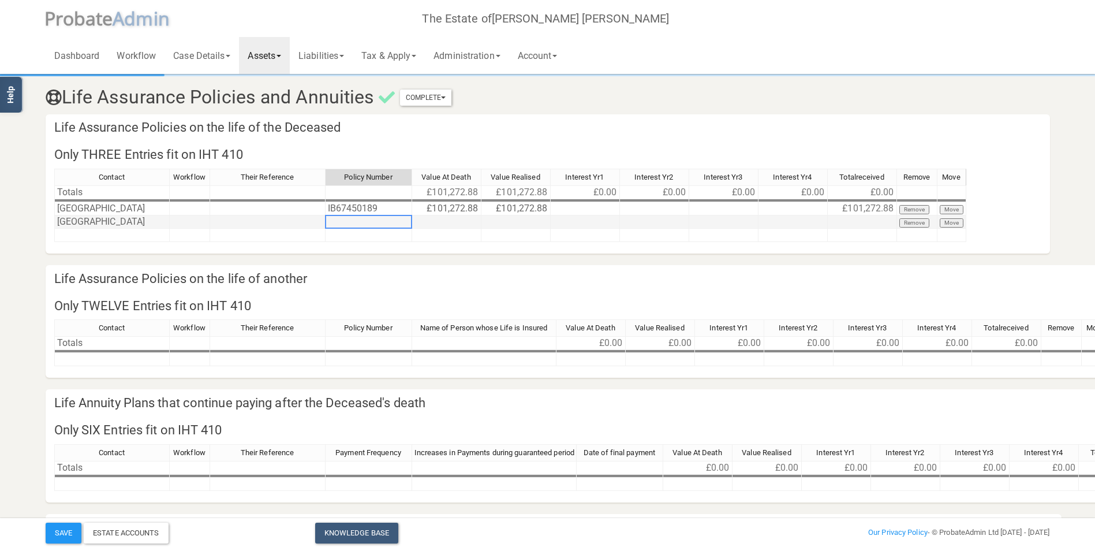
click at [368, 222] on td at bounding box center [369, 221] width 87 height 13
type textarea "IB67450197"
type textarea "113750"
click at [64, 532] on button "Save" at bounding box center [64, 532] width 36 height 21
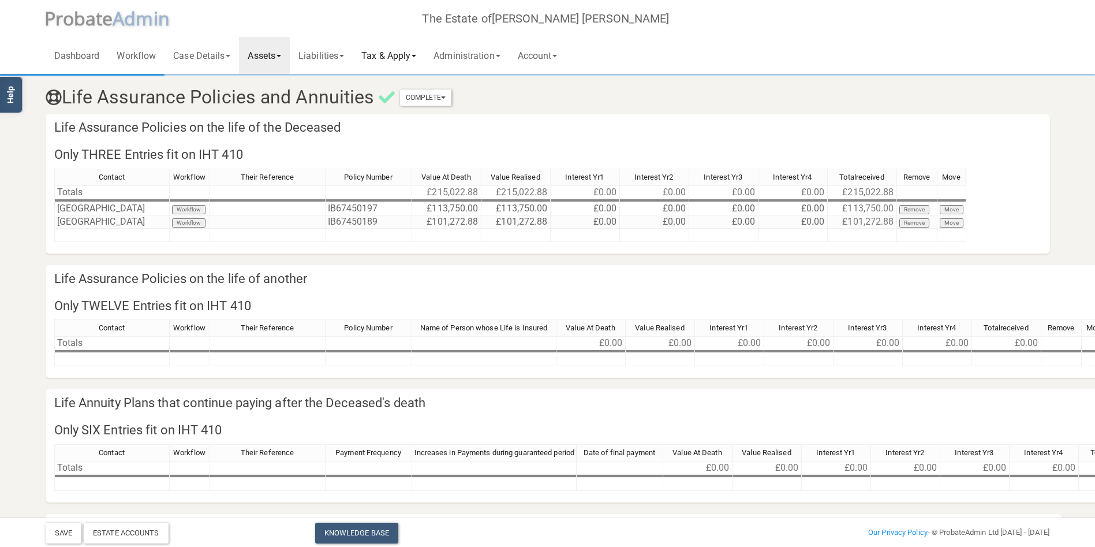
click at [398, 53] on link "Tax & Apply" at bounding box center [389, 55] width 72 height 37
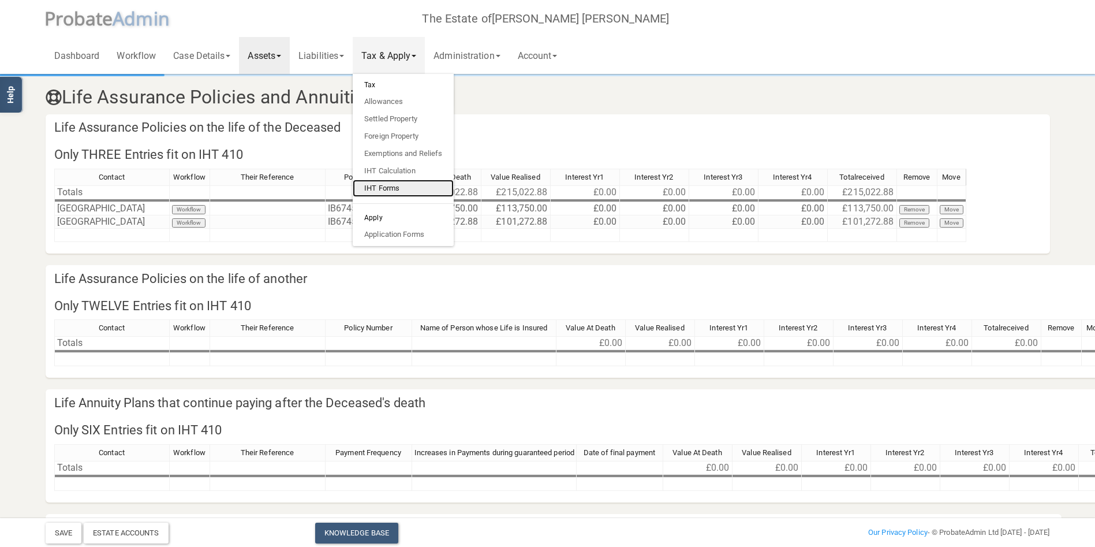
click at [395, 186] on link "IHT Forms" at bounding box center [403, 188] width 101 height 17
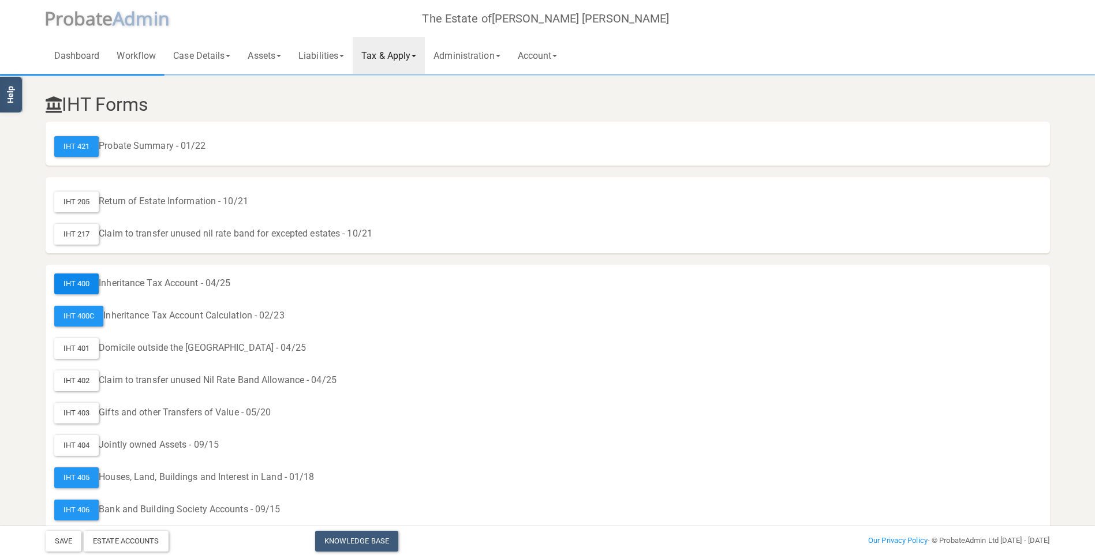
click at [72, 283] on div "IHT 400" at bounding box center [76, 284] width 45 height 21
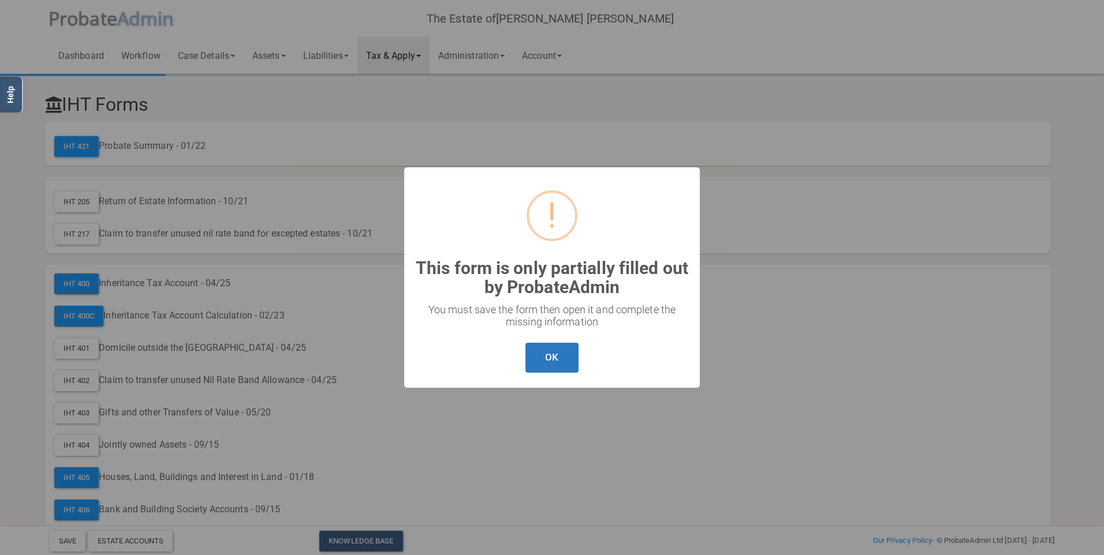
drag, startPoint x: 538, startPoint y: 352, endPoint x: 547, endPoint y: 353, distance: 8.7
click at [544, 353] on button "OK" at bounding box center [551, 358] width 53 height 31
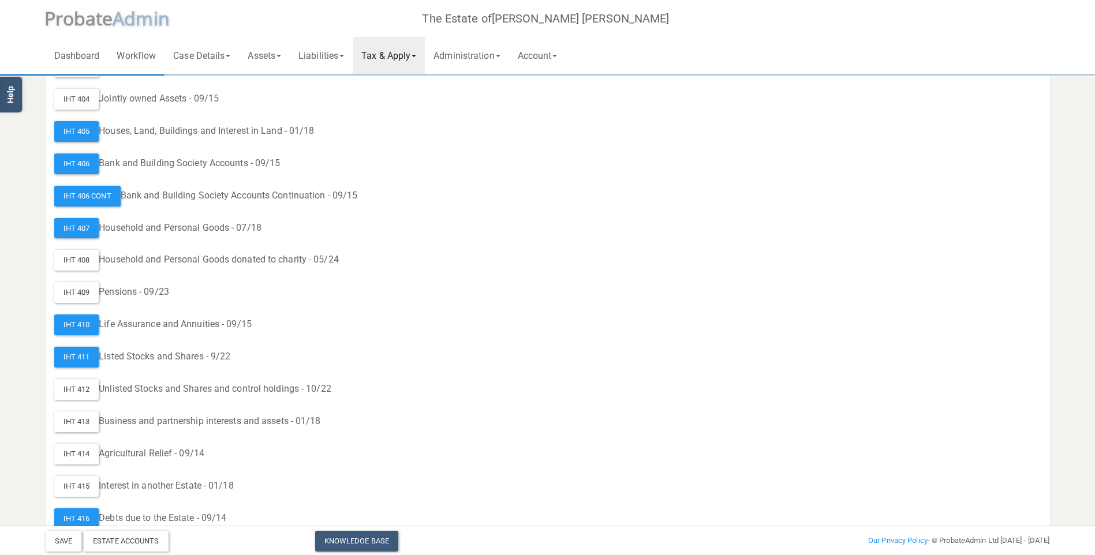
scroll to position [404, 0]
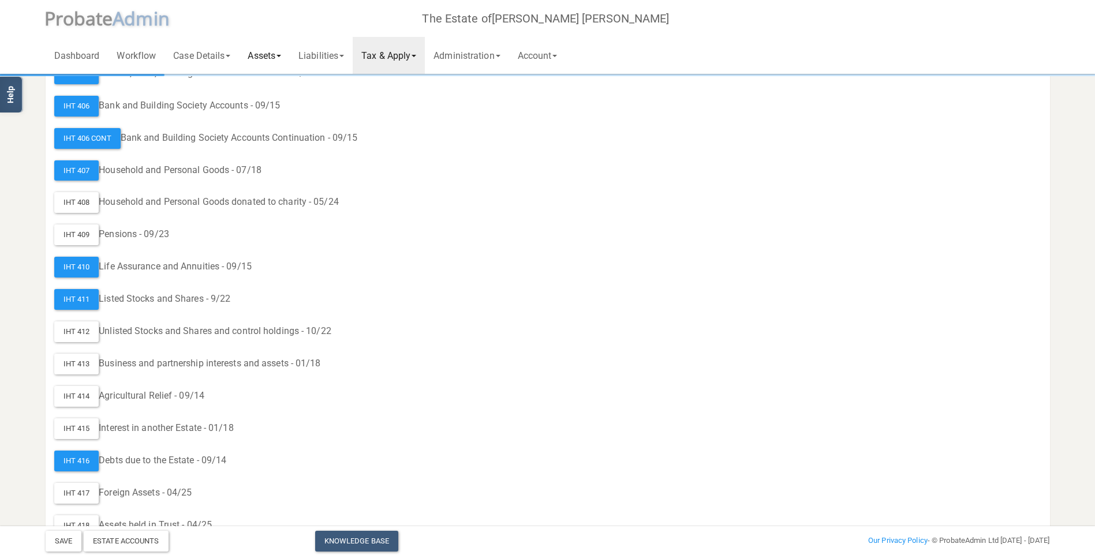
click at [272, 57] on link "Assets" at bounding box center [264, 55] width 51 height 37
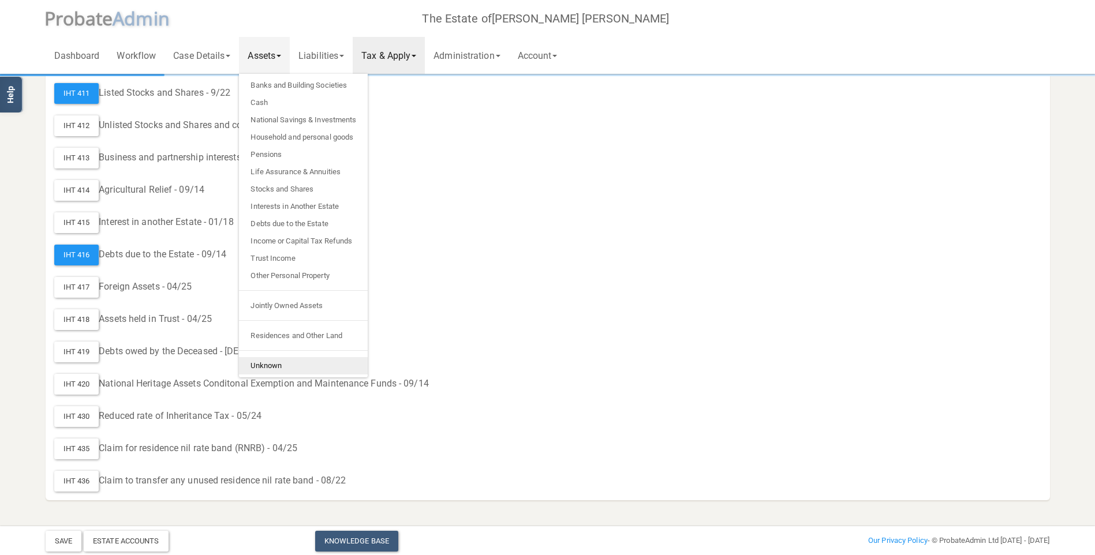
scroll to position [552, 0]
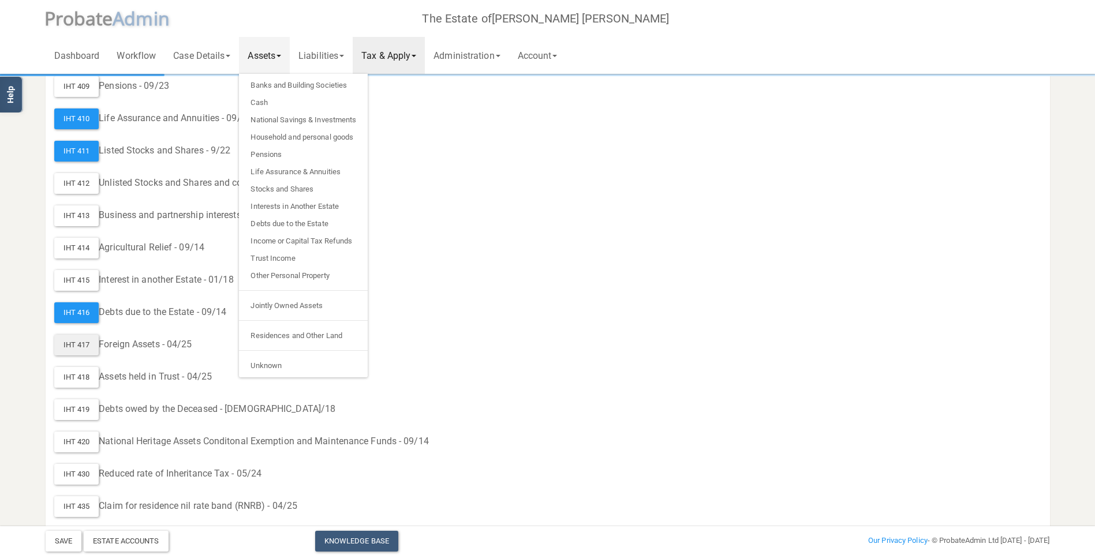
click at [79, 342] on div "IHT 417" at bounding box center [76, 345] width 45 height 21
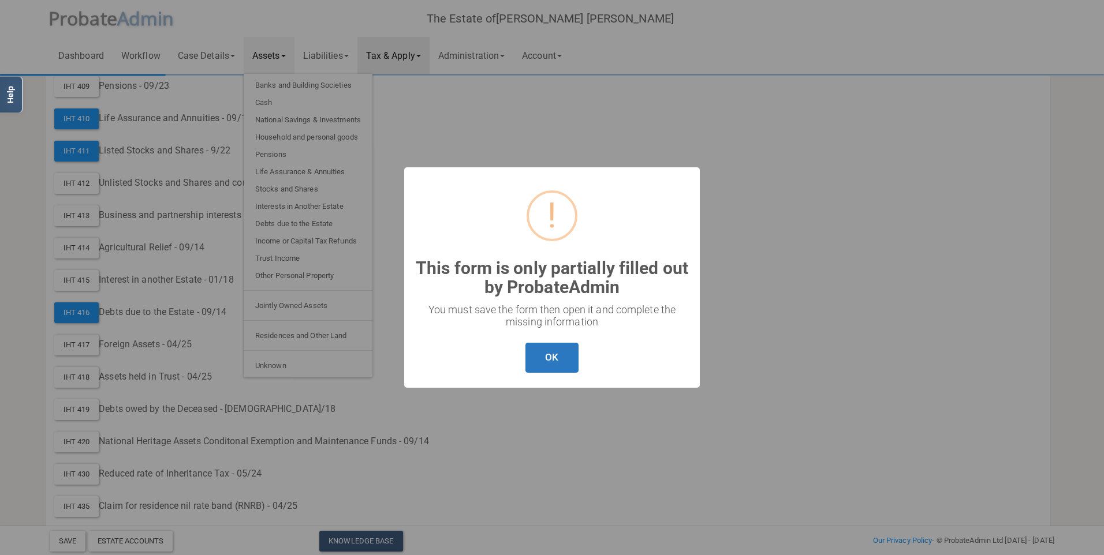
click at [547, 360] on button "OK" at bounding box center [551, 358] width 53 height 31
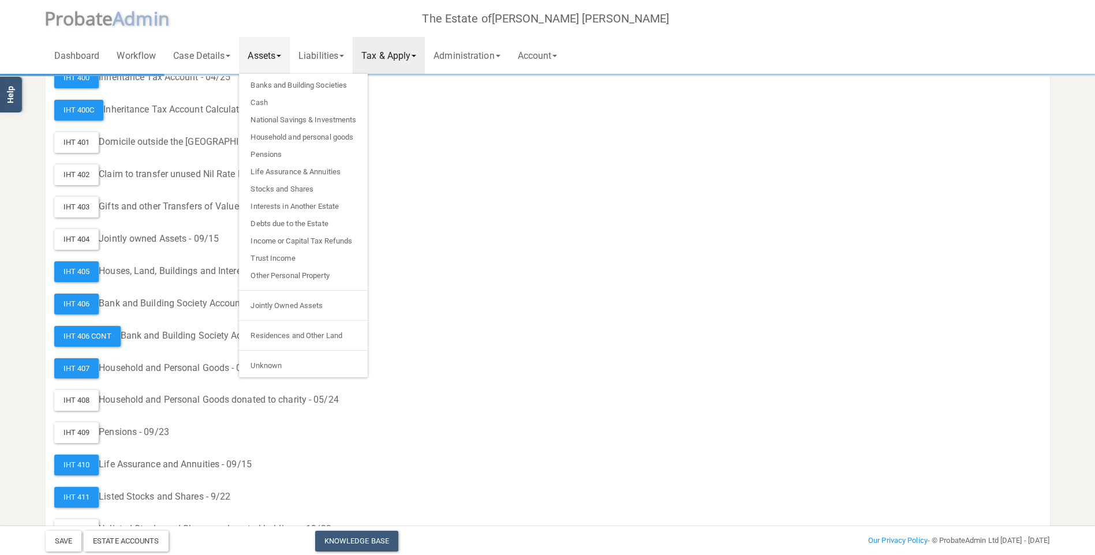
scroll to position [0, 0]
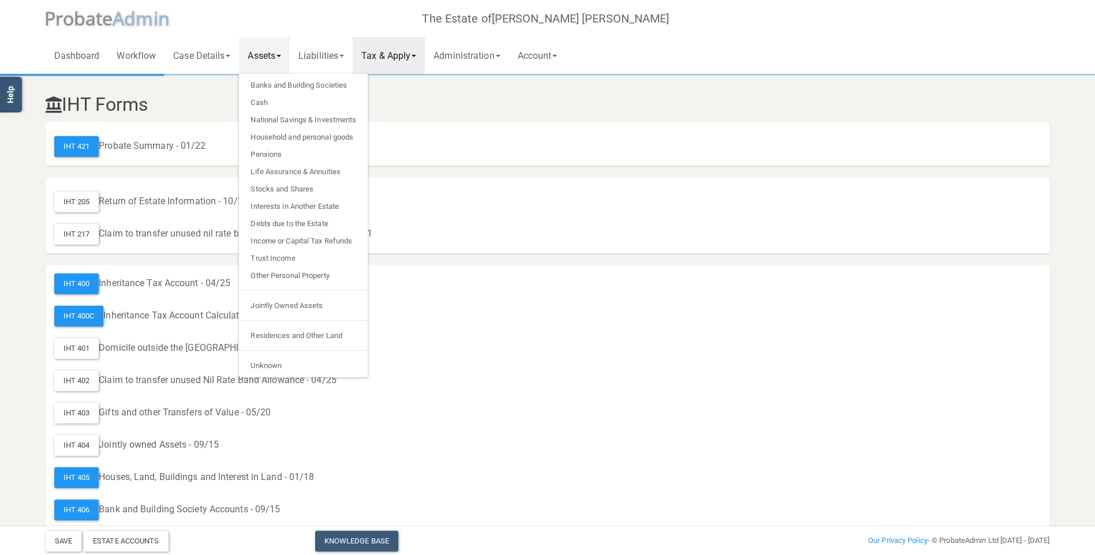
click at [715, 326] on div "IHT 400C Inheritance Tax Account Calculation - 02/23" at bounding box center [547, 316] width 987 height 21
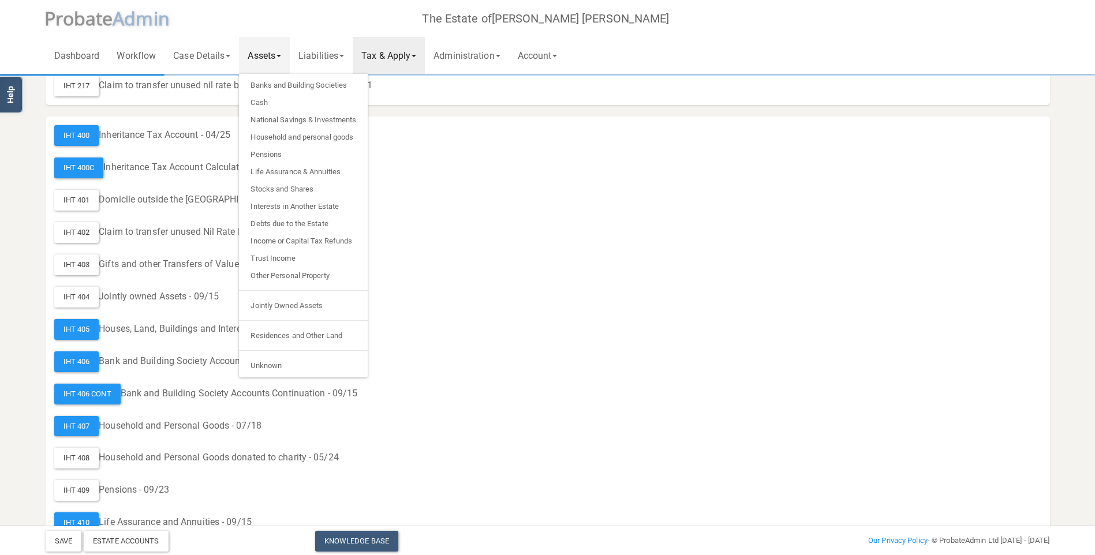
scroll to position [322, 0]
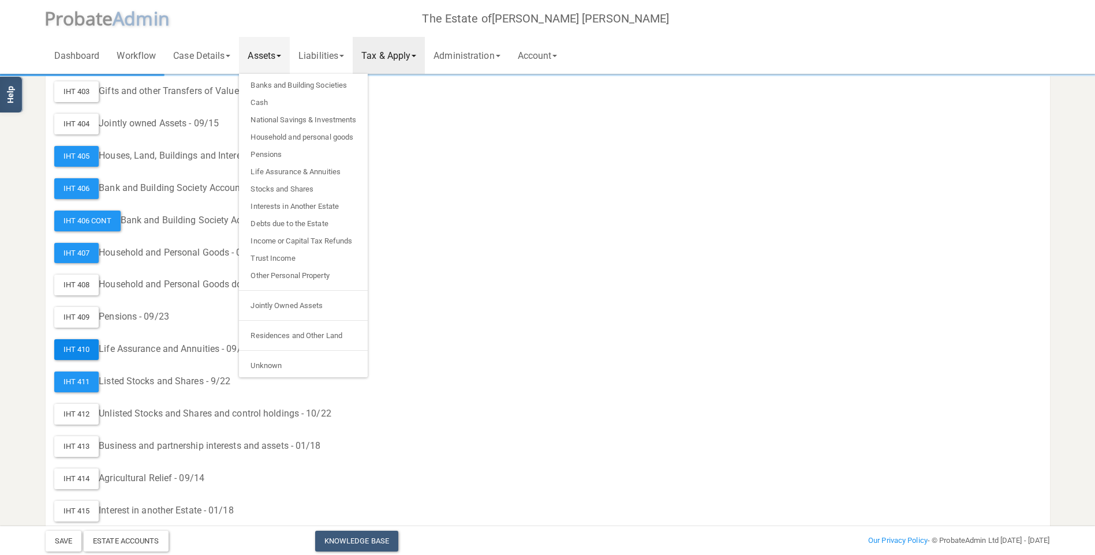
click at [74, 350] on div "IHT 410" at bounding box center [76, 349] width 45 height 21
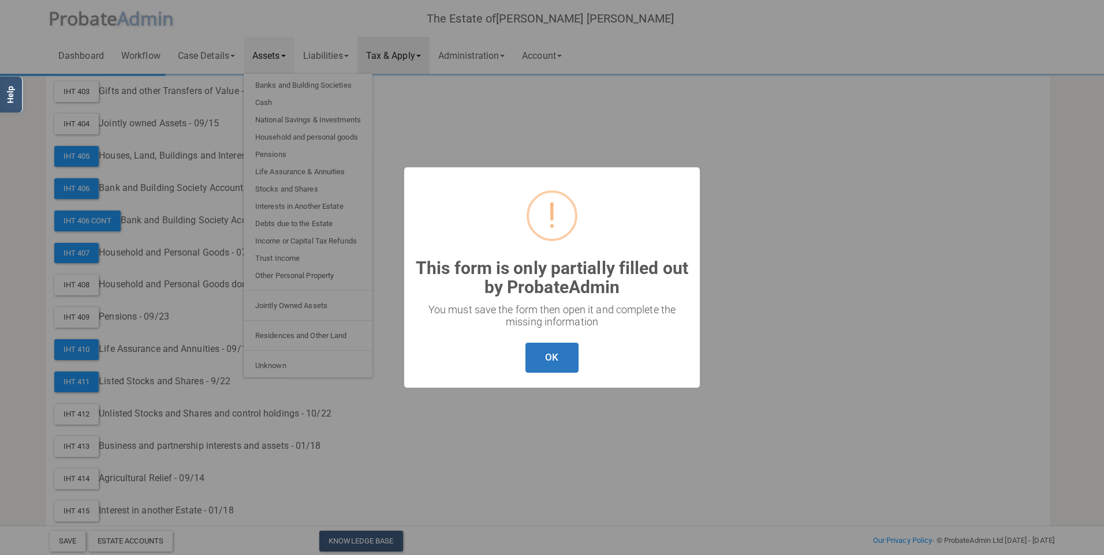
click at [536, 358] on button "OK" at bounding box center [551, 358] width 53 height 31
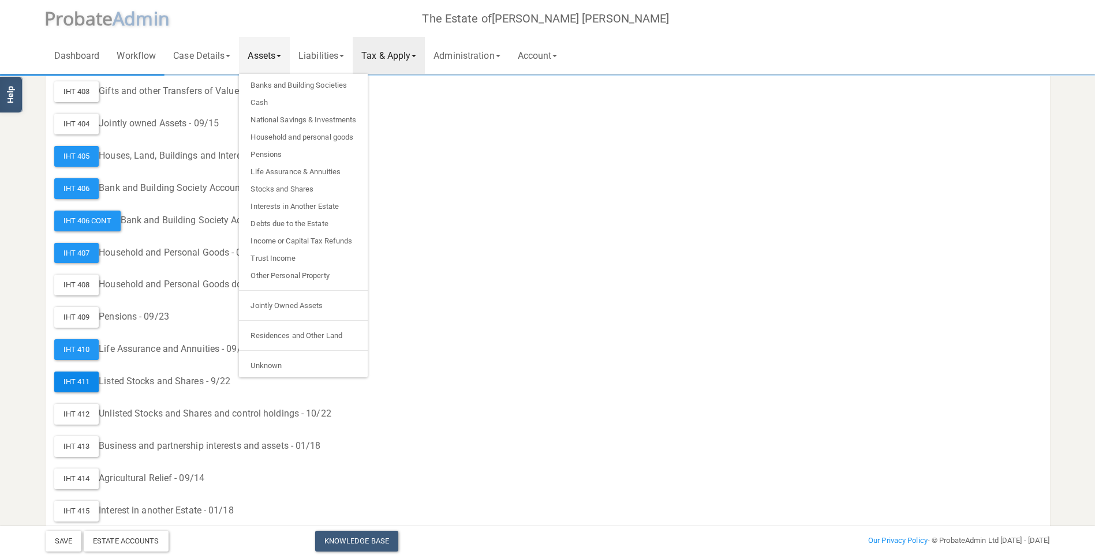
click at [68, 379] on div "IHT 411" at bounding box center [76, 382] width 45 height 21
click at [76, 253] on div "IHT 407" at bounding box center [76, 253] width 45 height 21
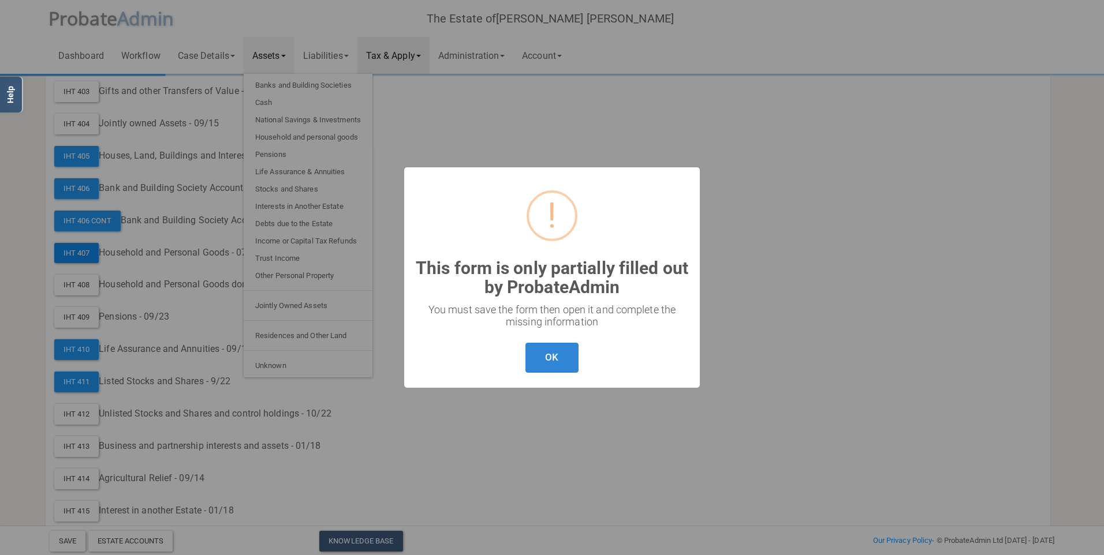
click at [76, 253] on div "? ! i This form is only partially filled out by ProbateAdmin × You must save th…" at bounding box center [552, 277] width 1104 height 555
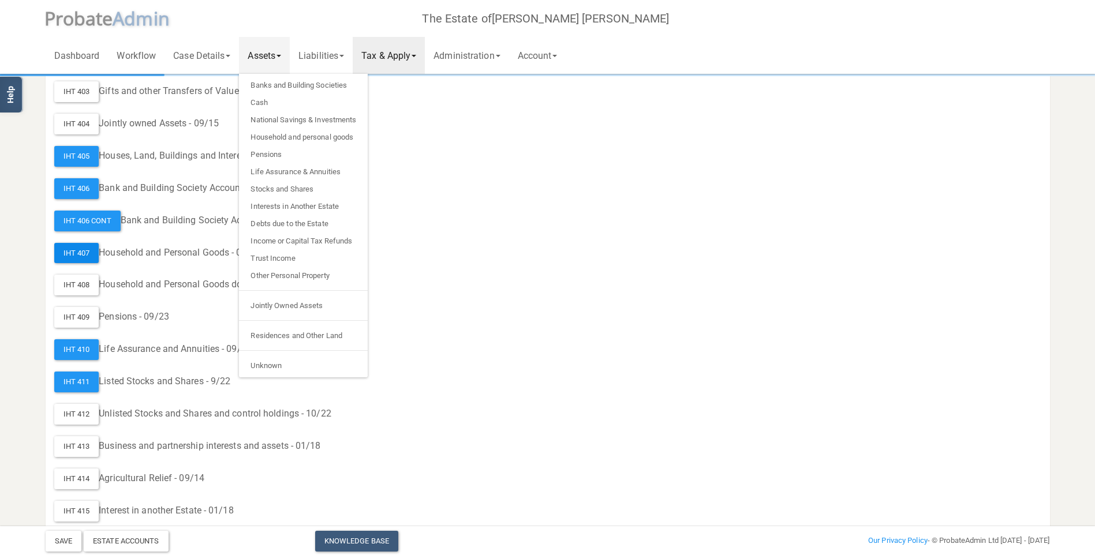
click at [76, 253] on div "IHT 407" at bounding box center [76, 253] width 45 height 21
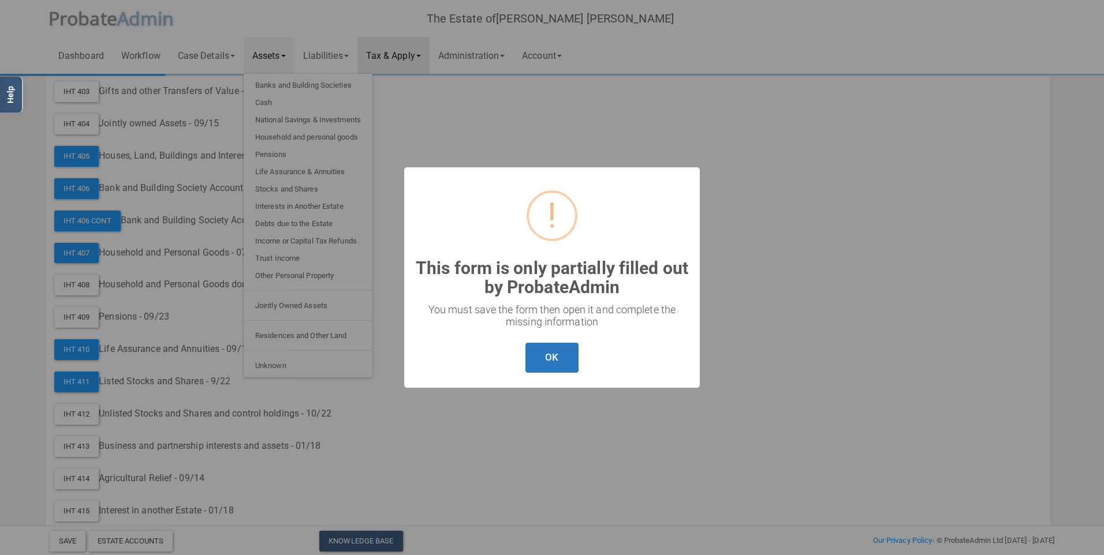
click at [550, 367] on button "OK" at bounding box center [551, 358] width 53 height 31
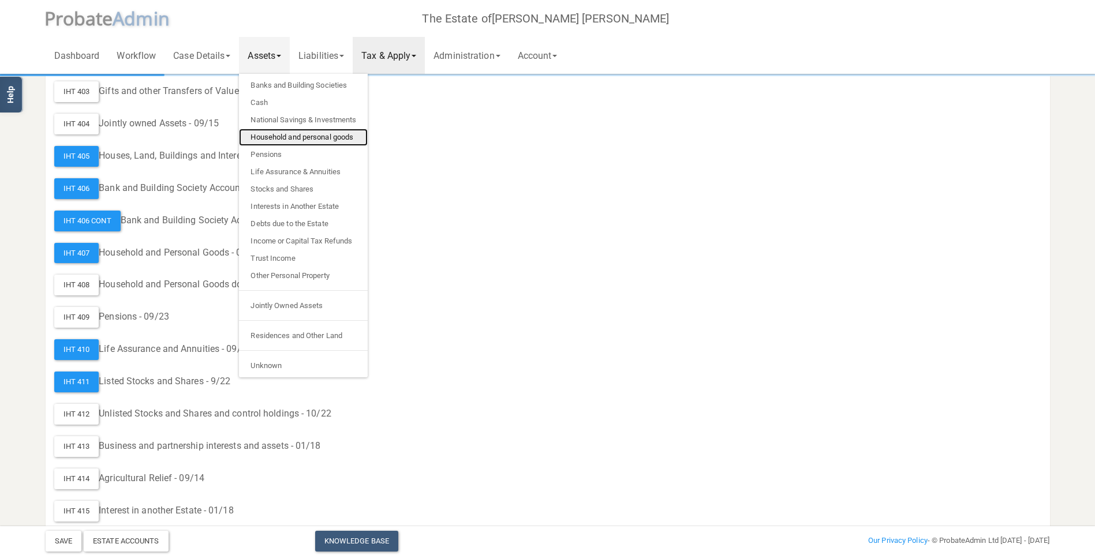
click at [329, 134] on link "Household and personal goods" at bounding box center [303, 137] width 129 height 17
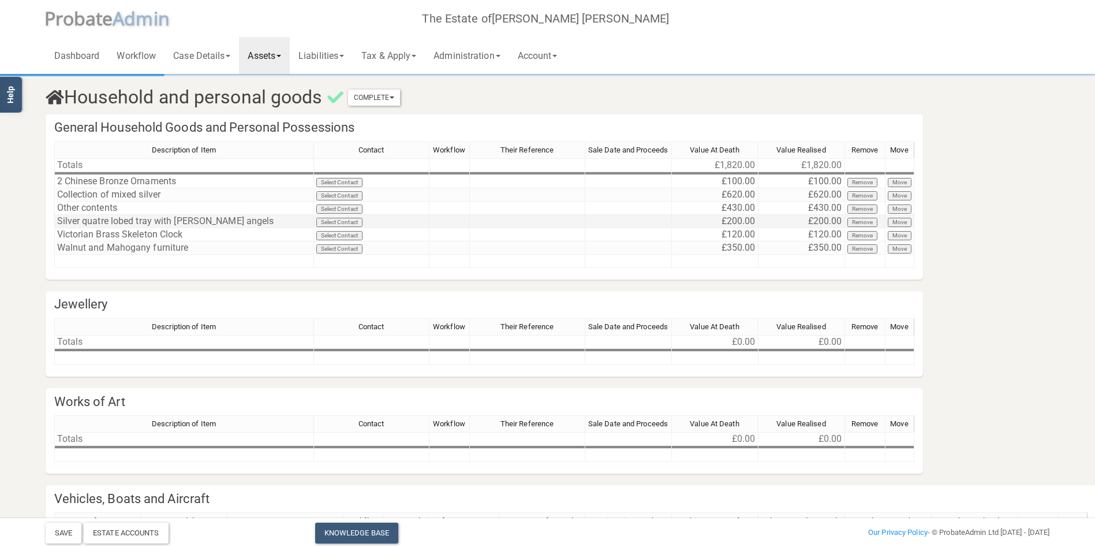
scroll to position [99, 0]
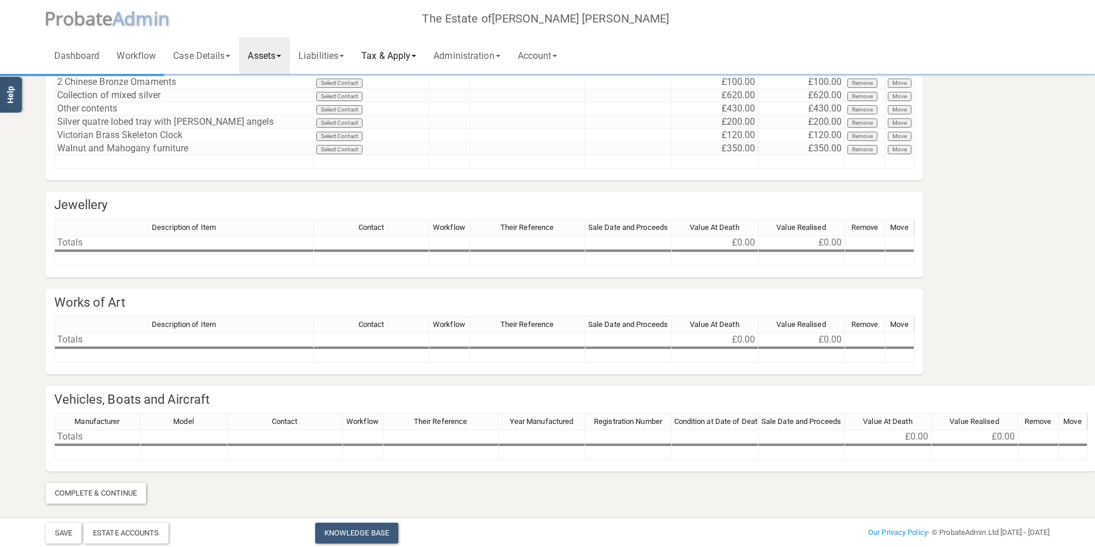
click at [395, 62] on link "Tax & Apply" at bounding box center [389, 55] width 72 height 37
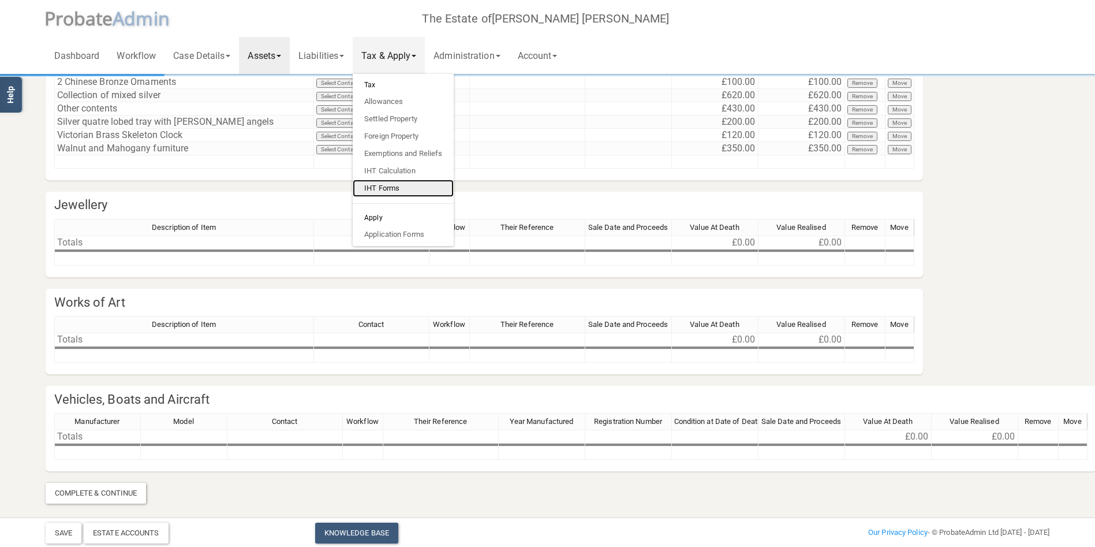
drag, startPoint x: 401, startPoint y: 188, endPoint x: 411, endPoint y: 190, distance: 10.0
click at [402, 188] on link "IHT Forms" at bounding box center [403, 188] width 101 height 17
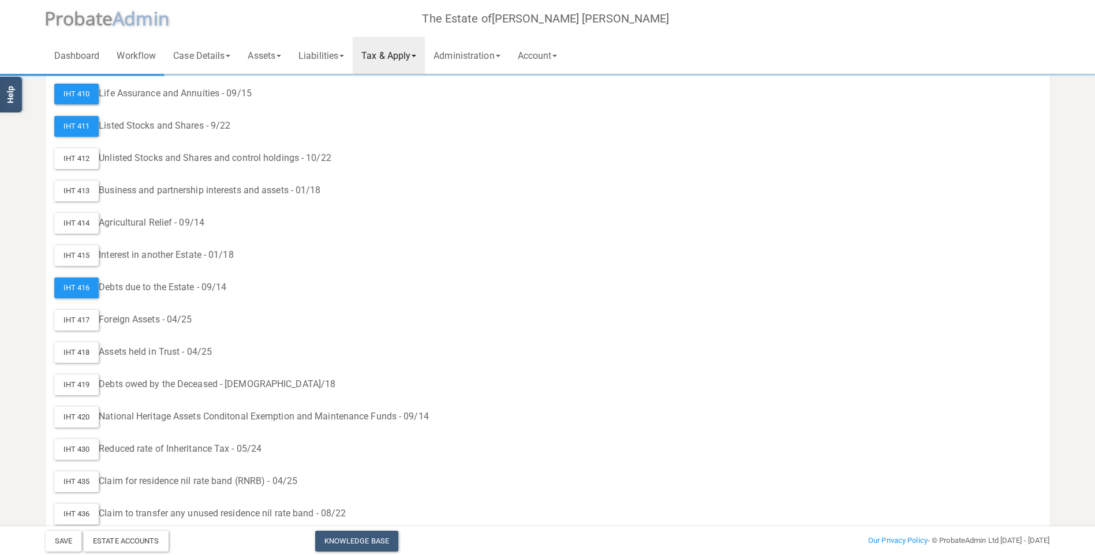
scroll to position [610, 0]
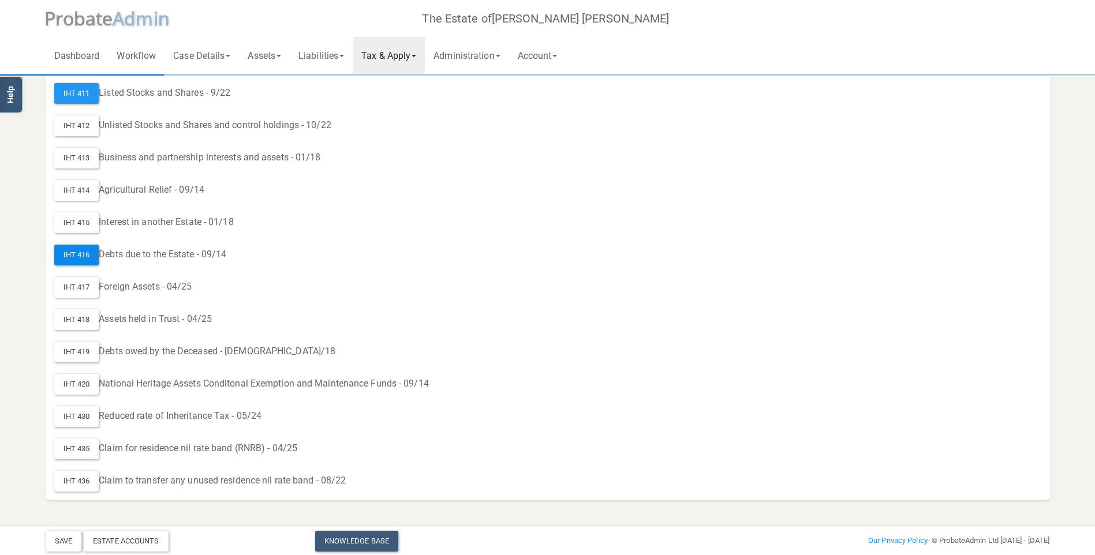
click at [75, 253] on div "IHT 416" at bounding box center [76, 255] width 45 height 21
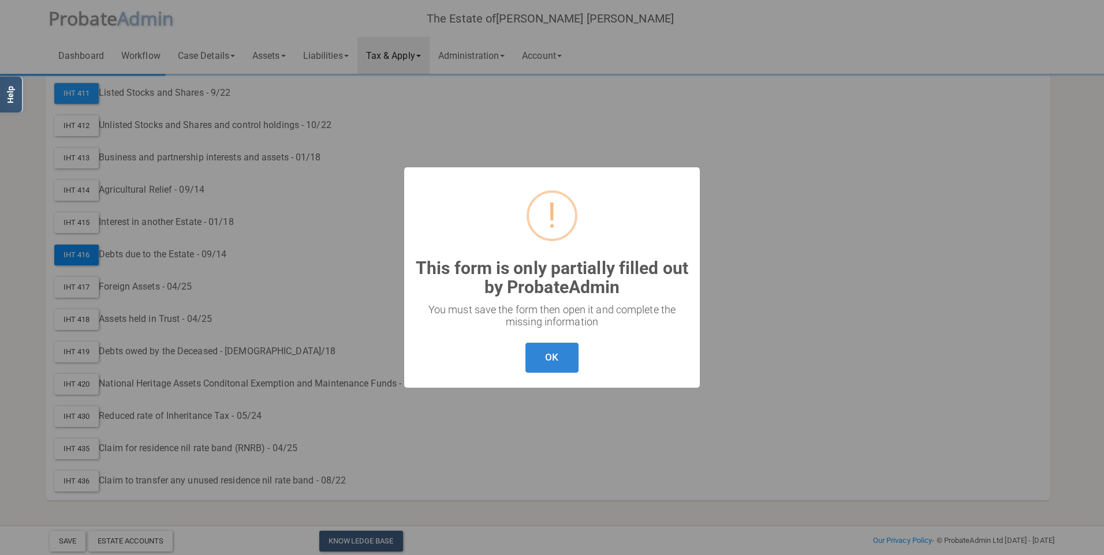
click at [75, 253] on div "? ! i This form is only partially filled out by ProbateAdmin × You must save th…" at bounding box center [552, 277] width 1104 height 555
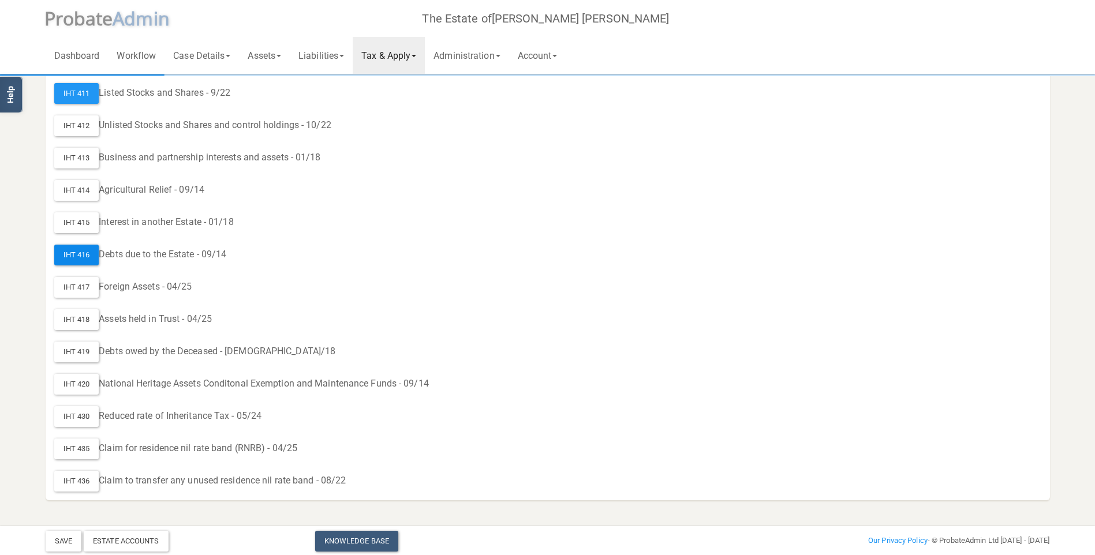
click at [91, 254] on div "IHT 416" at bounding box center [76, 255] width 45 height 21
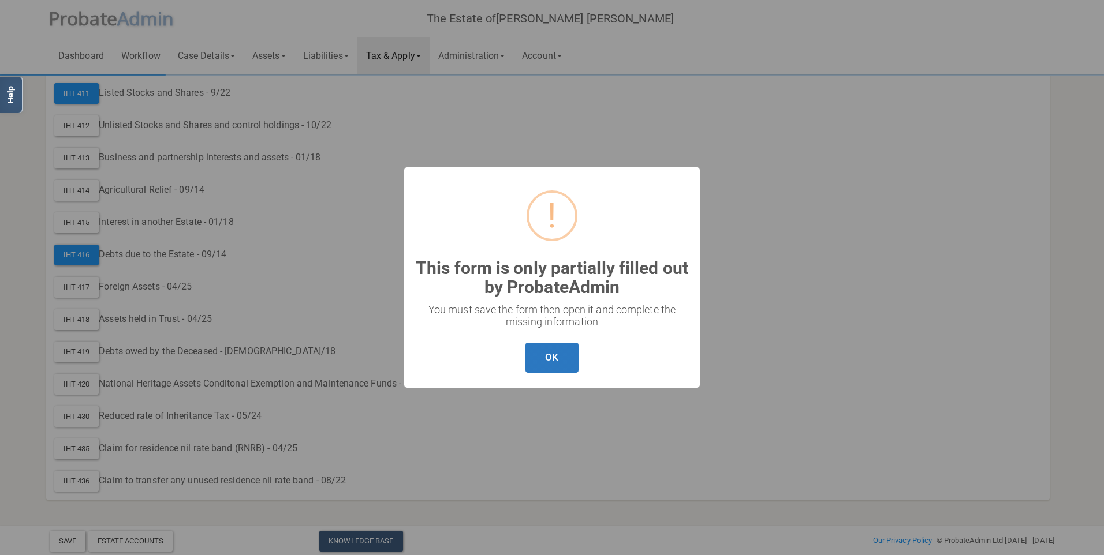
click at [545, 350] on button "OK" at bounding box center [551, 358] width 53 height 31
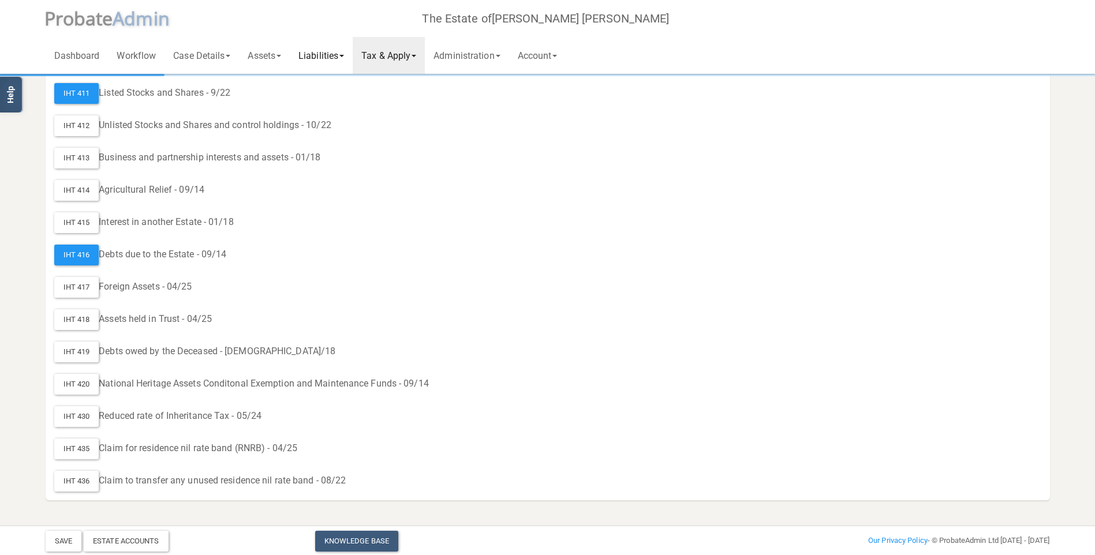
click at [316, 53] on link "Liabilities" at bounding box center [321, 55] width 63 height 37
click at [266, 53] on link "Assets" at bounding box center [264, 55] width 51 height 37
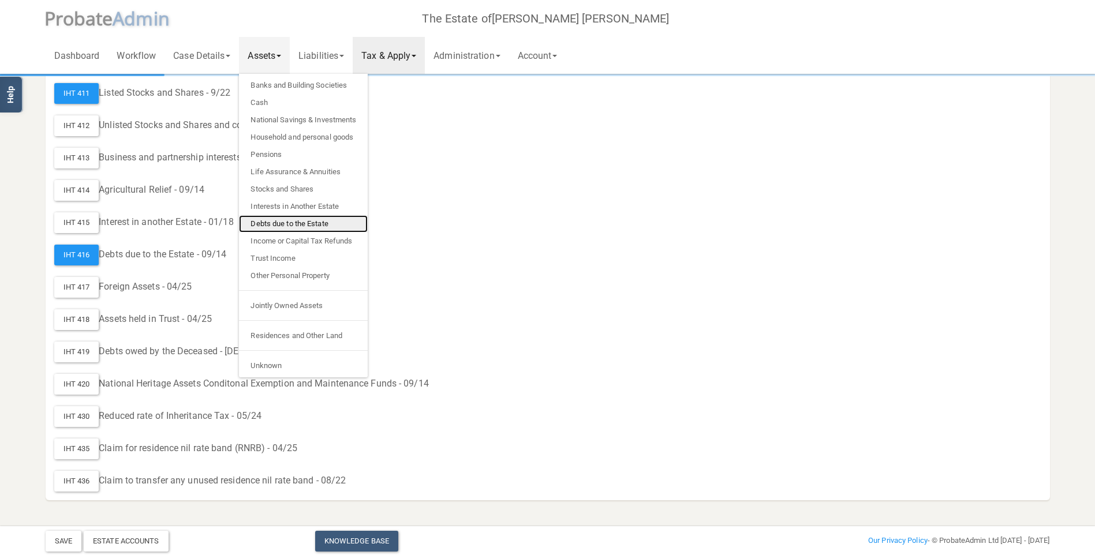
click at [290, 220] on link "Debts due to the Estate" at bounding box center [303, 223] width 129 height 17
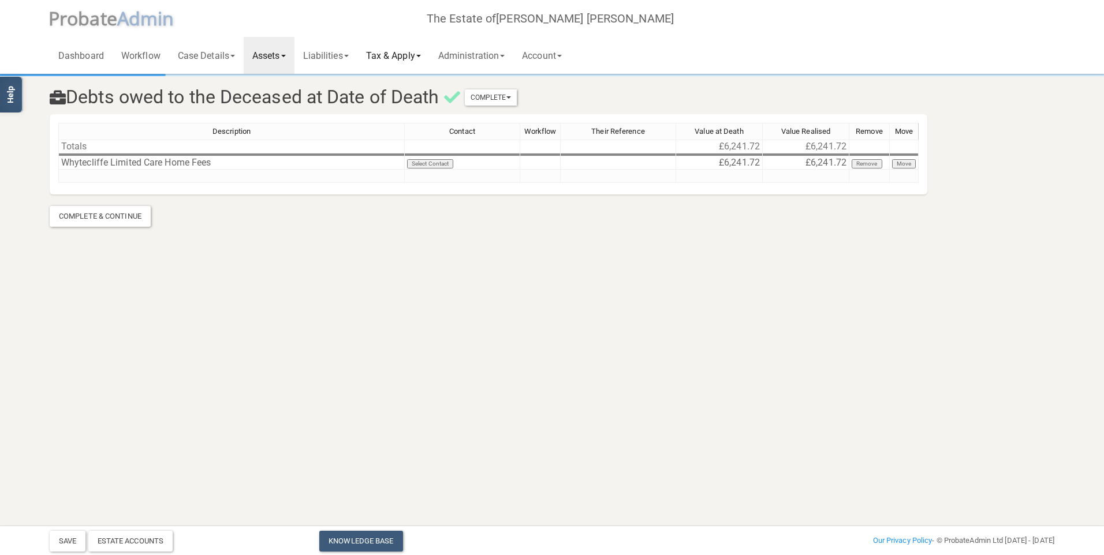
click at [403, 48] on link "Tax & Apply" at bounding box center [393, 55] width 72 height 37
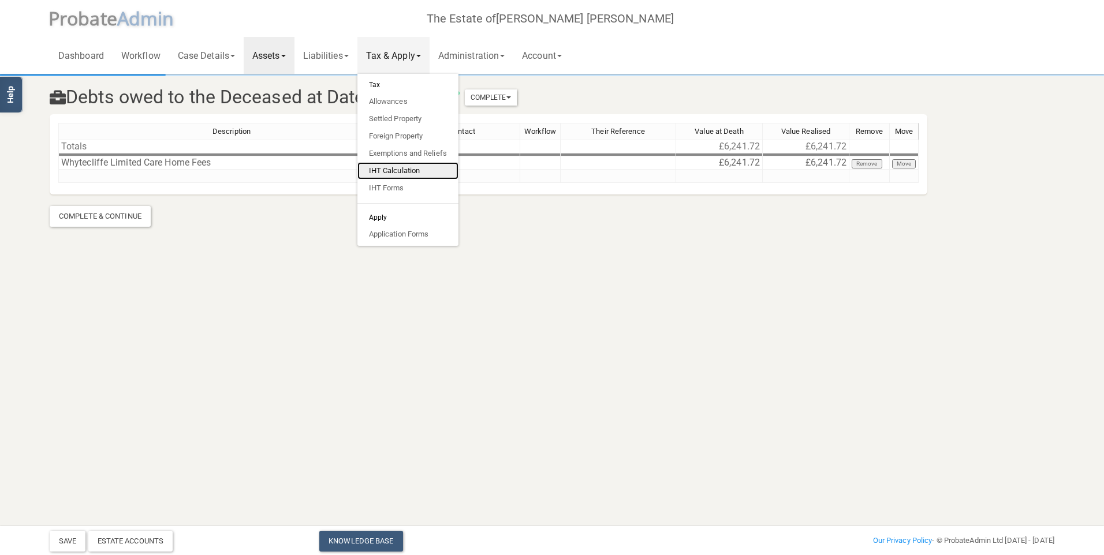
click at [401, 173] on link "IHT Calculation" at bounding box center [407, 170] width 101 height 17
click at [398, 171] on link "IHT Calculation" at bounding box center [407, 170] width 101 height 17
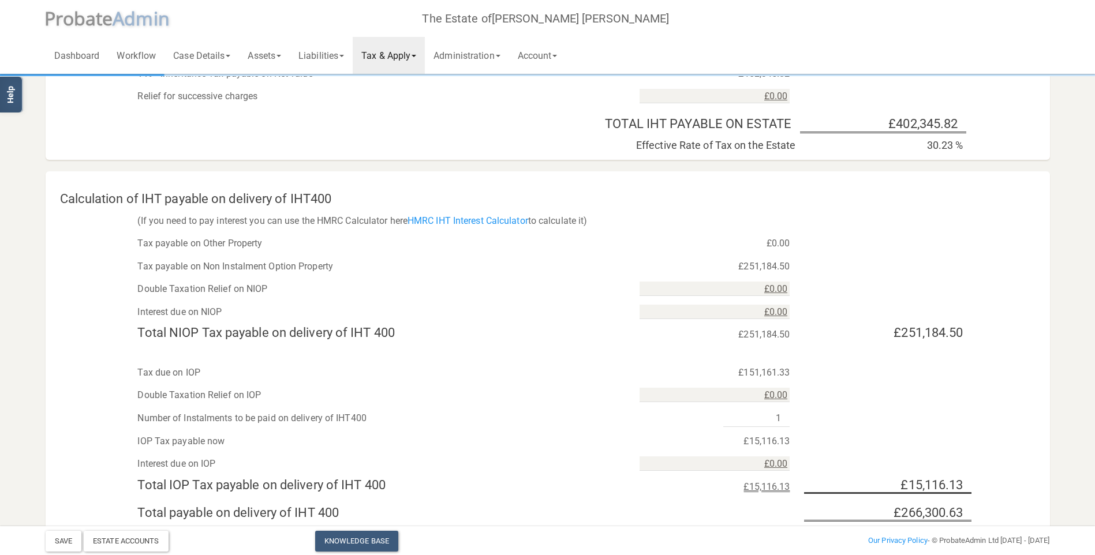
scroll to position [907, 0]
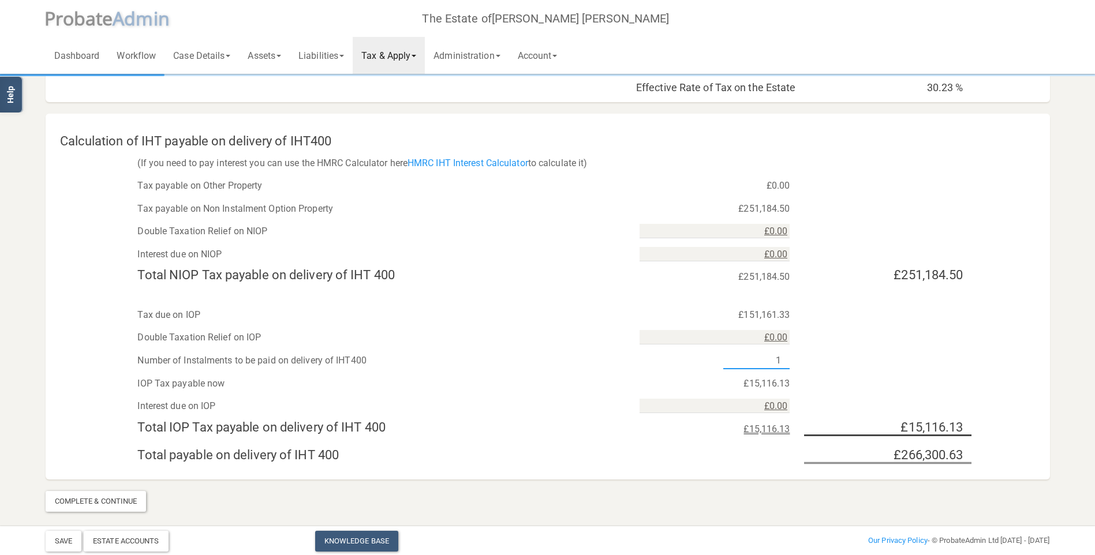
click at [756, 366] on input "1" at bounding box center [756, 360] width 66 height 17
click at [749, 380] on div "£15,116.13" at bounding box center [714, 383] width 167 height 17
click at [746, 387] on div "£15,116.13" at bounding box center [714, 383] width 167 height 17
click at [745, 382] on div "£15,116.13" at bounding box center [714, 383] width 167 height 17
click at [96, 496] on div "Complete & Continue" at bounding box center [96, 501] width 101 height 21
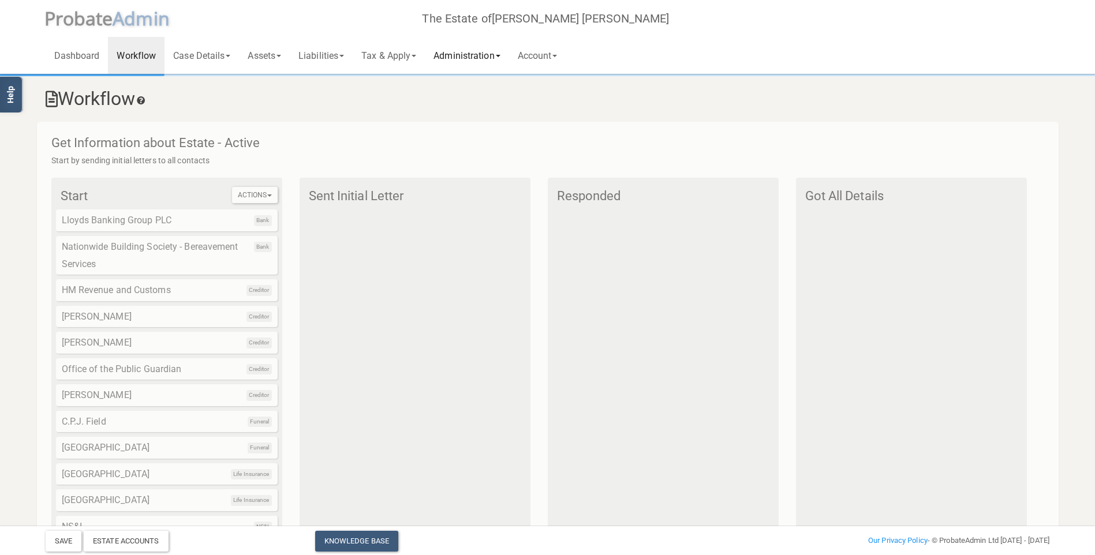
click at [477, 54] on link "Administration" at bounding box center [467, 55] width 84 height 37
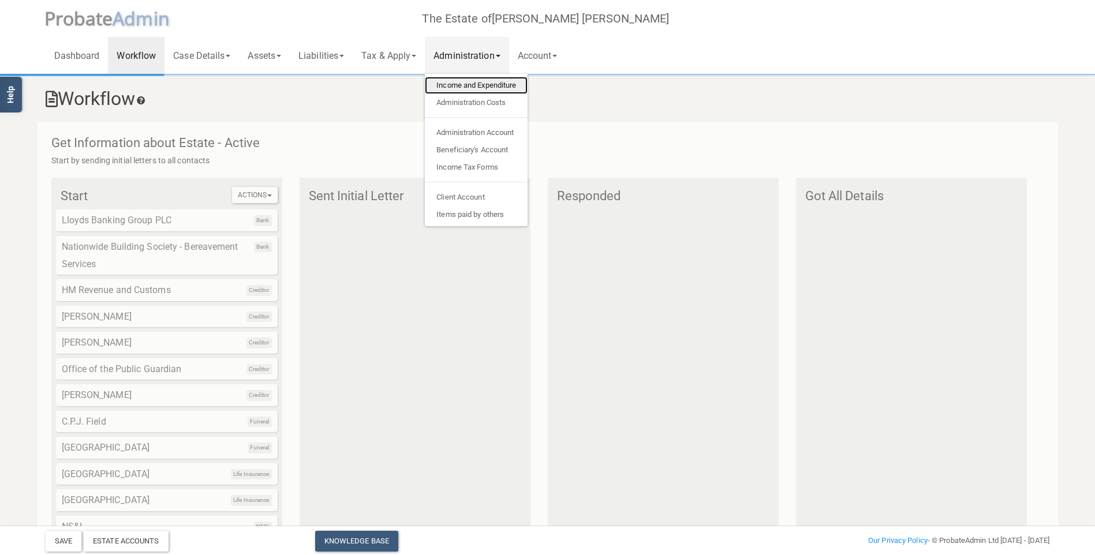
click at [472, 86] on link "Income and Expenditure" at bounding box center [476, 85] width 103 height 17
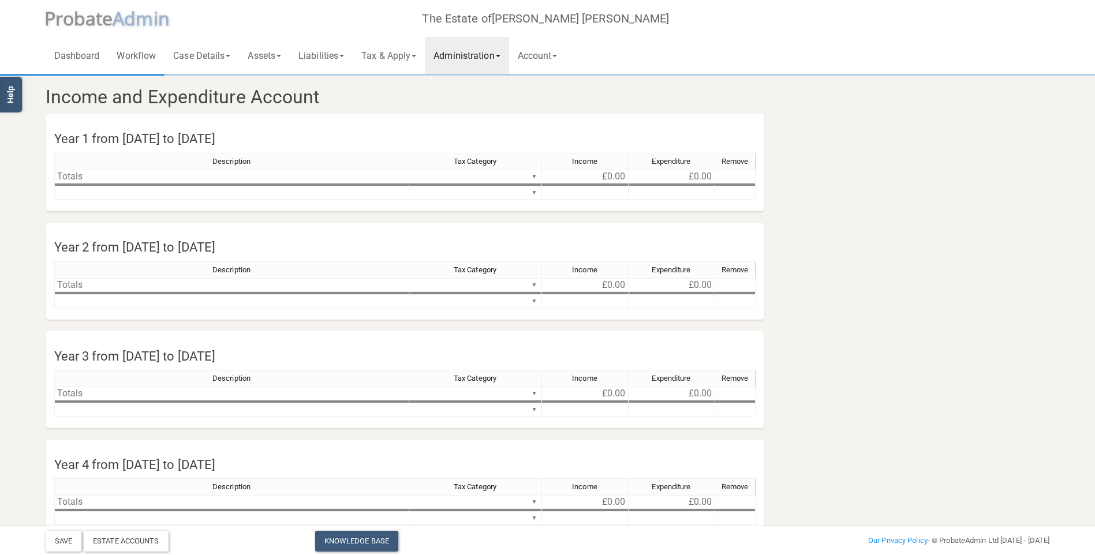
click at [480, 59] on link "Administration" at bounding box center [467, 55] width 84 height 37
click at [390, 57] on link "Tax & Apply" at bounding box center [389, 55] width 72 height 37
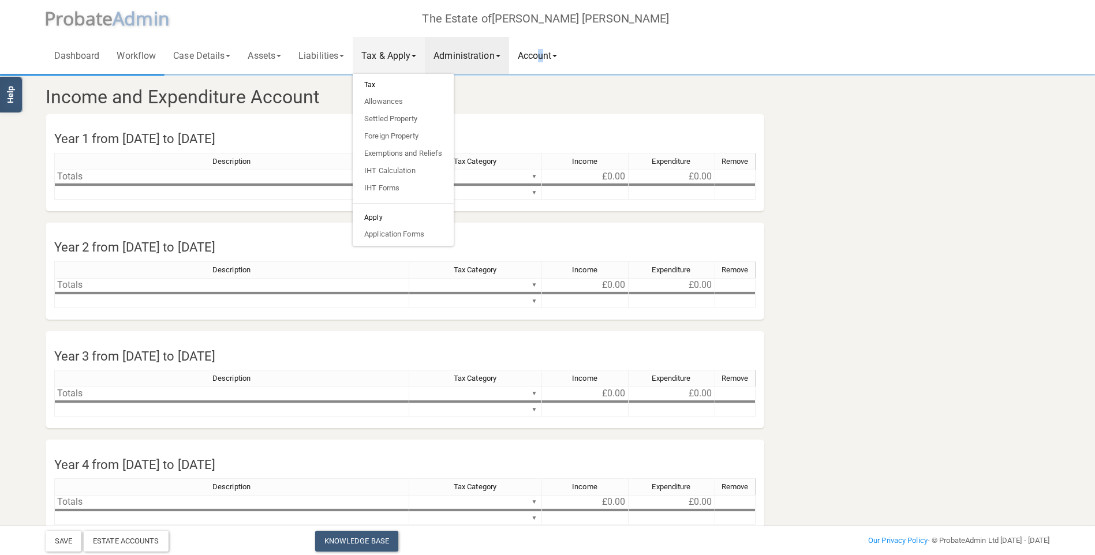
click at [553, 55] on link "Account" at bounding box center [537, 55] width 57 height 37
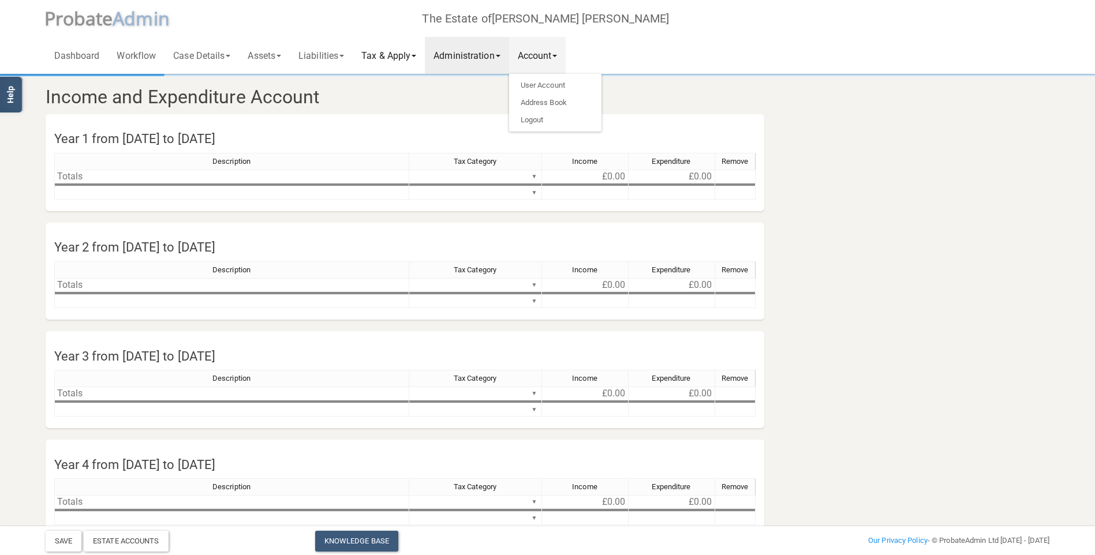
click at [392, 55] on link "Tax & Apply" at bounding box center [389, 55] width 72 height 37
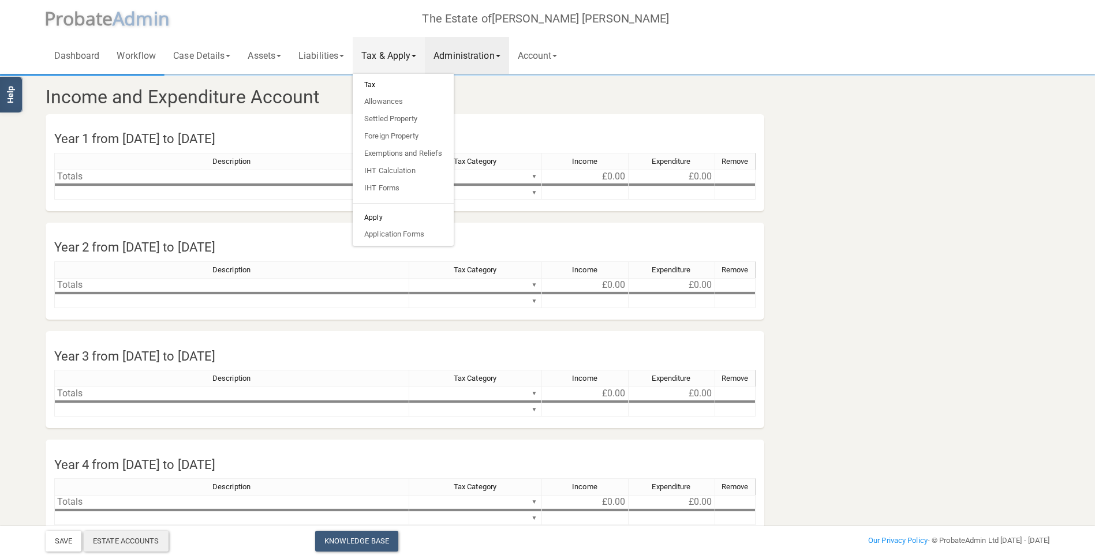
click at [132, 543] on div "Estate Accounts" at bounding box center [126, 541] width 85 height 21
click at [301, 175] on td "Totals" at bounding box center [231, 177] width 355 height 14
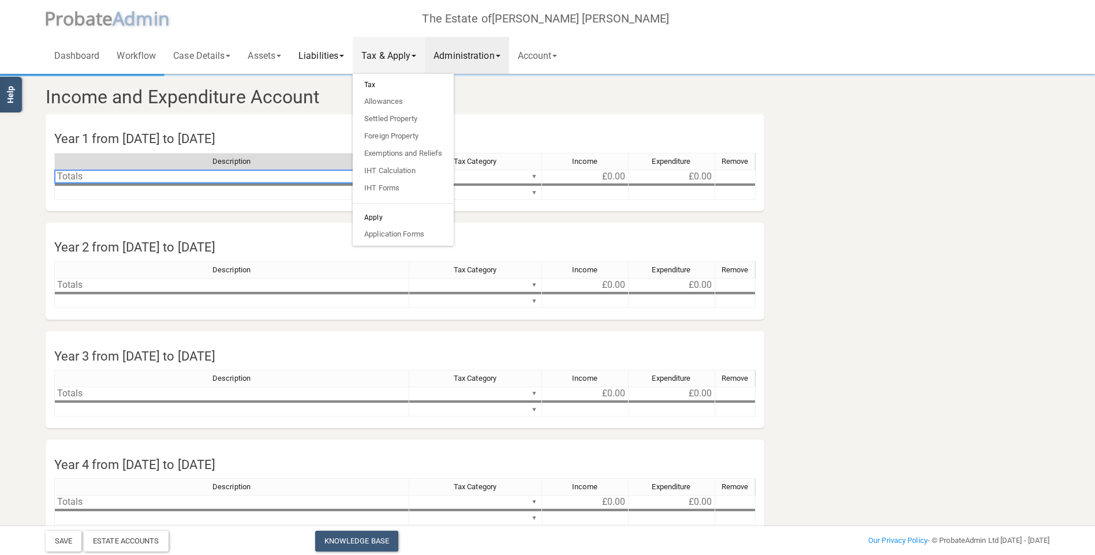
click at [334, 54] on link "Liabilities" at bounding box center [321, 55] width 63 height 37
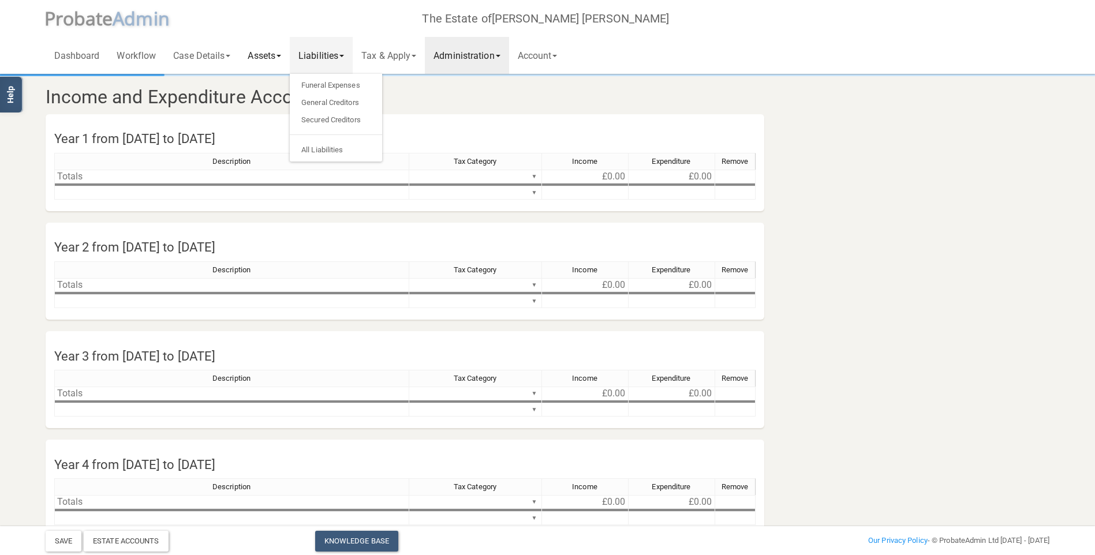
click at [276, 55] on link "Assets" at bounding box center [264, 55] width 51 height 37
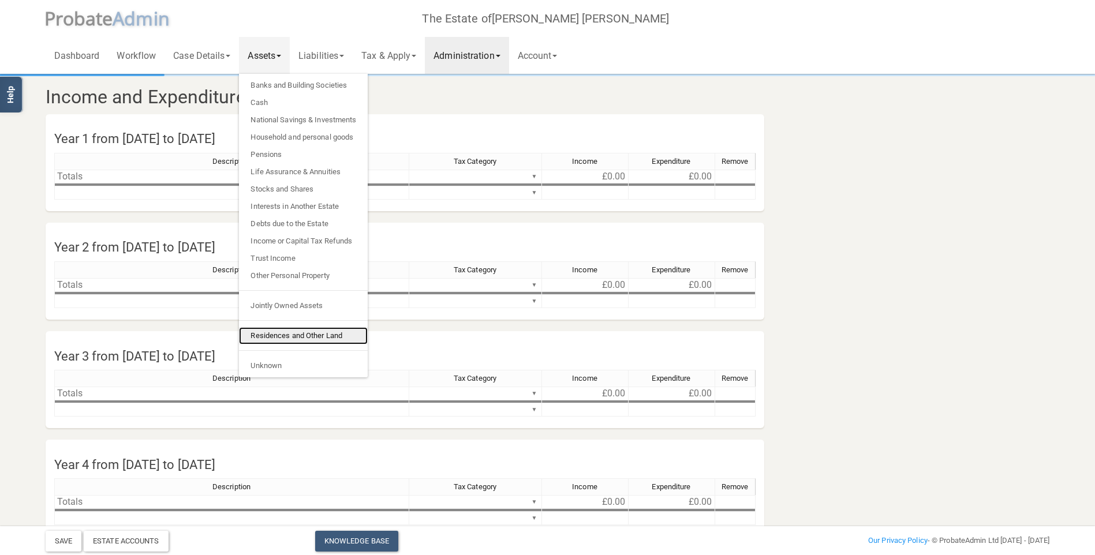
click at [278, 341] on link "Residences and Other Land" at bounding box center [303, 335] width 129 height 17
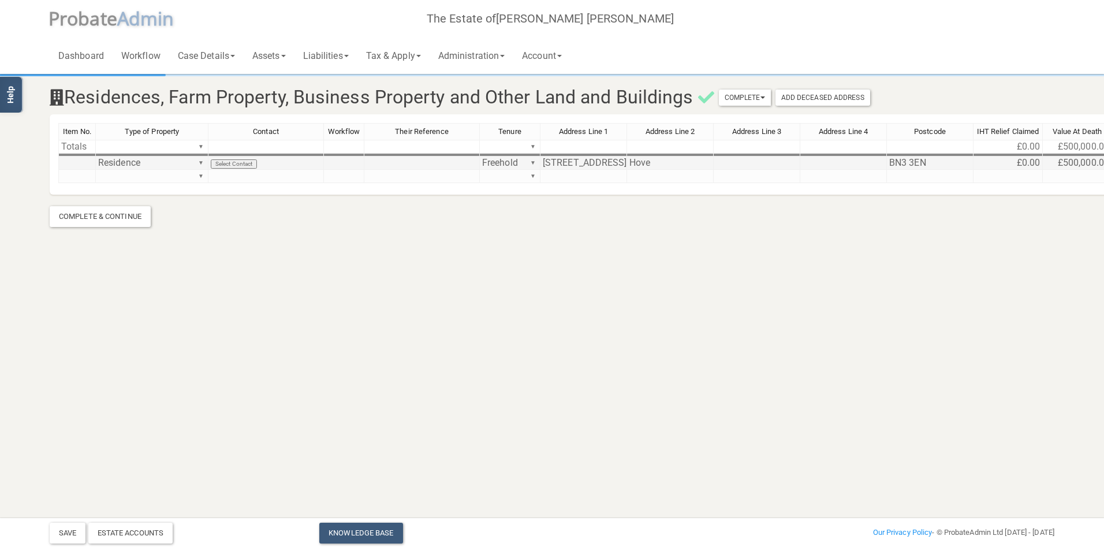
scroll to position [0, 4]
click at [1053, 167] on td "£500,000.00" at bounding box center [1072, 162] width 69 height 13
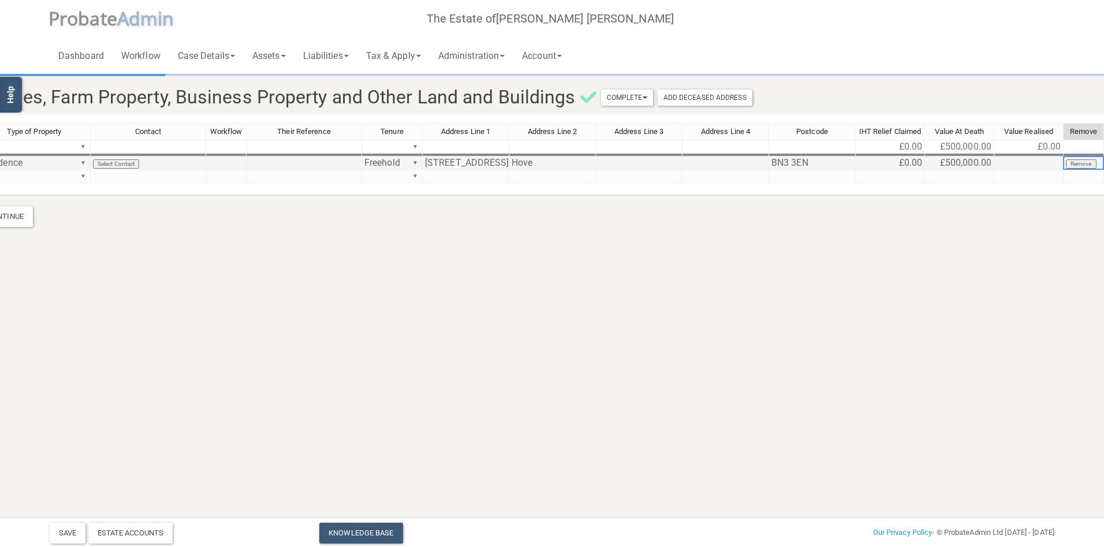
scroll to position [0, 147]
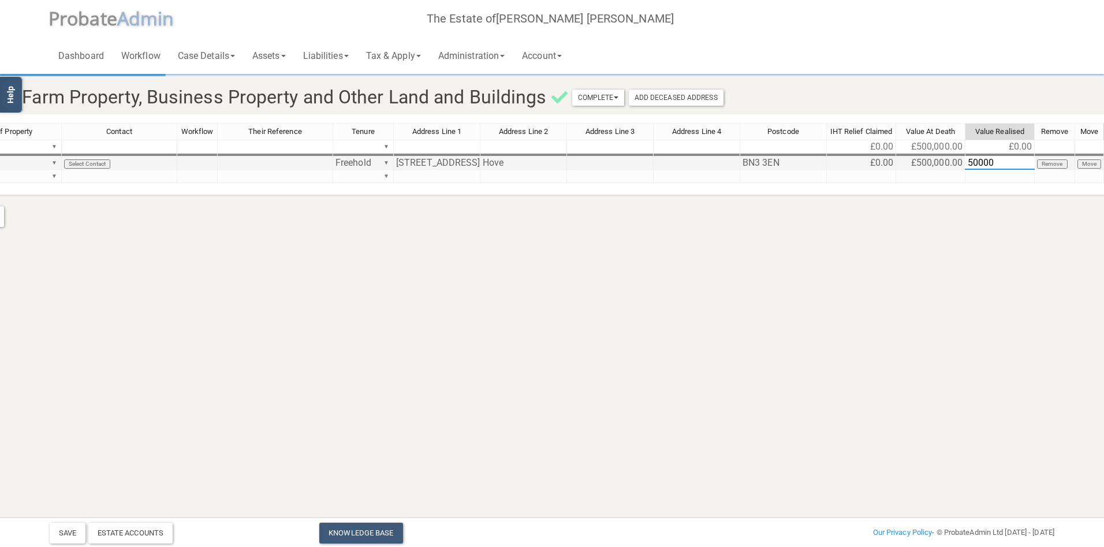
type textarea "500000"
click at [126, 537] on div "Estate Accounts" at bounding box center [130, 532] width 85 height 21
click at [68, 534] on button "Save" at bounding box center [68, 532] width 36 height 21
click at [148, 529] on div "Estate Accounts" at bounding box center [130, 532] width 85 height 21
